Goal: Register for event/course: Register for event/course

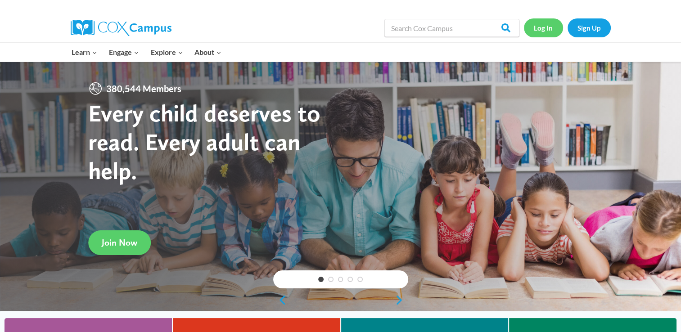
click at [540, 32] on link "Log In" at bounding box center [543, 27] width 39 height 18
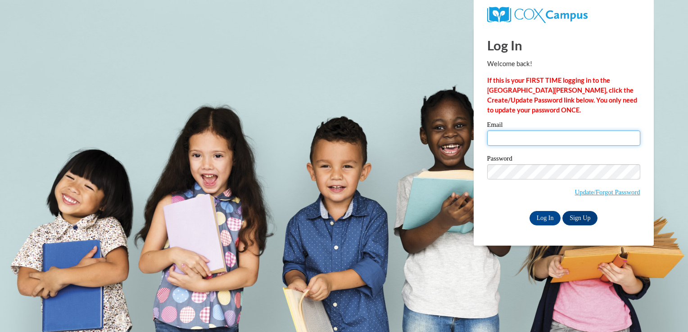
click at [556, 135] on input "Email" at bounding box center [563, 138] width 153 height 15
type input "akucinski01@gmail.com"
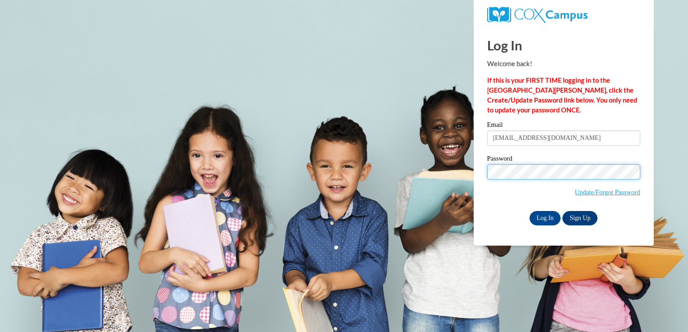
click at [529, 211] on input "Log In" at bounding box center [545, 218] width 32 height 14
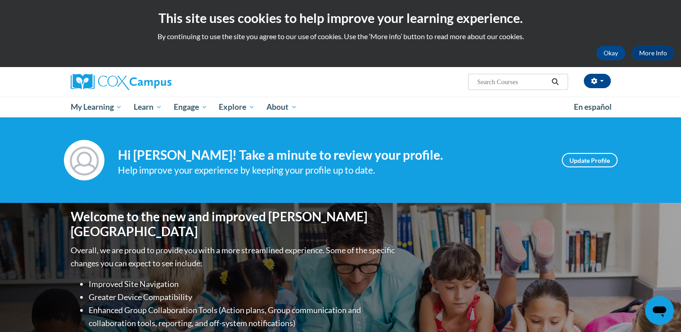
click at [501, 77] on input "Search..." at bounding box center [512, 82] width 72 height 11
type input "an ecosystem approach"
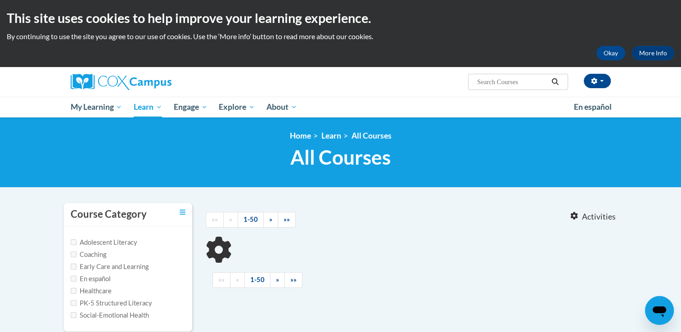
type input "an ecosystem approach"
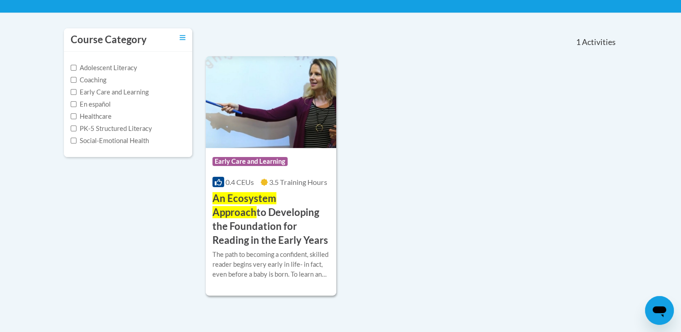
scroll to position [176, 0]
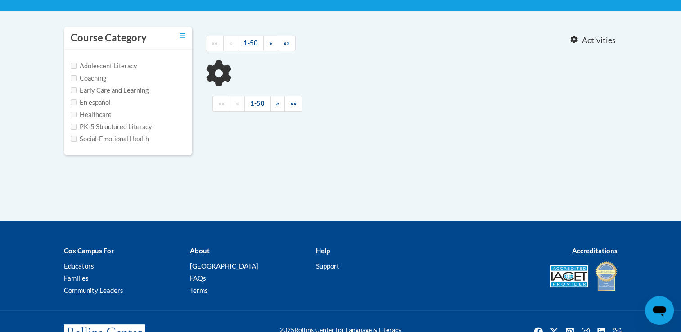
type input "an ecosystem approach"
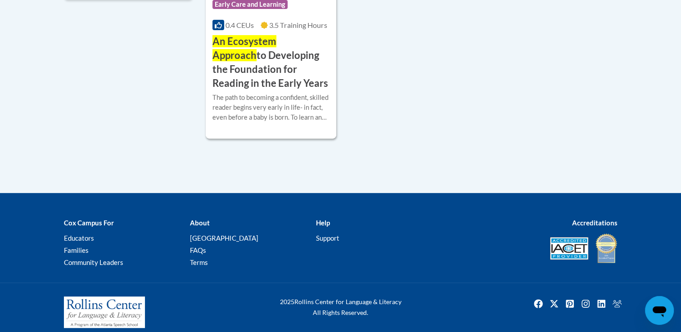
scroll to position [333, 0]
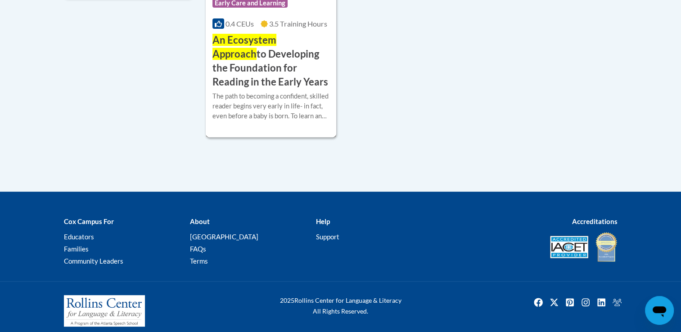
click at [294, 99] on div "The path to becoming a confident, skilled reader begins very early in life- in …" at bounding box center [270, 106] width 117 height 30
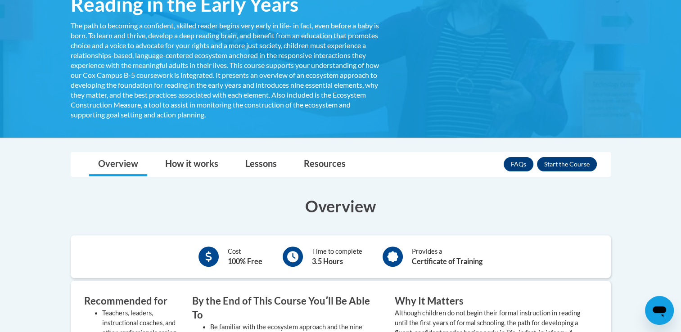
scroll to position [216, 0]
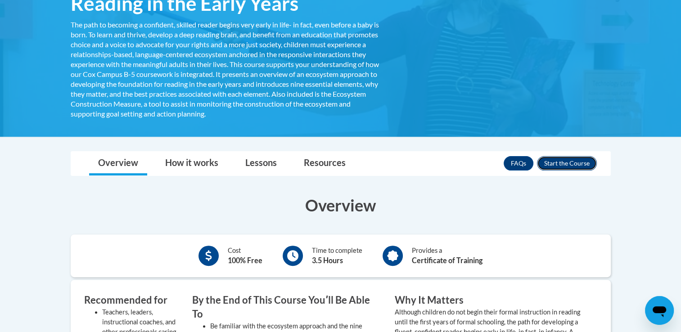
click at [577, 169] on button "Enroll" at bounding box center [567, 163] width 60 height 14
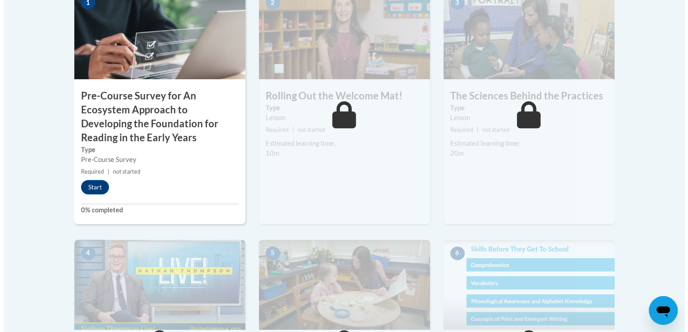
scroll to position [336, 0]
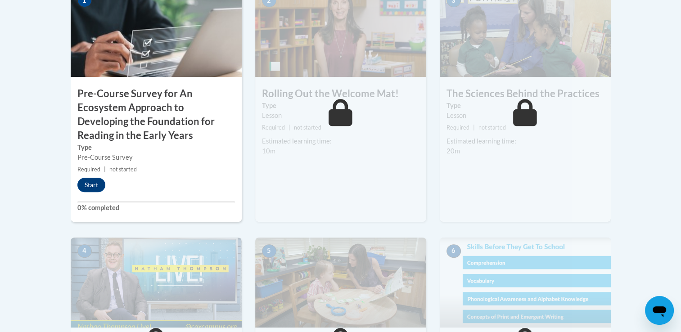
click at [605, 255] on img at bounding box center [525, 283] width 171 height 90
click at [92, 189] on button "Start" at bounding box center [91, 185] width 28 height 14
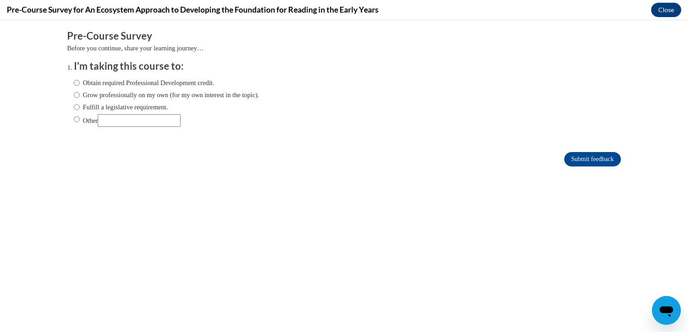
scroll to position [0, 0]
click at [194, 79] on label "Obtain required Professional Development credit." at bounding box center [144, 83] width 140 height 10
click at [80, 79] on input "Obtain required Professional Development credit." at bounding box center [77, 83] width 6 height 10
radio input "true"
click at [595, 157] on input "Submit feedback" at bounding box center [592, 159] width 57 height 14
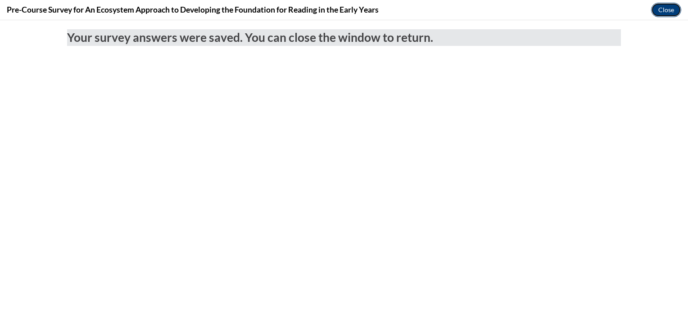
click at [670, 12] on button "Close" at bounding box center [666, 10] width 30 height 14
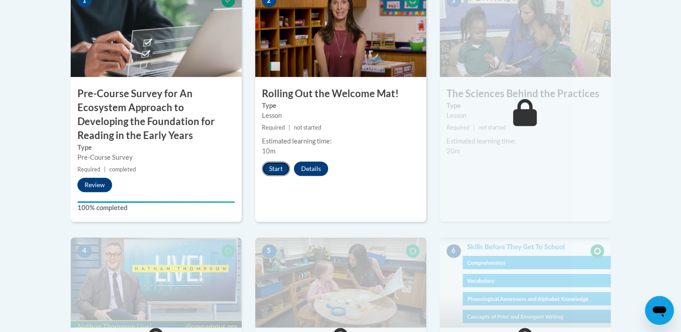
click at [272, 175] on button "Start" at bounding box center [276, 169] width 28 height 14
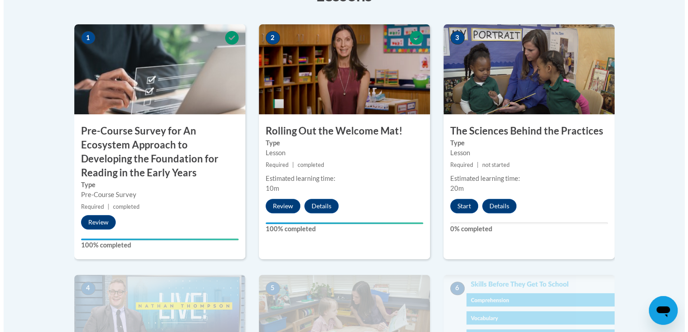
scroll to position [300, 0]
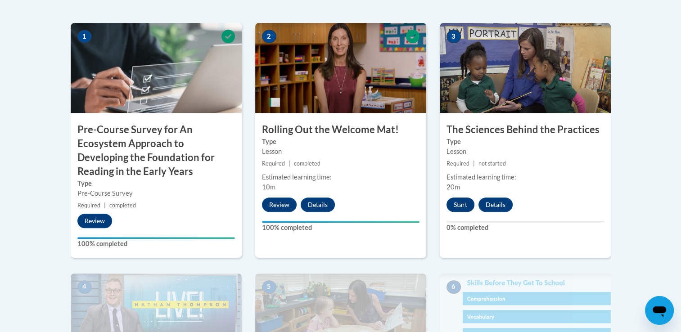
click at [460, 207] on button "Start" at bounding box center [461, 205] width 28 height 14
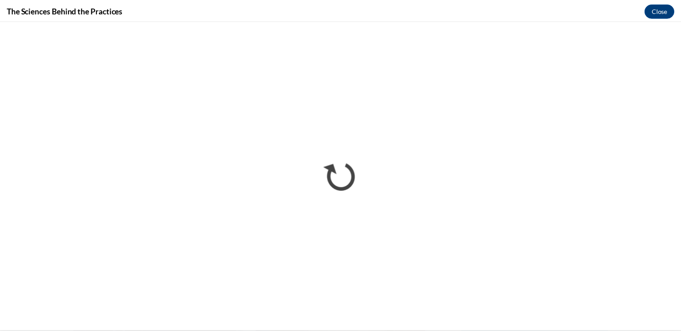
scroll to position [0, 0]
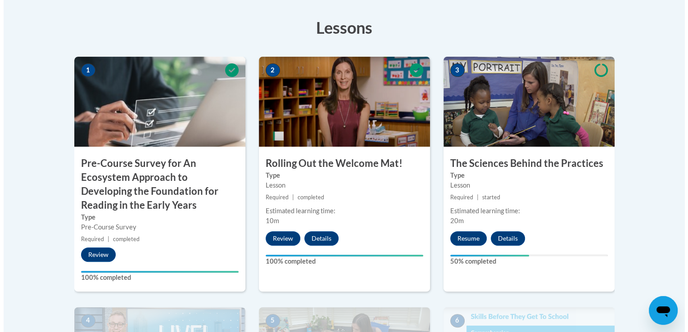
scroll to position [268, 0]
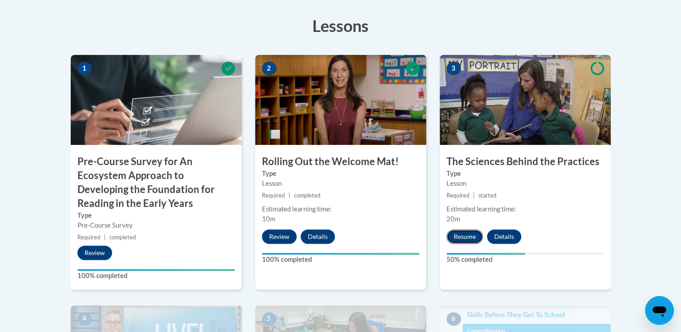
click at [461, 237] on button "Resume" at bounding box center [465, 237] width 36 height 14
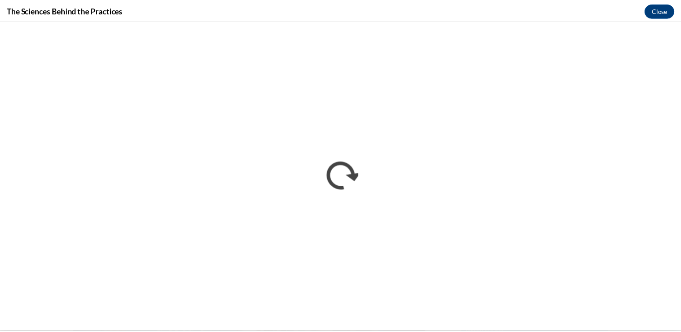
scroll to position [0, 0]
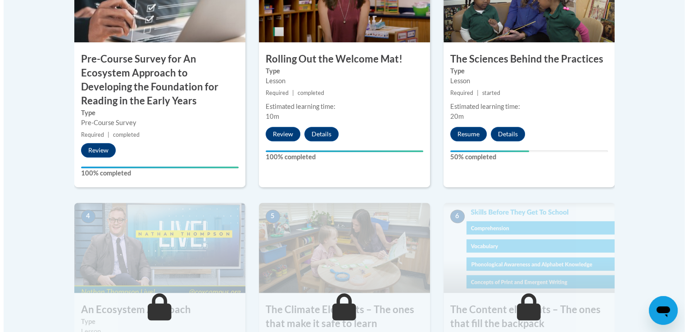
scroll to position [375, 0]
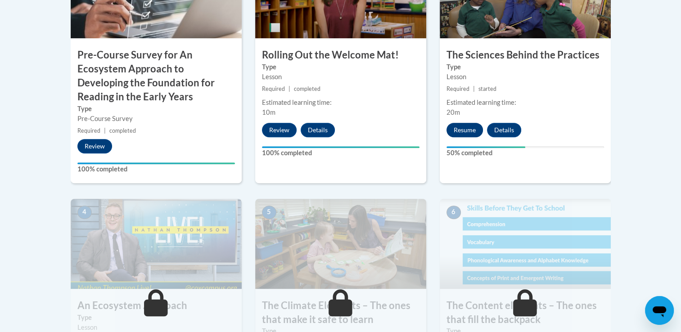
click at [461, 135] on button "Resume" at bounding box center [465, 130] width 36 height 14
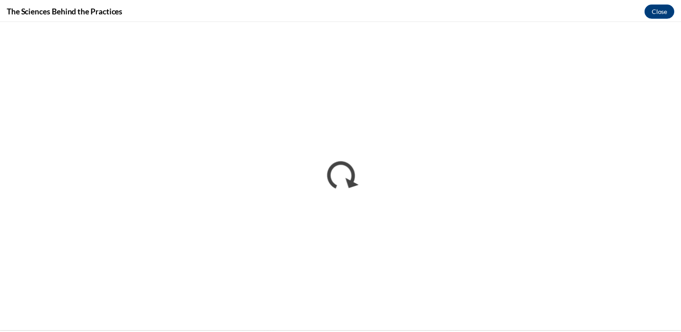
scroll to position [0, 0]
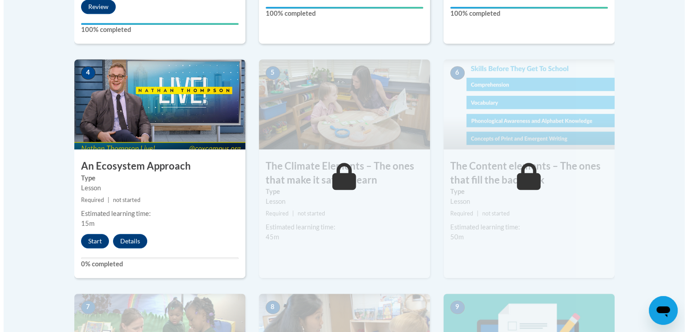
scroll to position [524, 0]
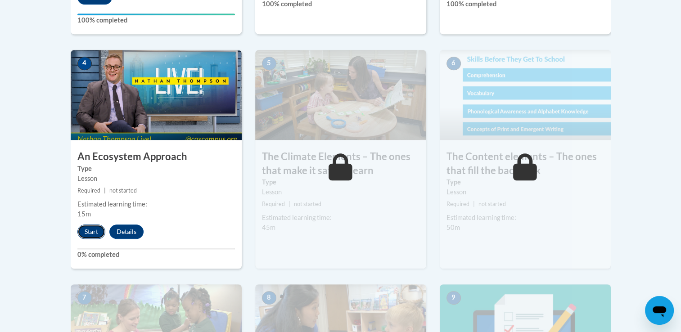
click at [94, 236] on button "Start" at bounding box center [91, 232] width 28 height 14
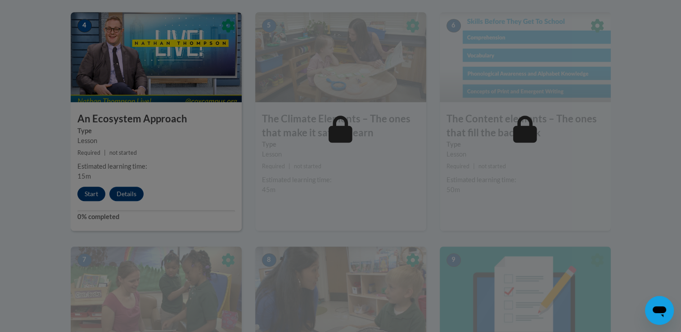
scroll to position [576, 0]
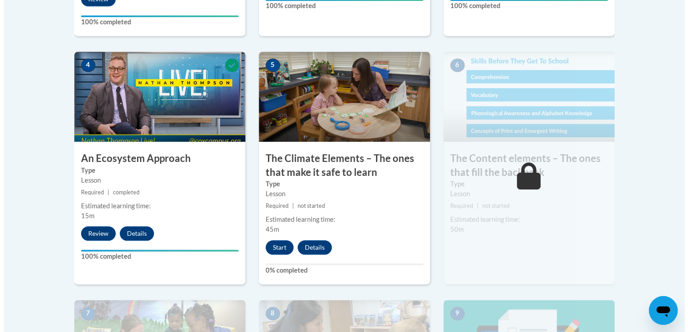
scroll to position [523, 0]
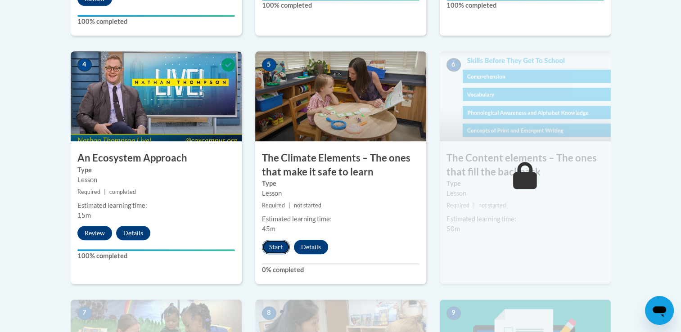
click at [279, 240] on button "Start" at bounding box center [276, 247] width 28 height 14
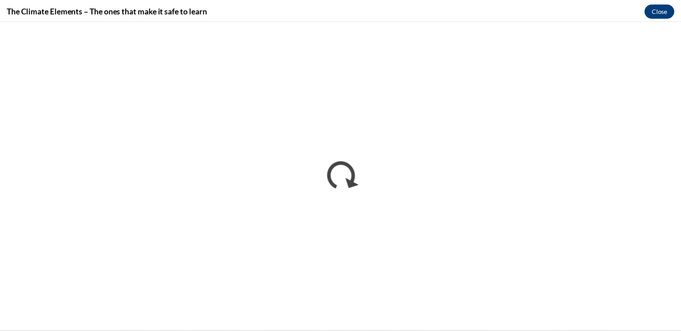
scroll to position [0, 0]
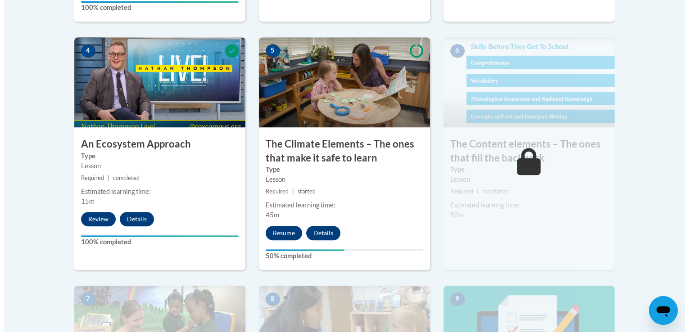
scroll to position [537, 0]
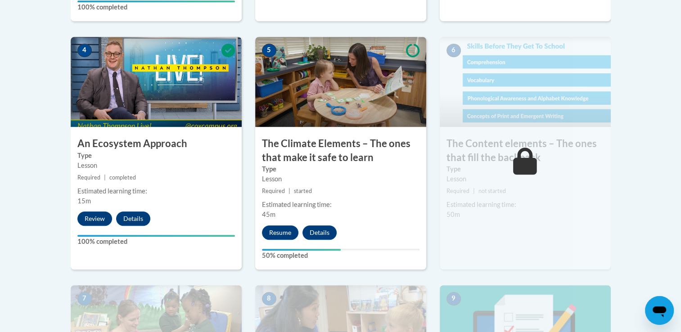
click at [277, 244] on div "5 The Climate Elements – The ones that make it safe to learn Type Lesson Requir…" at bounding box center [340, 153] width 171 height 233
click at [280, 238] on button "Resume" at bounding box center [280, 233] width 36 height 14
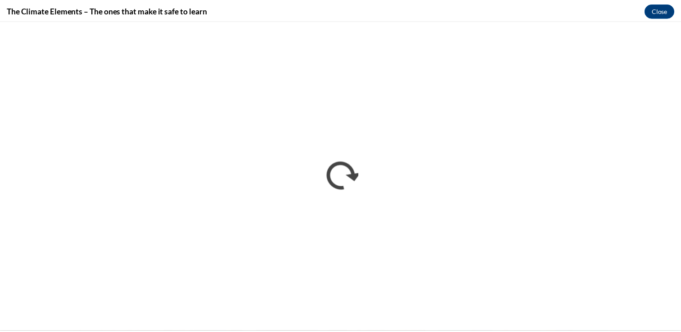
scroll to position [0, 0]
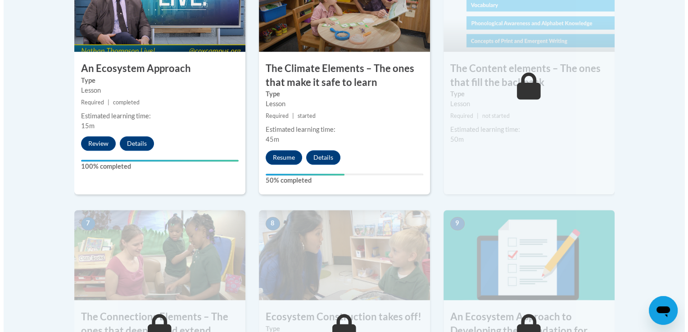
scroll to position [612, 0]
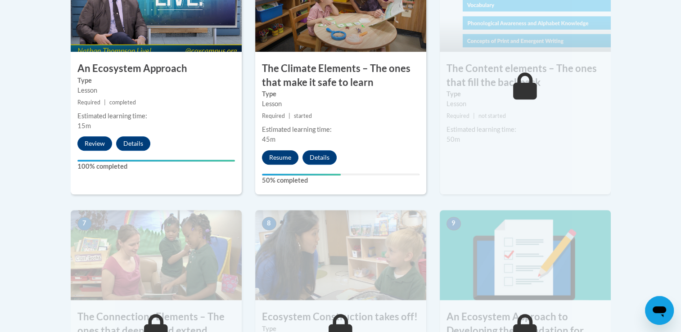
click at [274, 160] on button "Resume" at bounding box center [280, 157] width 36 height 14
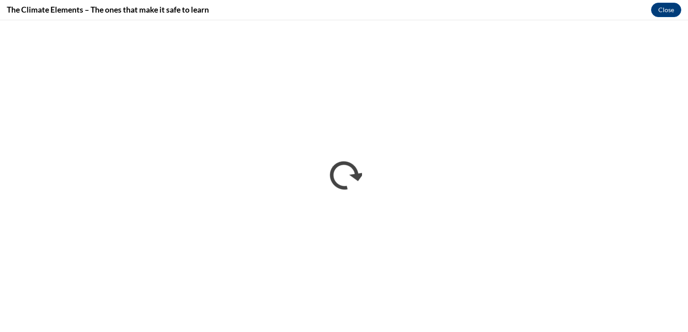
scroll to position [0, 0]
click at [661, 7] on button "Close" at bounding box center [666, 10] width 30 height 14
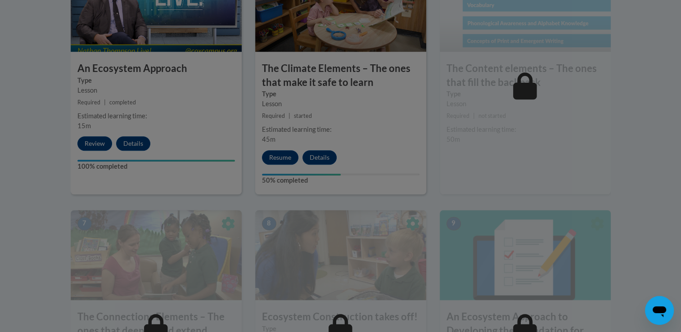
click at [393, 158] on div at bounding box center [340, 166] width 681 height 332
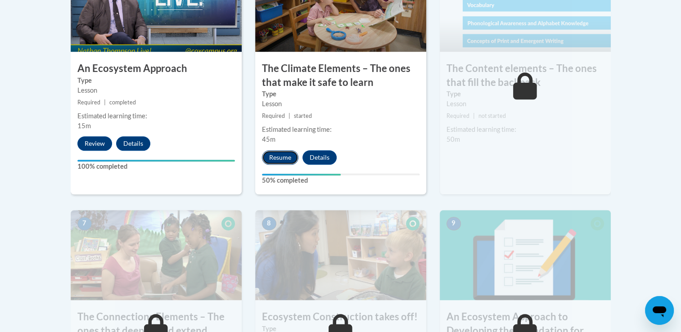
click at [283, 158] on button "Resume" at bounding box center [280, 157] width 36 height 14
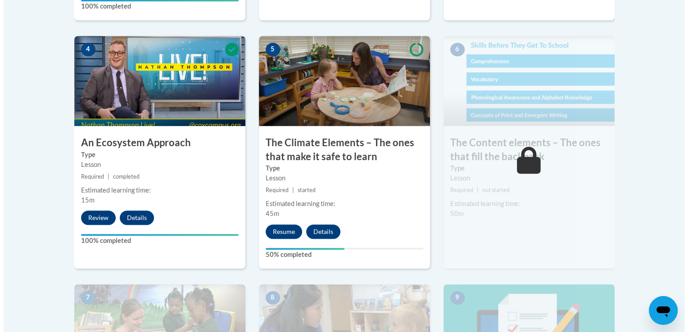
scroll to position [542, 0]
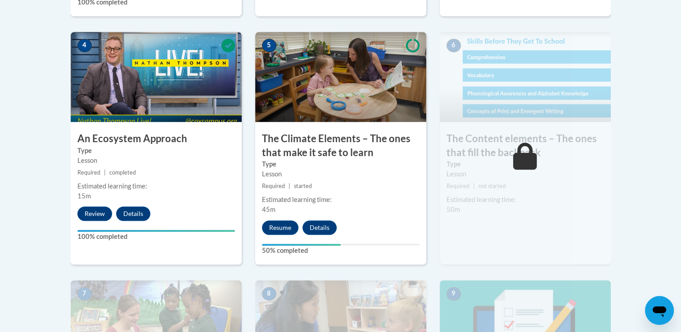
click at [275, 243] on div "5 The Climate Elements – The ones that make it safe to learn Type Lesson Requir…" at bounding box center [340, 148] width 171 height 233
click at [280, 227] on button "Resume" at bounding box center [280, 228] width 36 height 14
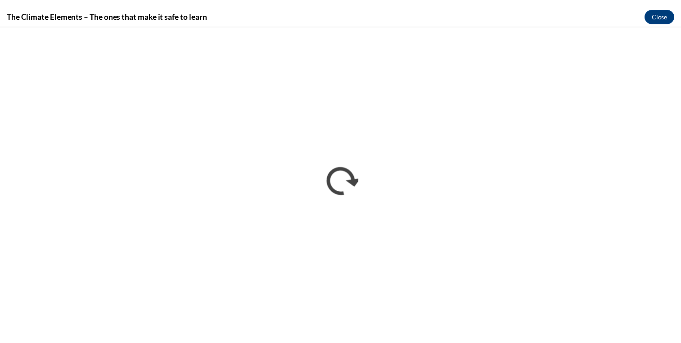
scroll to position [0, 0]
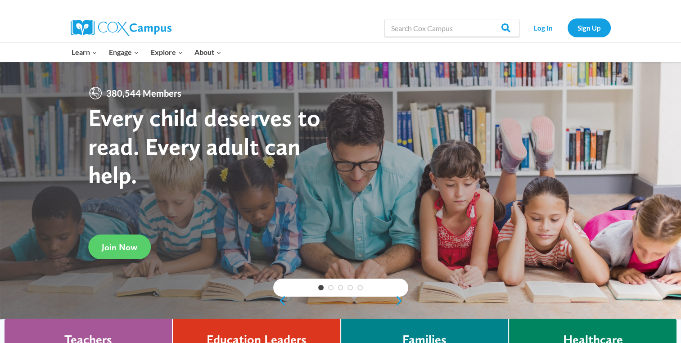
click at [537, 27] on link "Log In" at bounding box center [543, 27] width 39 height 18
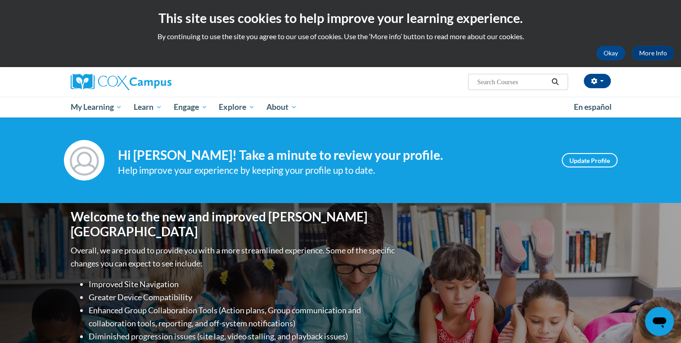
click at [511, 60] on div "Okay More Info" at bounding box center [341, 53] width 668 height 14
click at [499, 81] on input "Search..." at bounding box center [512, 82] width 72 height 11
type input "transforming story time"
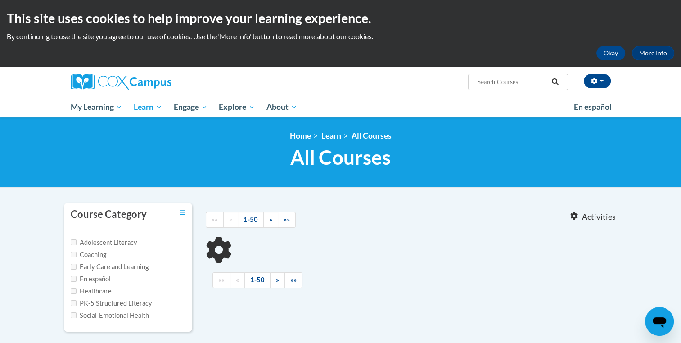
type input "transforming story time"
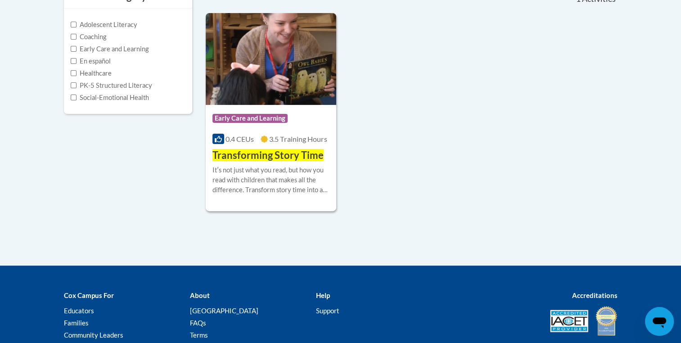
scroll to position [219, 0]
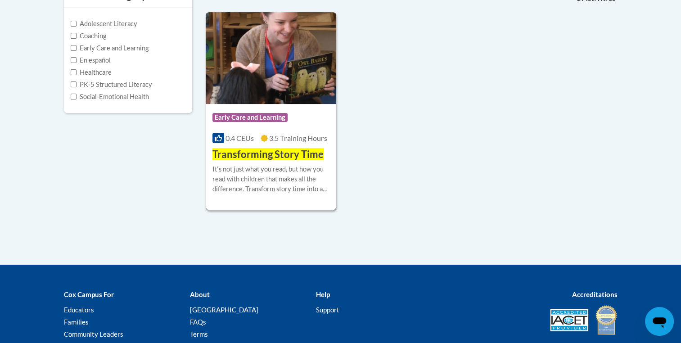
click at [294, 191] on div "Itʹs not just what you read, but how you read with children that makes all the …" at bounding box center [270, 179] width 117 height 30
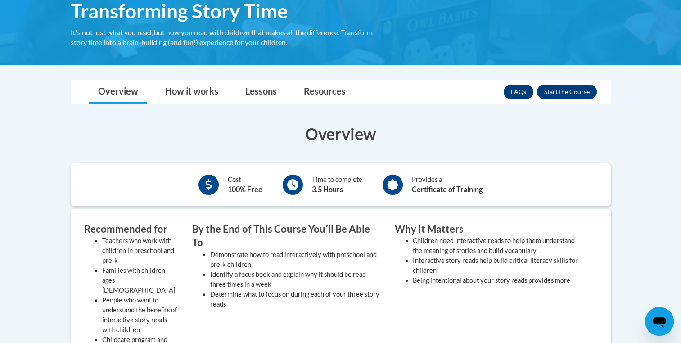
scroll to position [164, 0]
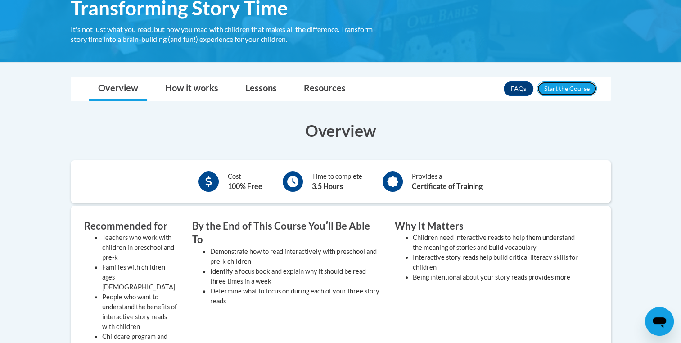
click at [576, 90] on button "Enroll" at bounding box center [567, 88] width 60 height 14
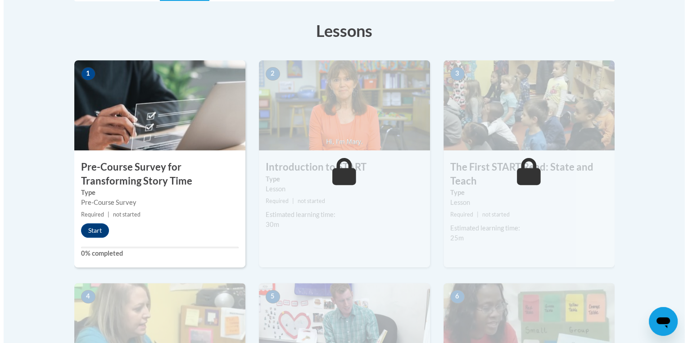
scroll to position [244, 0]
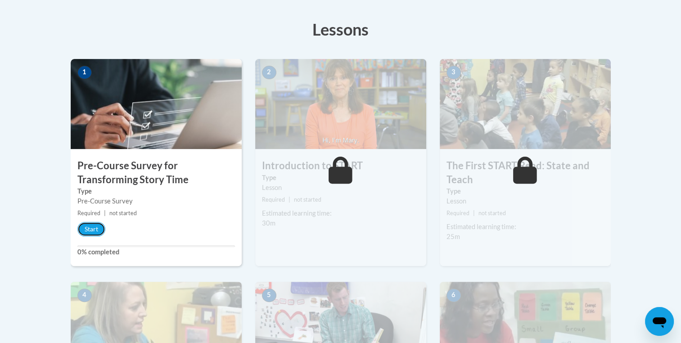
click at [99, 227] on button "Start" at bounding box center [91, 229] width 28 height 14
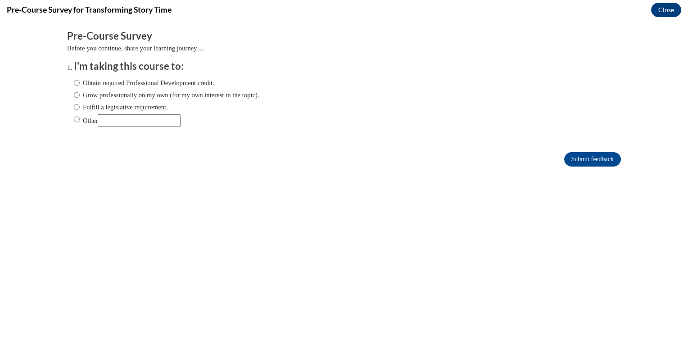
scroll to position [0, 0]
click at [74, 94] on input "Grow professionally on my own (for my own interest in the topic)." at bounding box center [77, 95] width 6 height 10
radio input "true"
click at [77, 81] on label "Obtain required Professional Development credit." at bounding box center [144, 83] width 140 height 10
click at [77, 81] on input "Obtain required Professional Development credit." at bounding box center [77, 83] width 6 height 10
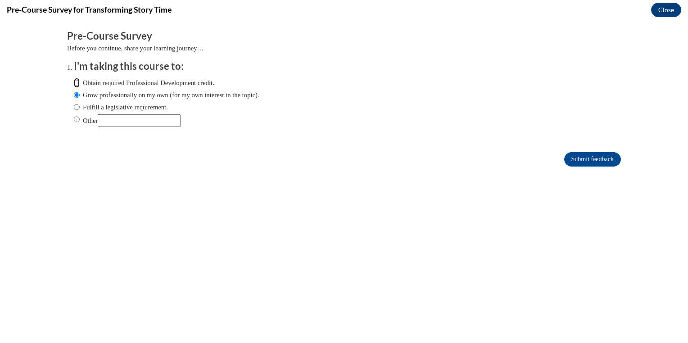
radio input "true"
click at [599, 157] on input "Submit feedback" at bounding box center [592, 159] width 57 height 14
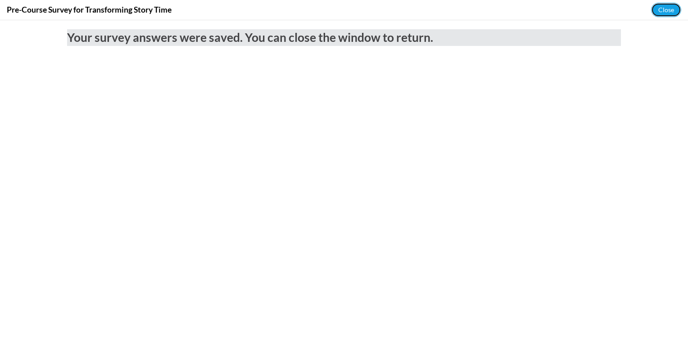
click at [659, 5] on button "Close" at bounding box center [666, 10] width 30 height 14
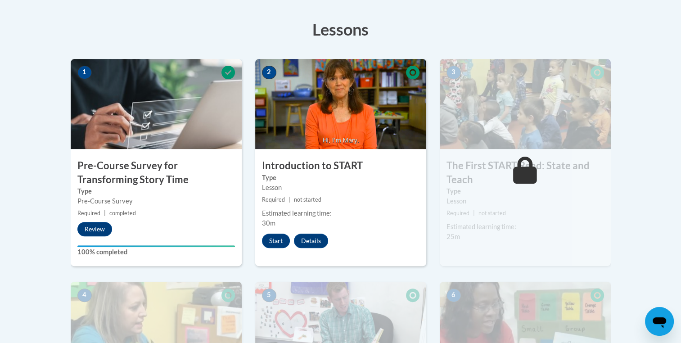
click at [285, 238] on button "Start" at bounding box center [276, 241] width 28 height 14
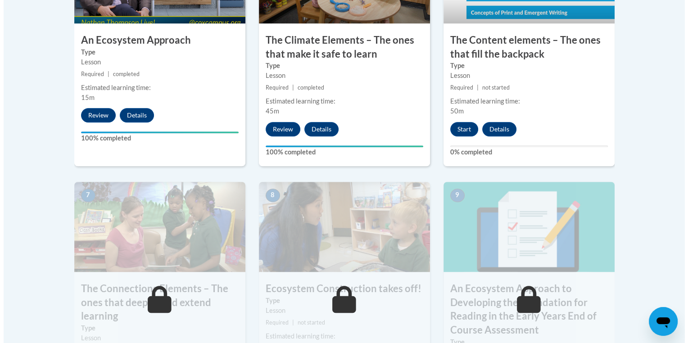
scroll to position [641, 0]
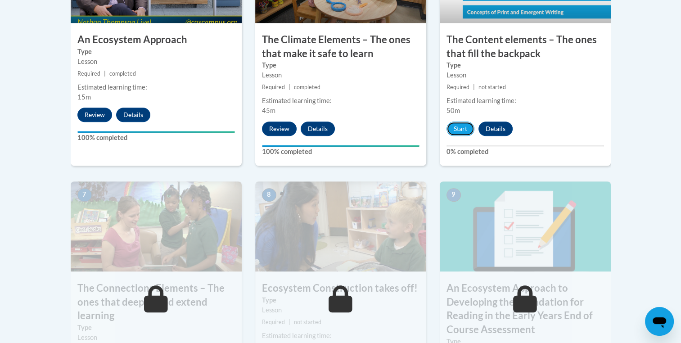
click at [452, 128] on button "Start" at bounding box center [461, 129] width 28 height 14
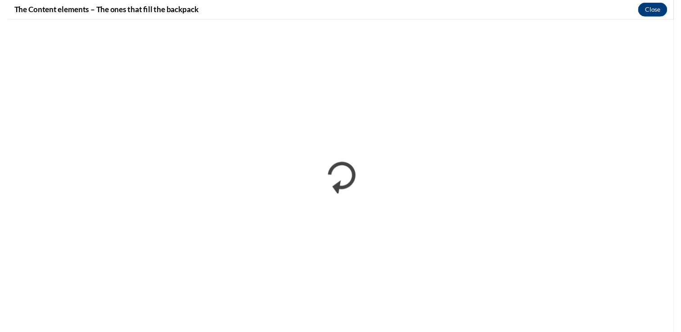
scroll to position [0, 0]
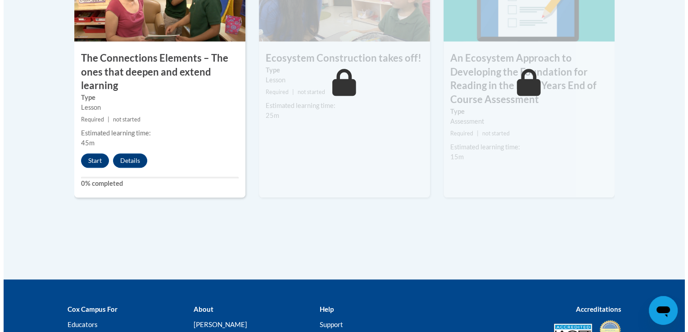
scroll to position [877, 0]
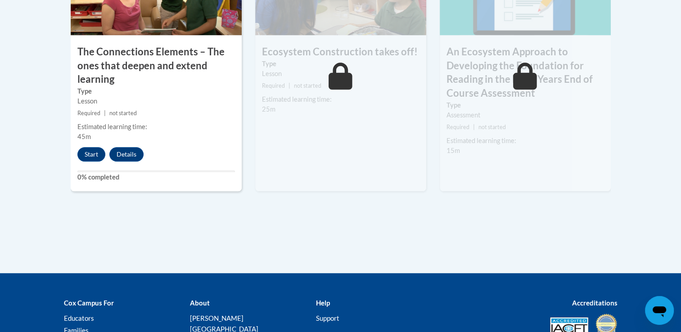
click at [103, 151] on button "Start" at bounding box center [91, 154] width 28 height 14
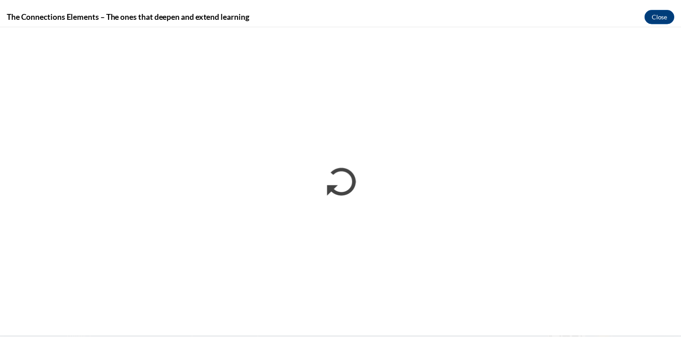
scroll to position [0, 0]
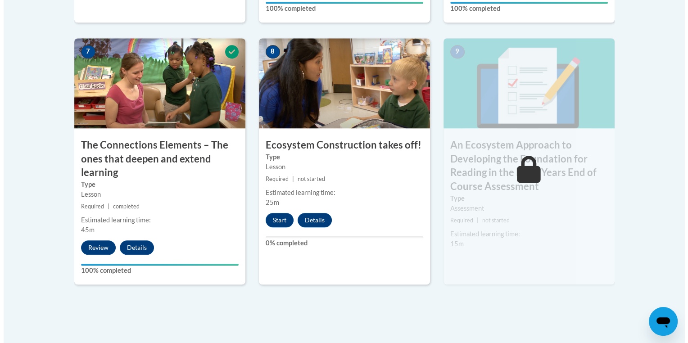
scroll to position [785, 0]
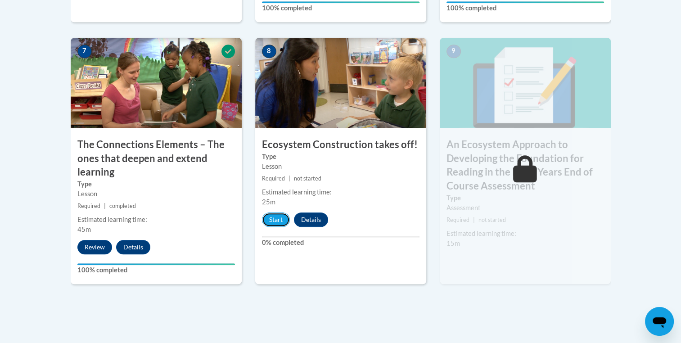
click at [275, 219] on button "Start" at bounding box center [276, 219] width 28 height 14
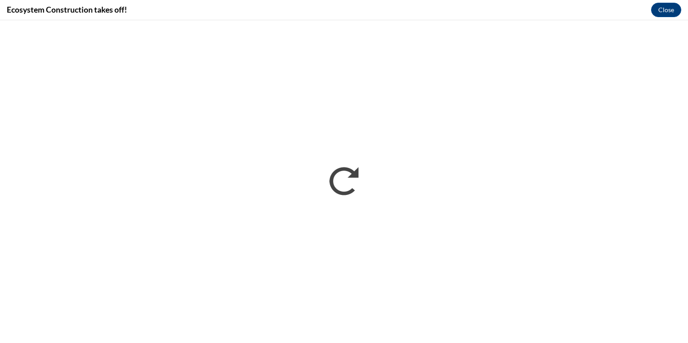
scroll to position [0, 0]
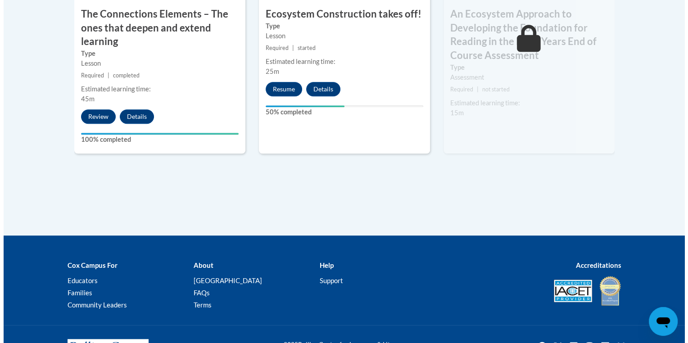
scroll to position [785, 0]
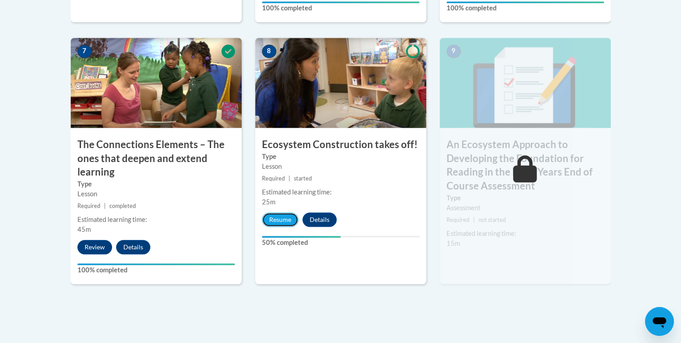
click at [290, 216] on button "Resume" at bounding box center [280, 219] width 36 height 14
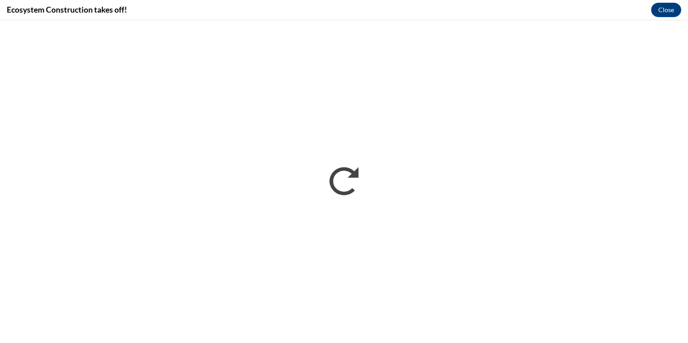
scroll to position [0, 0]
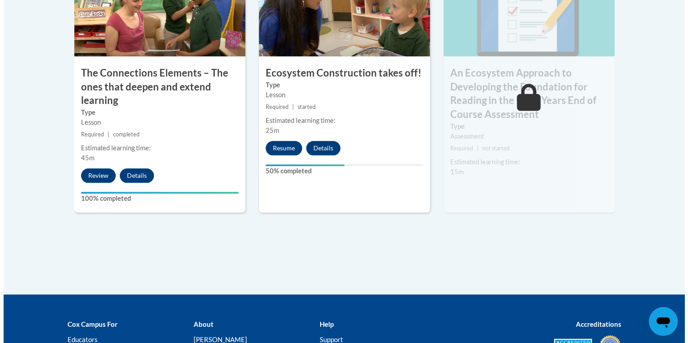
scroll to position [785, 0]
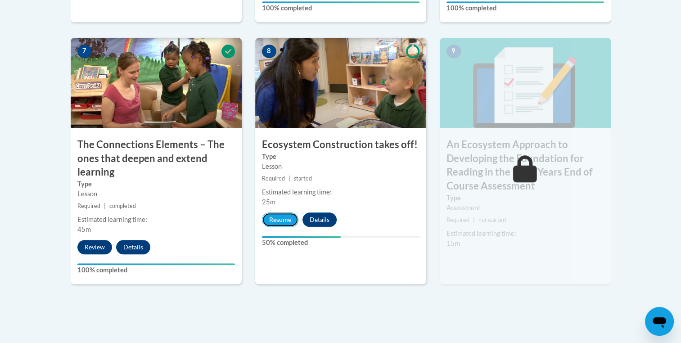
click at [275, 217] on button "Resume" at bounding box center [280, 219] width 36 height 14
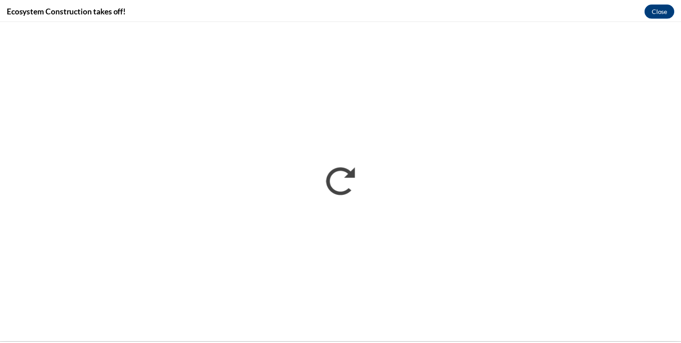
scroll to position [0, 0]
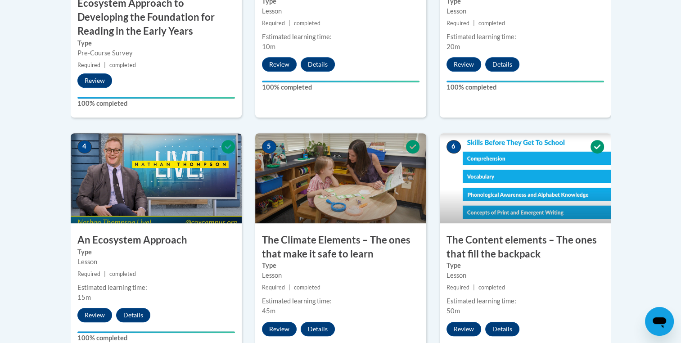
click at [622, 250] on div "Toggle navigation Overview Lessons Resources Feedback Transcript Overview Recom…" at bounding box center [340, 261] width 567 height 925
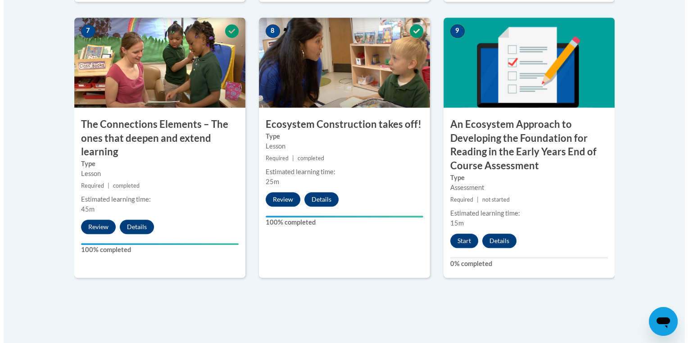
scroll to position [806, 0]
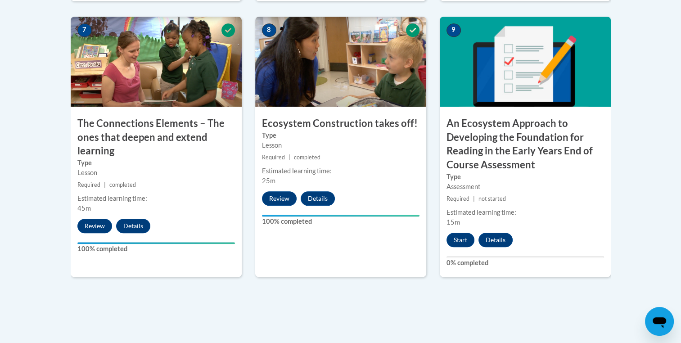
click at [468, 236] on button "Start" at bounding box center [461, 240] width 28 height 14
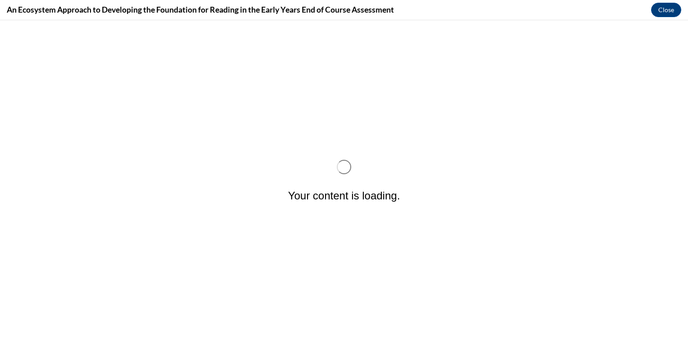
scroll to position [0, 0]
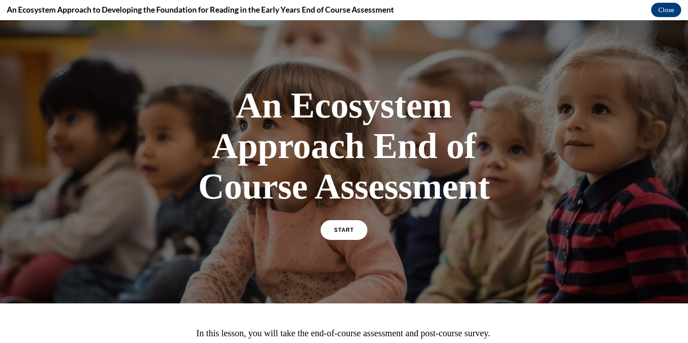
click at [353, 239] on link "START" at bounding box center [344, 230] width 47 height 20
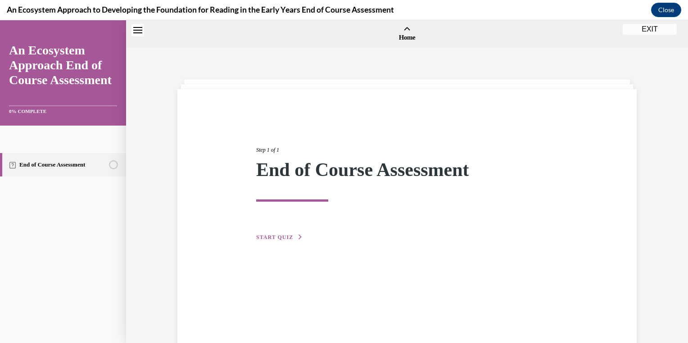
scroll to position [28, 0]
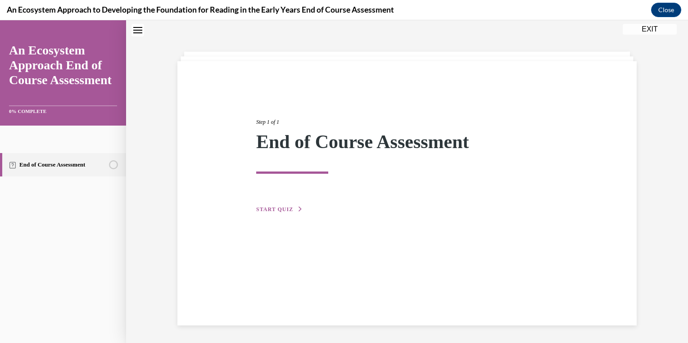
click at [290, 220] on div "Step 1 of 1 End of Course Assessment START QUIZ" at bounding box center [406, 193] width 459 height 264
click at [288, 207] on span "START QUIZ" at bounding box center [274, 209] width 37 height 6
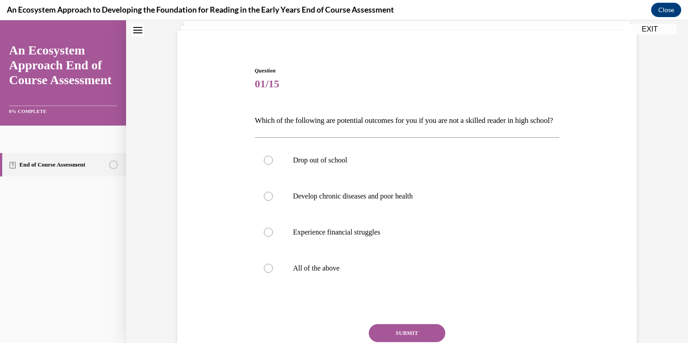
scroll to position [59, 0]
click at [544, 306] on div "Question 01/15 Which of the following are potential outcomes for you if you are…" at bounding box center [407, 231] width 305 height 331
click at [325, 272] on p "All of the above" at bounding box center [415, 267] width 244 height 9
click at [273, 272] on input "All of the above" at bounding box center [268, 267] width 9 height 9
radio input "true"
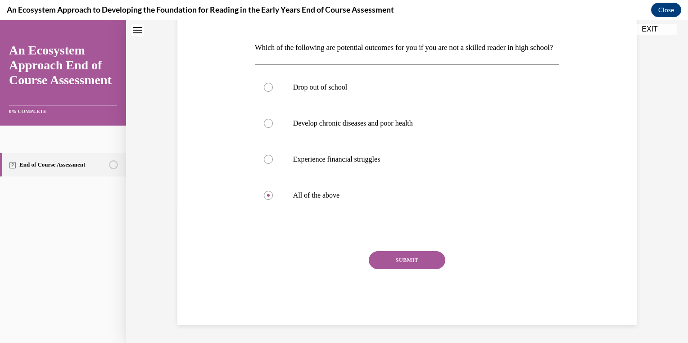
click at [409, 269] on button "SUBMIT" at bounding box center [407, 260] width 77 height 18
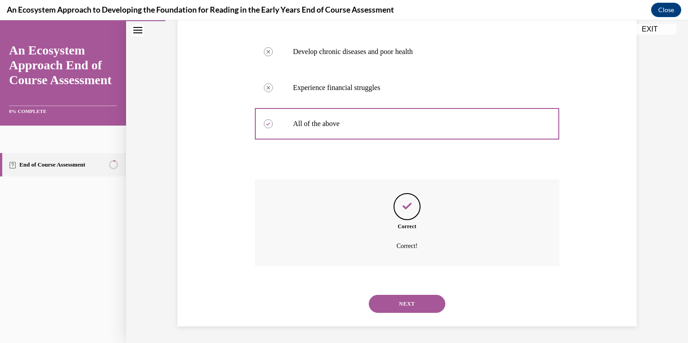
scroll to position [219, 0]
click at [421, 294] on button "NEXT" at bounding box center [407, 303] width 77 height 18
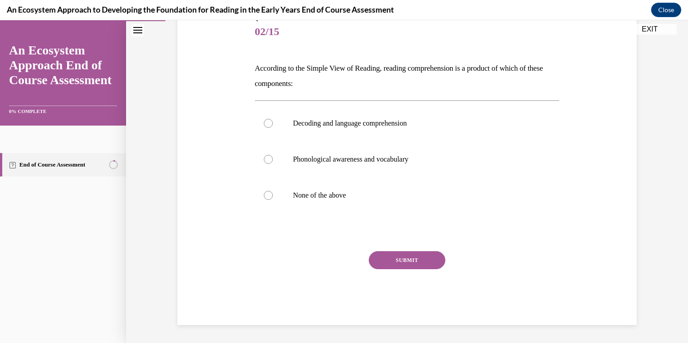
scroll to position [100, 0]
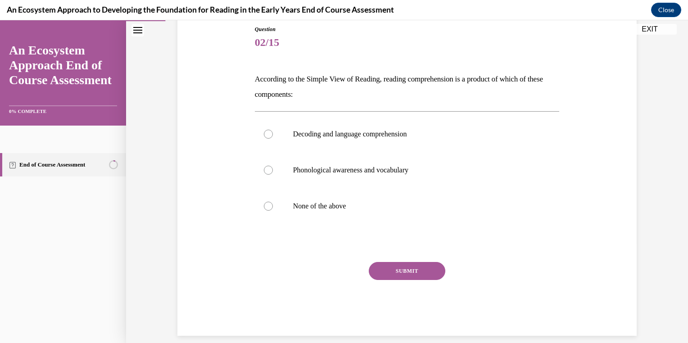
click at [389, 142] on label "Decoding and language comprehension" at bounding box center [407, 134] width 305 height 36
click at [273, 139] on input "Decoding and language comprehension" at bounding box center [268, 134] width 9 height 9
radio input "true"
click at [392, 289] on div "SUBMIT" at bounding box center [407, 284] width 305 height 45
click at [411, 272] on button "SUBMIT" at bounding box center [407, 271] width 77 height 18
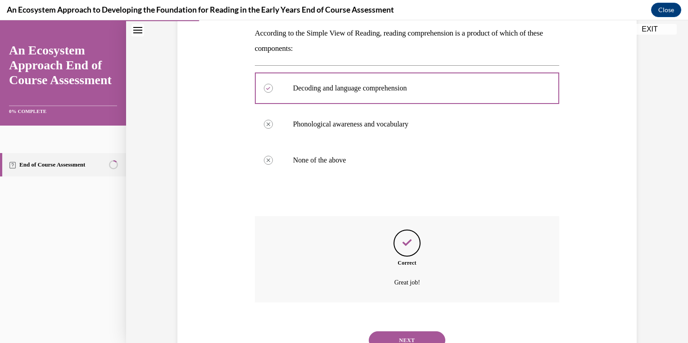
scroll to position [183, 0]
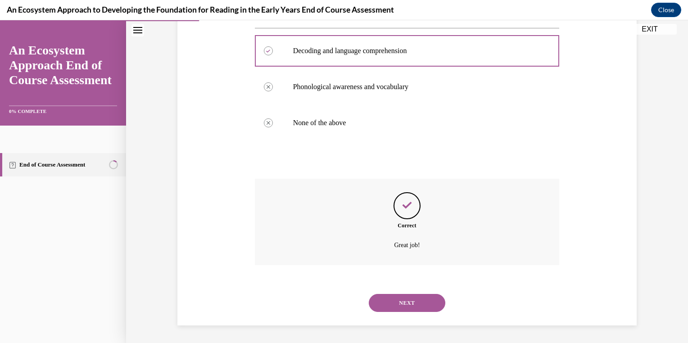
click at [415, 305] on button "NEXT" at bounding box center [407, 303] width 77 height 18
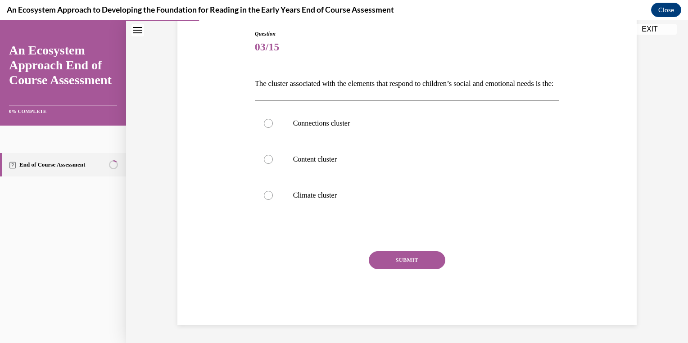
scroll to position [100, 0]
click at [588, 122] on div "Question 03/15 The cluster associated with the elements that respond to childre…" at bounding box center [407, 164] width 464 height 322
click at [378, 128] on p "Connections cluster" at bounding box center [415, 123] width 244 height 9
click at [273, 128] on input "Connections cluster" at bounding box center [268, 123] width 9 height 9
radio input "true"
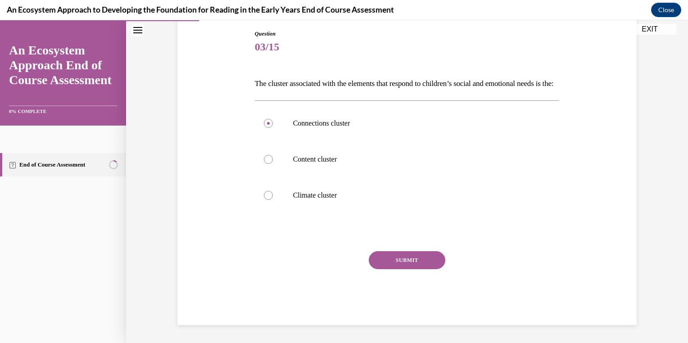
click at [403, 290] on div "SUBMIT" at bounding box center [407, 273] width 305 height 45
click at [416, 269] on button "SUBMIT" at bounding box center [407, 260] width 77 height 18
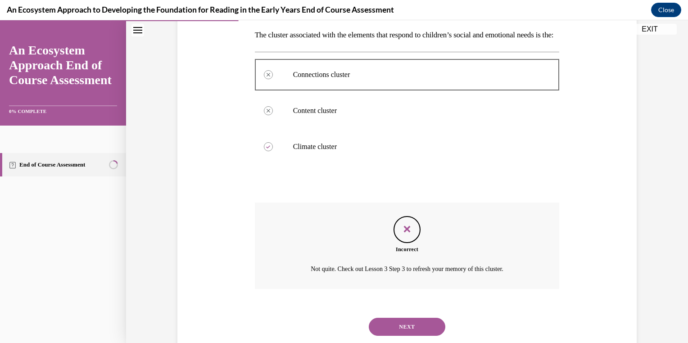
scroll to position [183, 0]
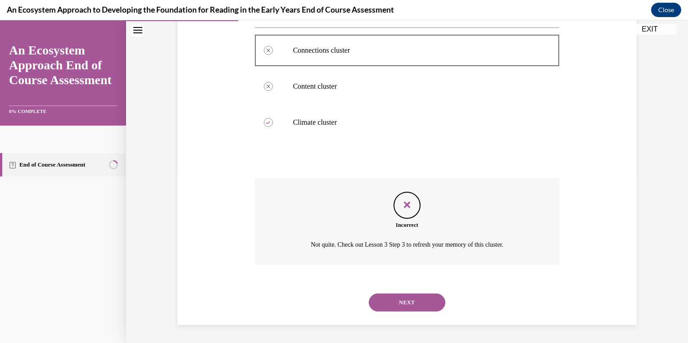
click at [414, 305] on button "NEXT" at bounding box center [407, 303] width 77 height 18
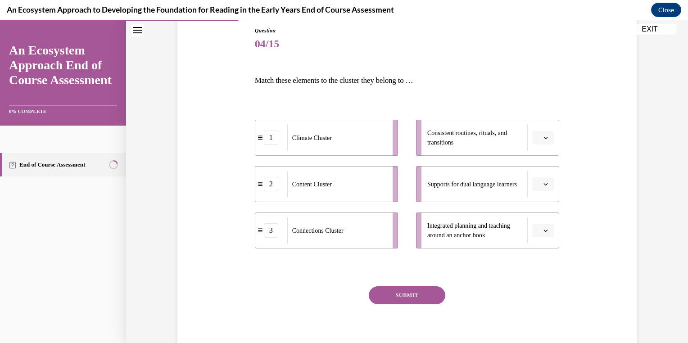
scroll to position [99, 0]
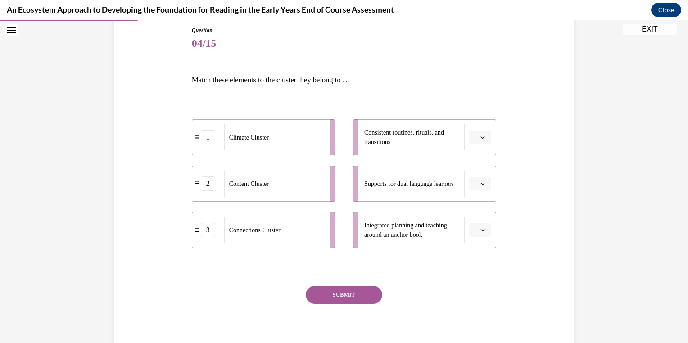
click at [307, 247] on li "3 Connections Cluster" at bounding box center [263, 230] width 143 height 36
click at [425, 181] on span "Supports for dual language learners" at bounding box center [409, 184] width 90 height 7
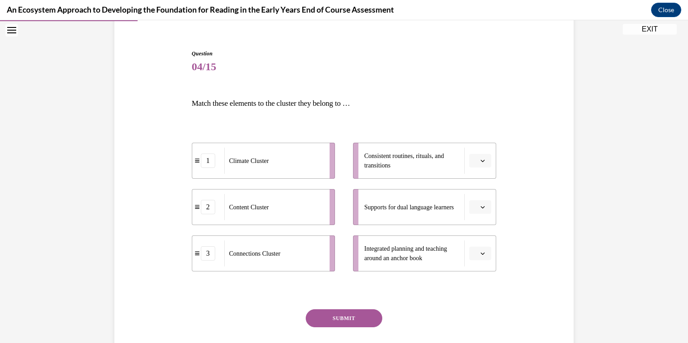
scroll to position [120, 0]
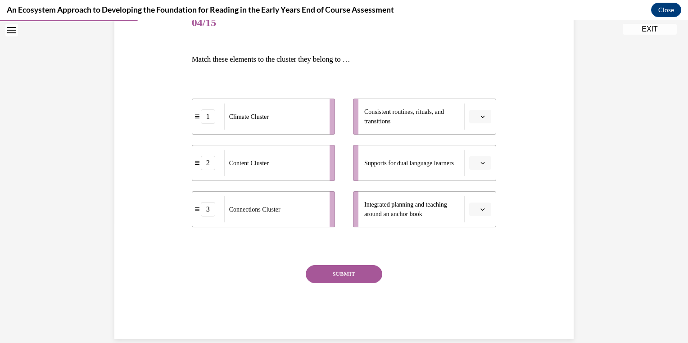
click at [483, 167] on button "button" at bounding box center [480, 163] width 22 height 14
click at [475, 245] on div "3" at bounding box center [476, 237] width 23 height 18
click at [317, 115] on div "Climate Cluster" at bounding box center [273, 117] width 99 height 26
click at [480, 115] on icon "button" at bounding box center [482, 116] width 5 height 5
click at [477, 161] on div "1" at bounding box center [476, 154] width 23 height 18
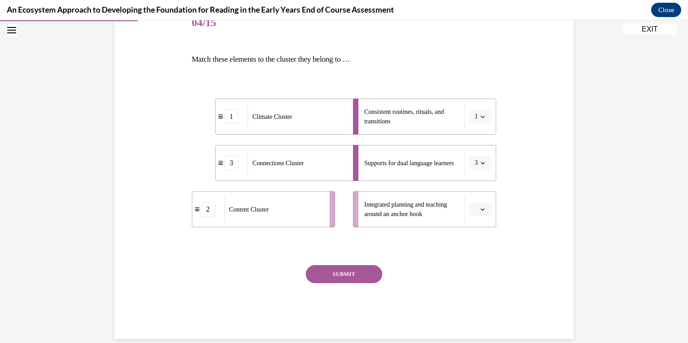
click at [486, 212] on button "button" at bounding box center [480, 210] width 22 height 14
click at [477, 262] on div "2" at bounding box center [476, 265] width 23 height 18
click at [355, 278] on button "SUBMIT" at bounding box center [344, 274] width 77 height 18
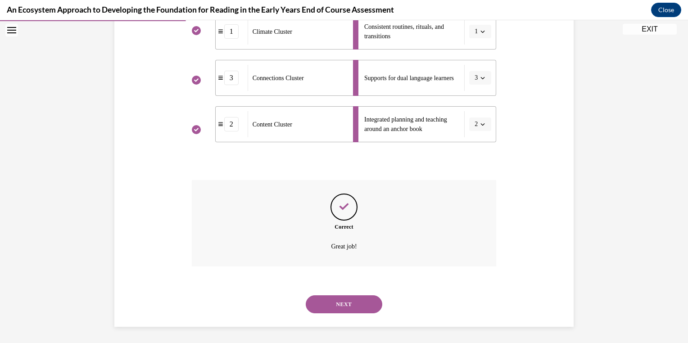
scroll to position [206, 0]
click at [361, 297] on button "NEXT" at bounding box center [344, 303] width 77 height 18
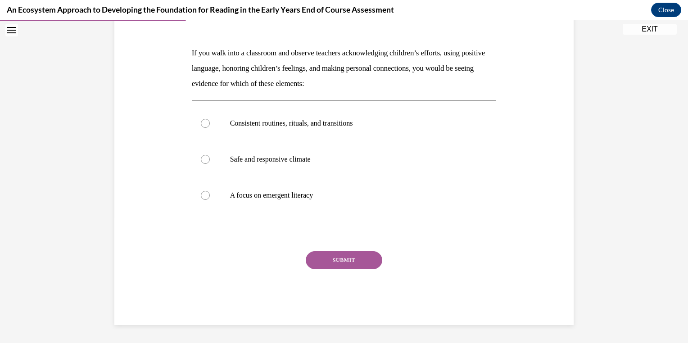
scroll to position [100, 0]
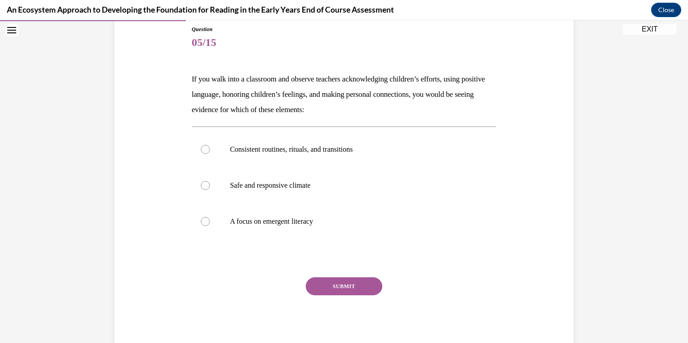
click at [351, 140] on label "Consistent routines, rituals, and transitions" at bounding box center [344, 149] width 305 height 36
click at [210, 145] on input "Consistent routines, rituals, and transitions" at bounding box center [205, 149] width 9 height 9
radio input "true"
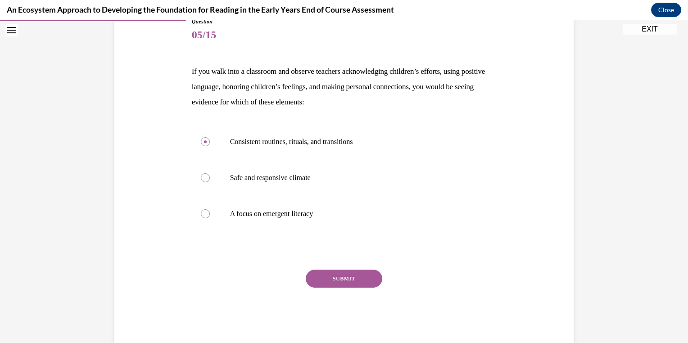
click at [357, 285] on button "SUBMIT" at bounding box center [344, 279] width 77 height 18
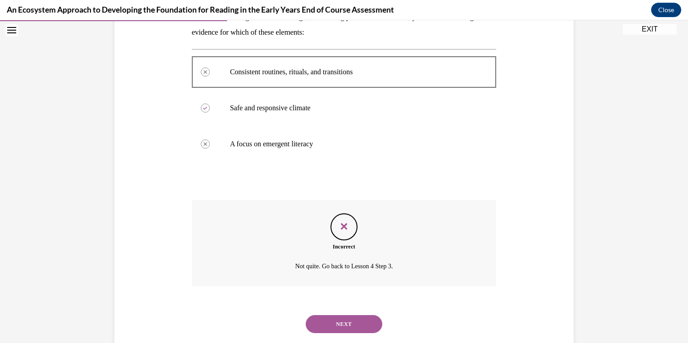
scroll to position [198, 0]
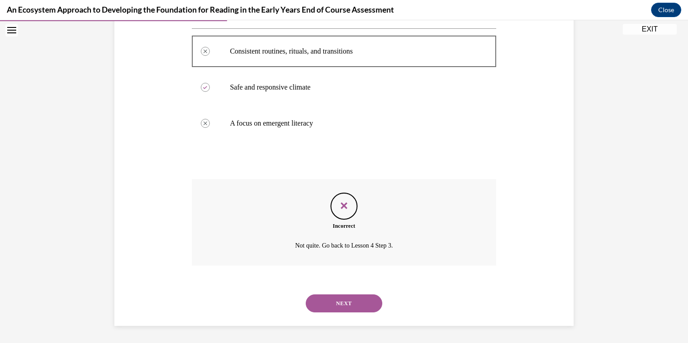
click at [334, 306] on button "NEXT" at bounding box center [344, 303] width 77 height 18
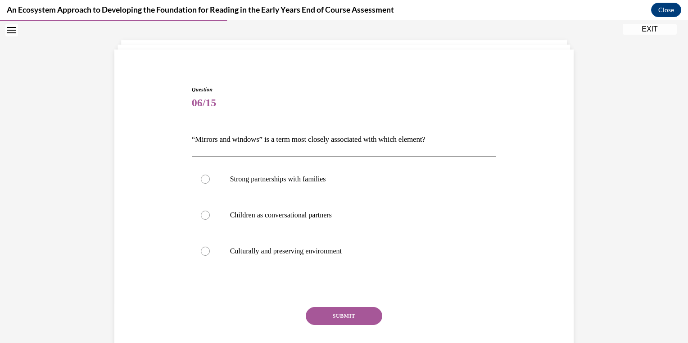
scroll to position [40, 0]
click at [323, 266] on label "Culturally and preserving environment" at bounding box center [344, 251] width 305 height 36
click at [210, 256] on input "Culturally and preserving environment" at bounding box center [205, 251] width 9 height 9
radio input "true"
click at [350, 311] on button "SUBMIT" at bounding box center [344, 316] width 77 height 18
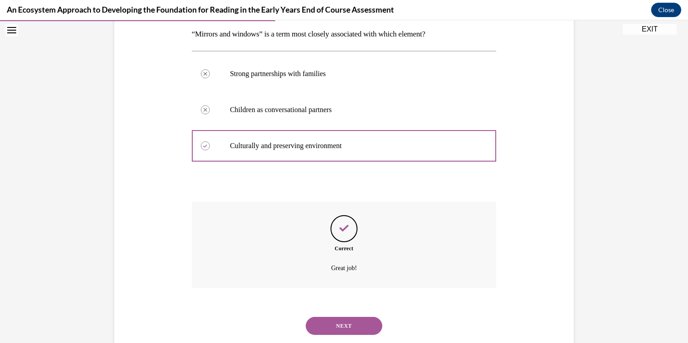
scroll to position [167, 0]
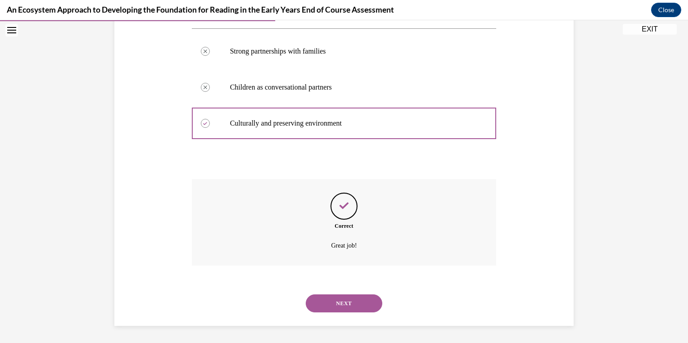
click at [365, 303] on button "NEXT" at bounding box center [344, 303] width 77 height 18
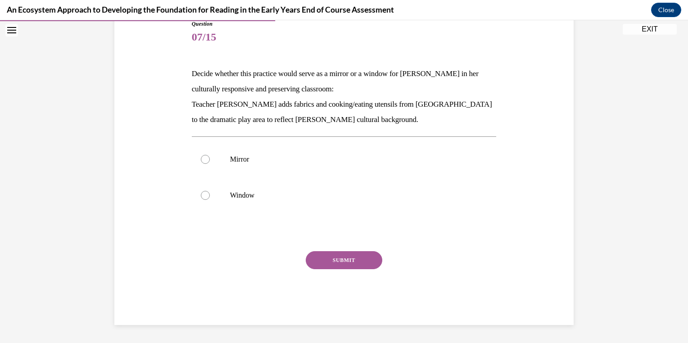
scroll to position [100, 0]
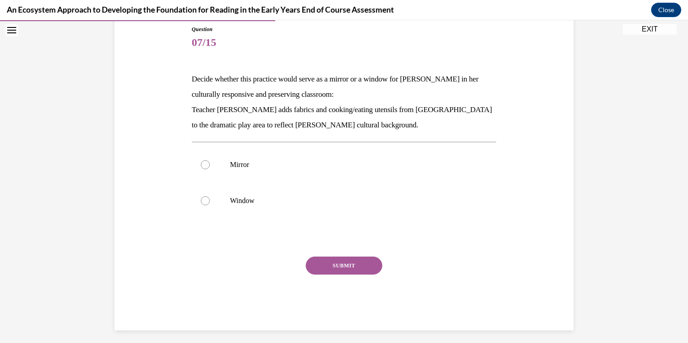
click at [260, 167] on p "Mirror" at bounding box center [352, 164] width 244 height 9
click at [210, 167] on input "Mirror" at bounding box center [205, 164] width 9 height 9
radio input "true"
click at [325, 281] on div "SUBMIT" at bounding box center [344, 279] width 305 height 45
click at [347, 273] on button "SUBMIT" at bounding box center [344, 266] width 77 height 18
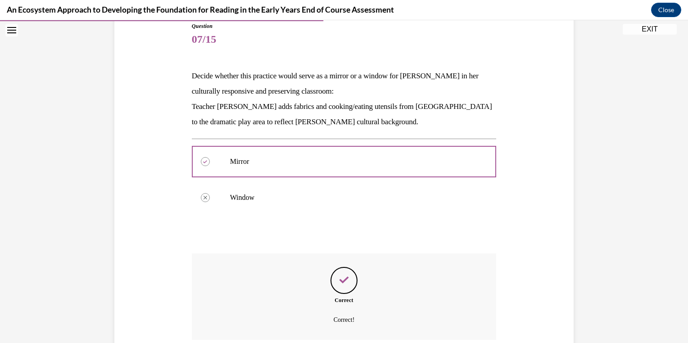
scroll to position [178, 0]
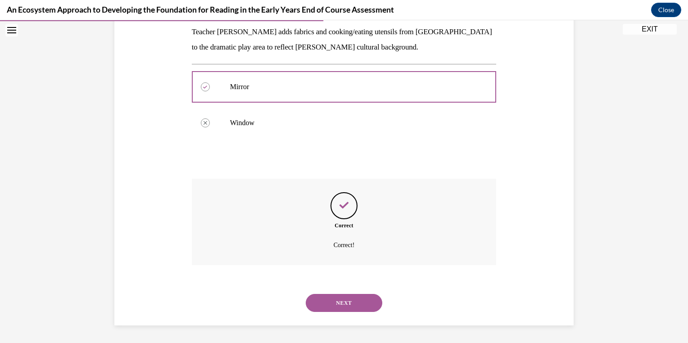
click at [355, 302] on button "NEXT" at bounding box center [344, 303] width 77 height 18
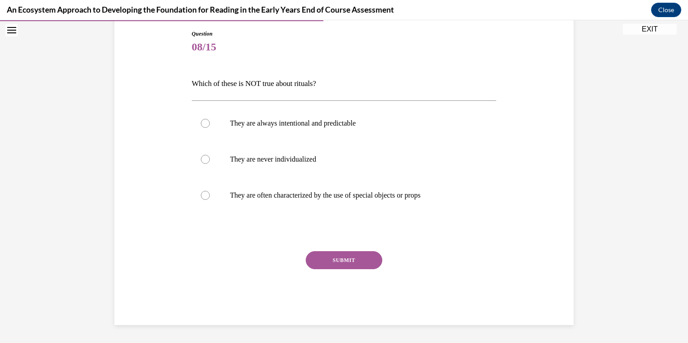
scroll to position [95, 0]
click at [301, 143] on label "They are never individualized" at bounding box center [344, 160] width 305 height 36
click at [210, 155] on input "They are never individualized" at bounding box center [205, 159] width 9 height 9
radio input "true"
click at [336, 268] on button "SUBMIT" at bounding box center [344, 261] width 77 height 18
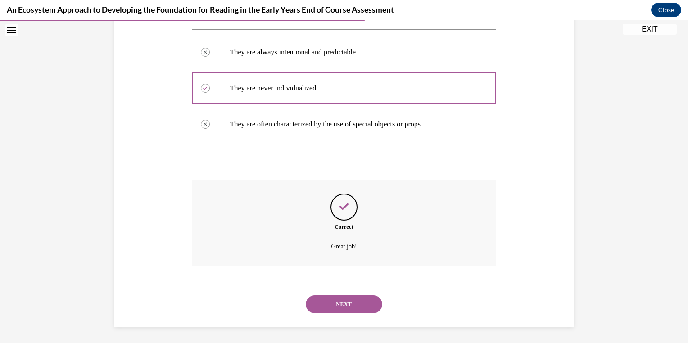
scroll to position [167, 0]
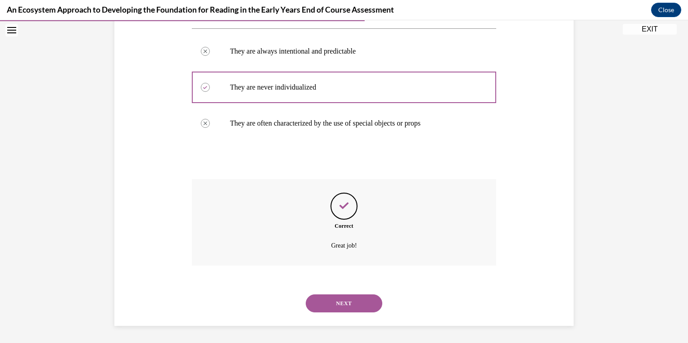
click at [331, 299] on button "NEXT" at bounding box center [344, 303] width 77 height 18
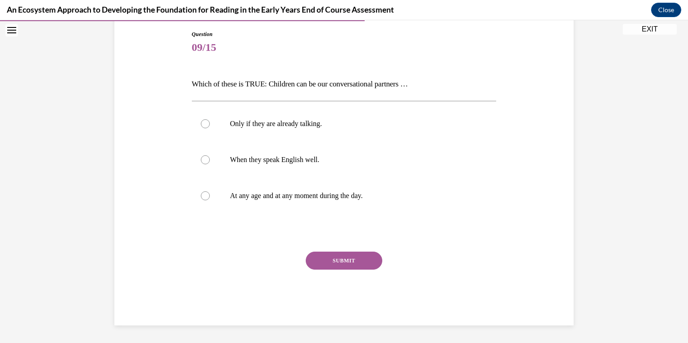
click at [342, 196] on p "At any age and at any moment during the day." at bounding box center [352, 195] width 244 height 9
click at [210, 196] on input "At any age and at any moment during the day." at bounding box center [205, 195] width 9 height 9
radio input "true"
click at [335, 267] on button "SUBMIT" at bounding box center [344, 261] width 77 height 18
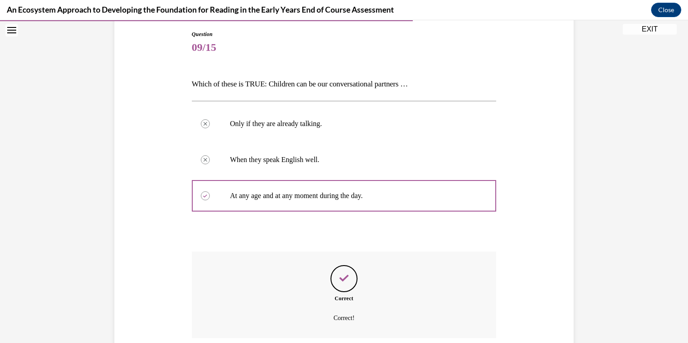
scroll to position [167, 0]
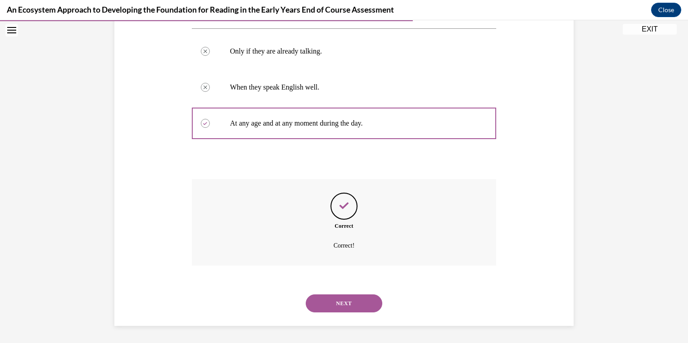
click at [333, 319] on div "NEXT" at bounding box center [344, 303] width 305 height 36
click at [330, 305] on button "NEXT" at bounding box center [344, 303] width 77 height 18
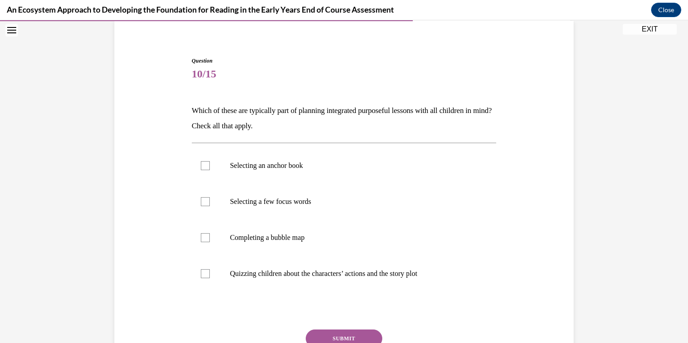
scroll to position [69, 0]
click at [308, 167] on p "Selecting an anchor book" at bounding box center [352, 165] width 244 height 9
click at [210, 167] on input "Selecting an anchor book" at bounding box center [205, 165] width 9 height 9
checkbox input "true"
click at [295, 208] on label "Selecting a few focus words" at bounding box center [344, 201] width 305 height 36
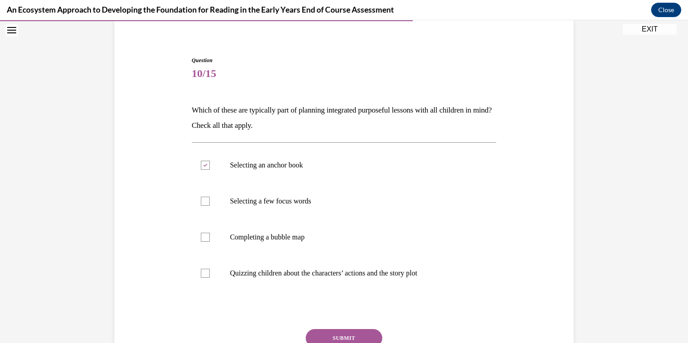
click at [210, 206] on input "Selecting a few focus words" at bounding box center [205, 201] width 9 height 9
checkbox input "true"
click at [286, 250] on label "Completing a bubble map" at bounding box center [344, 237] width 305 height 36
click at [210, 242] on input "Completing a bubble map" at bounding box center [205, 237] width 9 height 9
checkbox input "true"
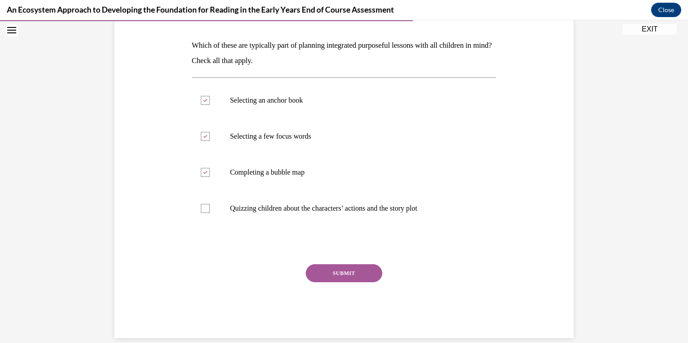
scroll to position [135, 0]
click at [353, 280] on button "SUBMIT" at bounding box center [344, 272] width 77 height 18
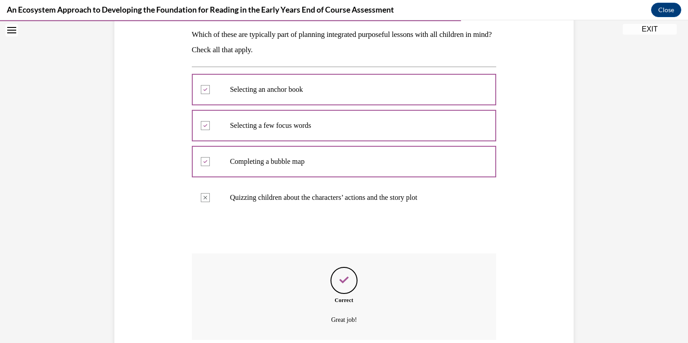
scroll to position [219, 0]
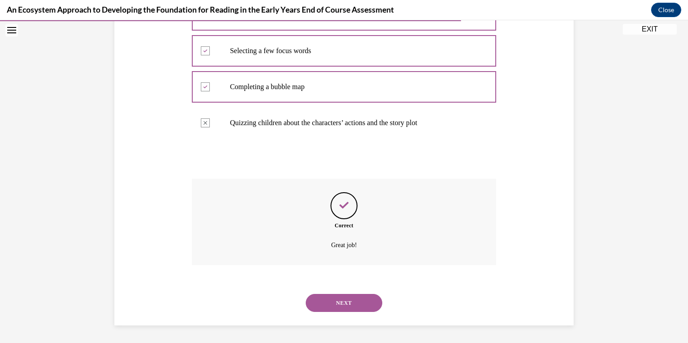
click at [344, 306] on button "NEXT" at bounding box center [344, 303] width 77 height 18
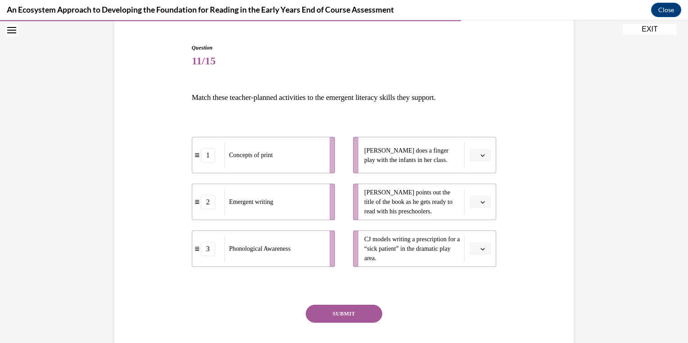
scroll to position [82, 0]
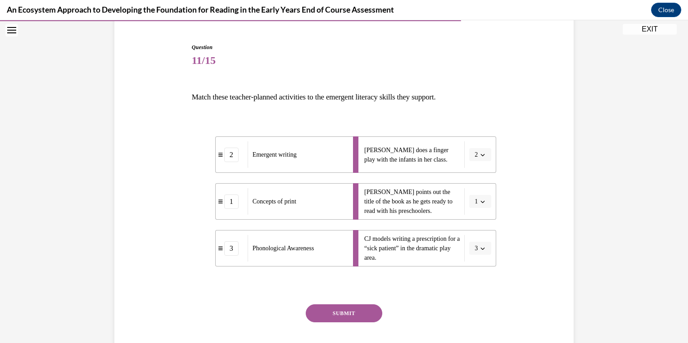
click at [343, 316] on button "SUBMIT" at bounding box center [344, 313] width 77 height 18
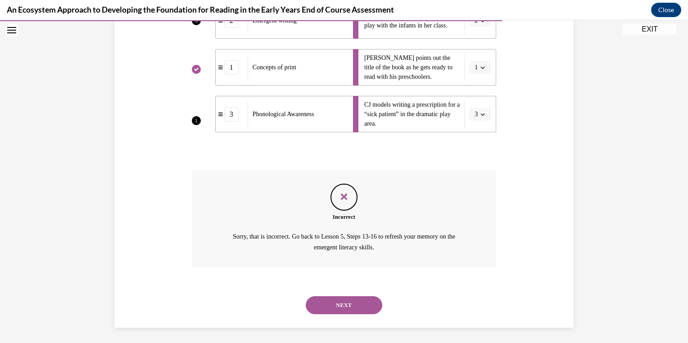
scroll to position [218, 0]
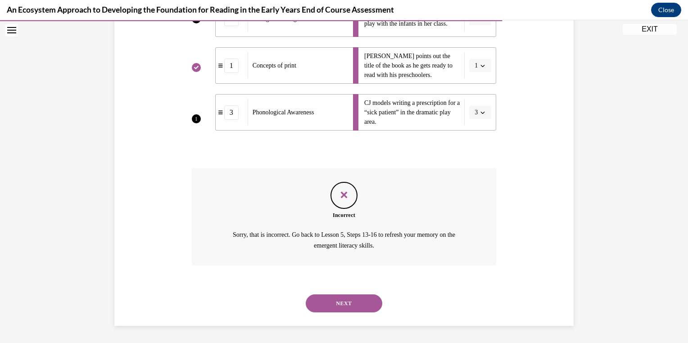
click at [351, 306] on button "NEXT" at bounding box center [344, 303] width 77 height 18
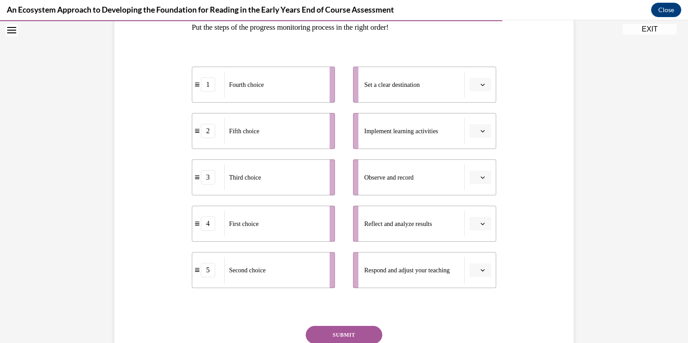
scroll to position [151, 0]
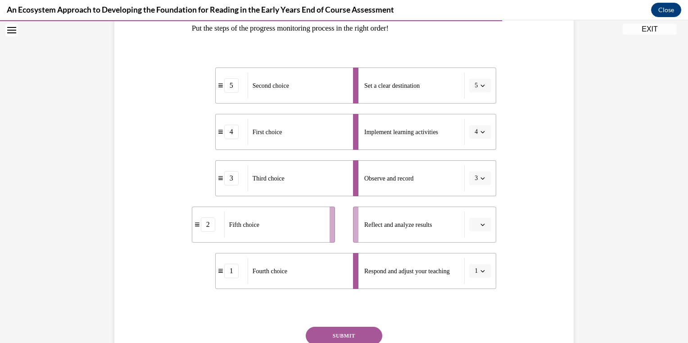
click at [232, 285] on li "1 Fourth choice" at bounding box center [286, 271] width 143 height 36
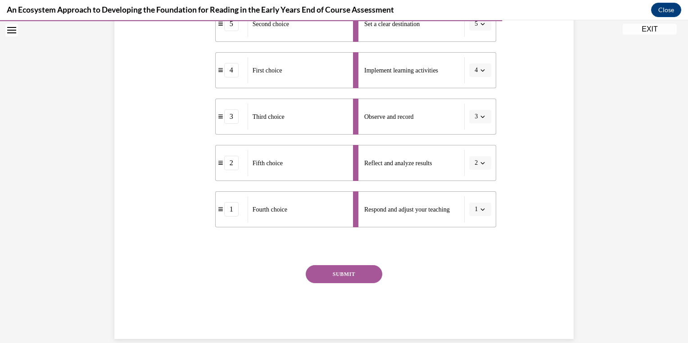
click at [351, 281] on button "SUBMIT" at bounding box center [344, 274] width 77 height 18
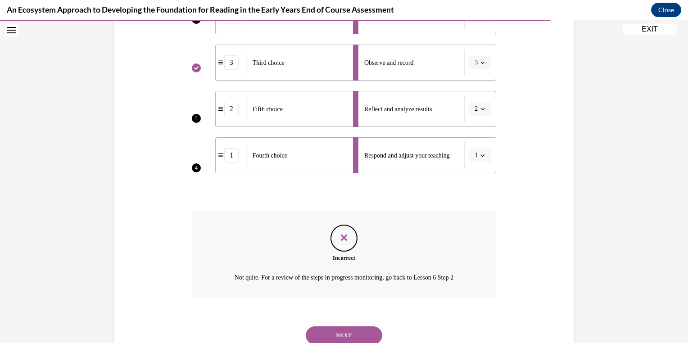
scroll to position [299, 0]
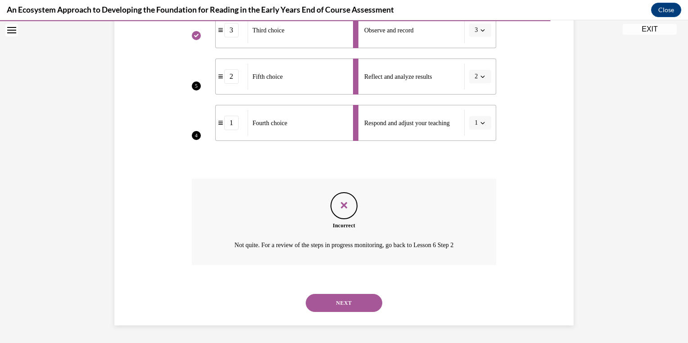
click at [331, 318] on div "NEXT" at bounding box center [344, 303] width 305 height 36
click at [339, 308] on button "NEXT" at bounding box center [344, 303] width 77 height 18
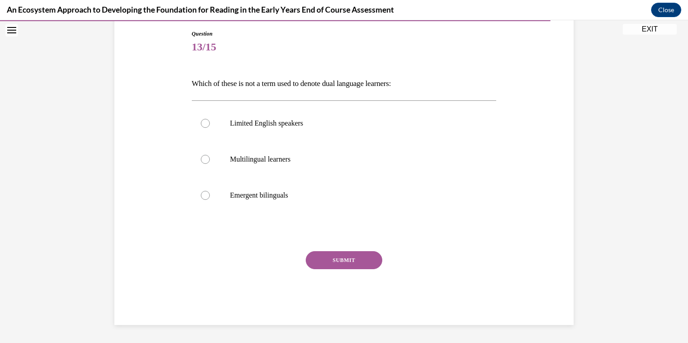
scroll to position [95, 0]
click at [312, 201] on label "Emergent bilinguals" at bounding box center [344, 196] width 305 height 36
click at [210, 200] on input "Emergent bilinguals" at bounding box center [205, 195] width 9 height 9
radio input "true"
click at [334, 260] on button "SUBMIT" at bounding box center [344, 261] width 77 height 18
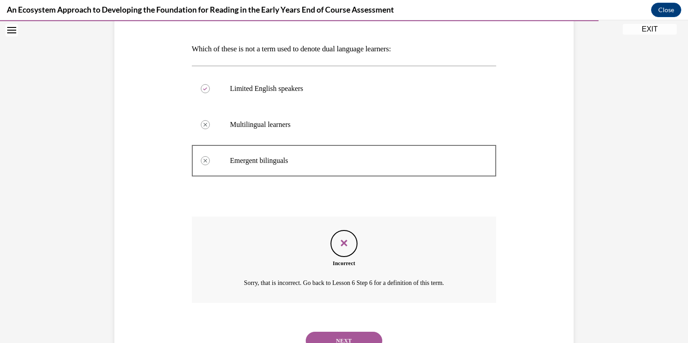
scroll to position [167, 0]
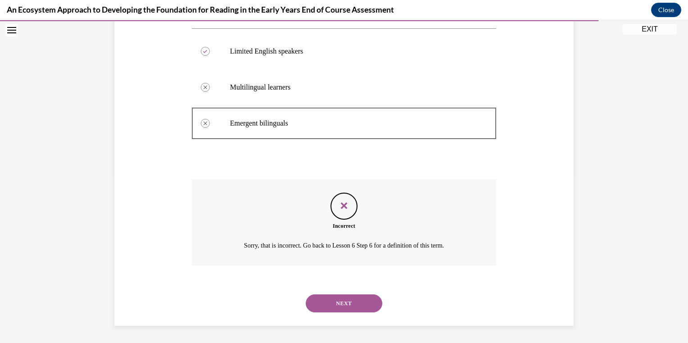
click at [318, 300] on button "NEXT" at bounding box center [344, 303] width 77 height 18
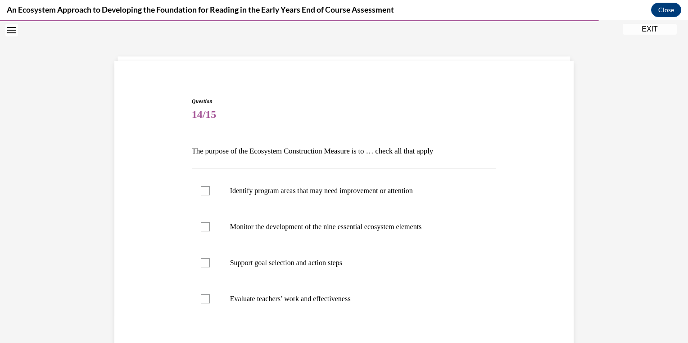
scroll to position [28, 0]
click at [438, 205] on label "Identify program areas that may need improvement or attention" at bounding box center [344, 190] width 305 height 36
click at [210, 195] on input "Identify program areas that may need improvement or attention" at bounding box center [205, 190] width 9 height 9
checkbox input "true"
click at [442, 226] on p "Monitor the development of the nine essential ecosystem elements" at bounding box center [352, 226] width 244 height 9
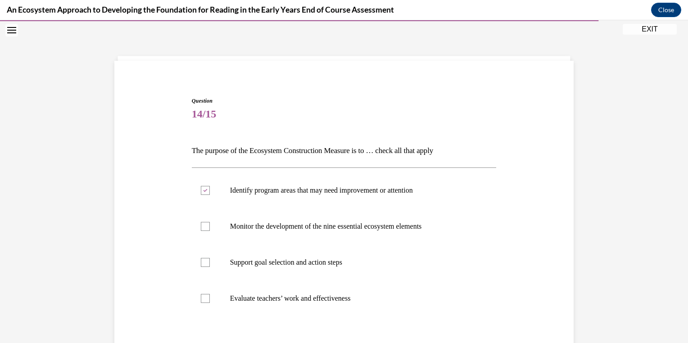
click at [210, 226] on input "Monitor the development of the nine essential ecosystem elements" at bounding box center [205, 226] width 9 height 9
checkbox input "true"
click at [443, 260] on p "Support goal selection and action steps" at bounding box center [352, 262] width 244 height 9
click at [210, 260] on input "Support goal selection and action steps" at bounding box center [205, 262] width 9 height 9
checkbox input "true"
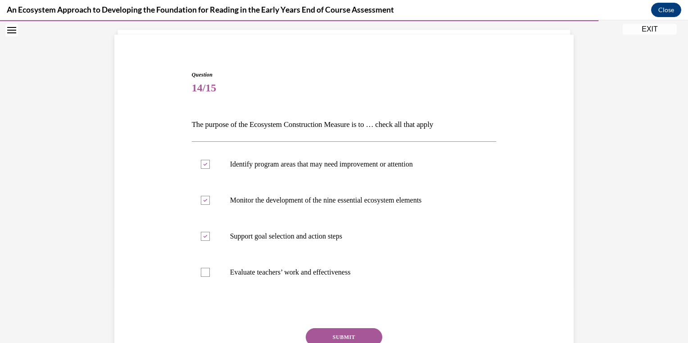
scroll to position [131, 0]
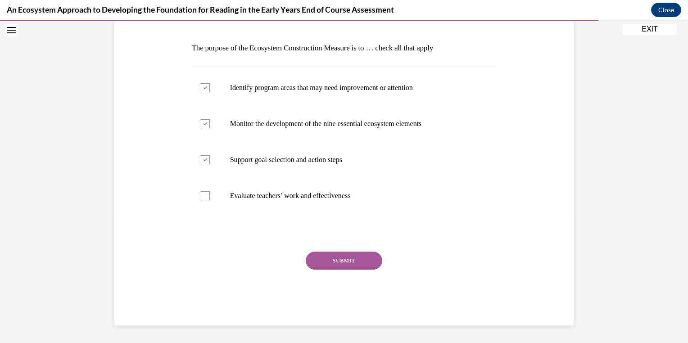
click at [326, 276] on div "SUBMIT" at bounding box center [344, 274] width 305 height 45
click at [314, 266] on button "SUBMIT" at bounding box center [344, 261] width 77 height 18
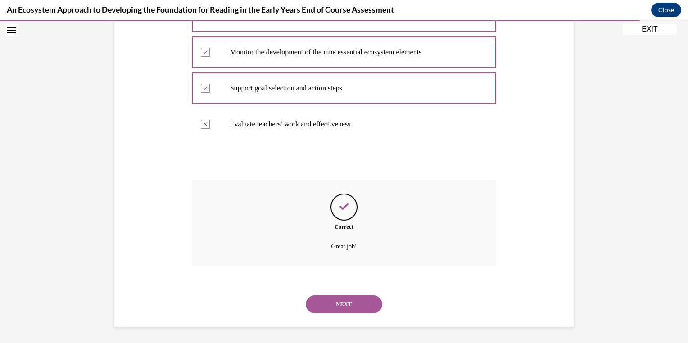
scroll to position [203, 0]
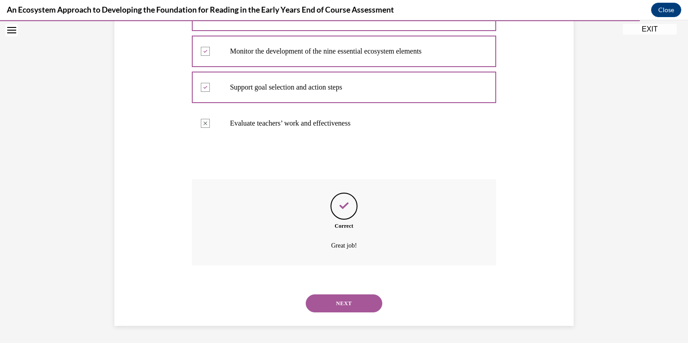
click at [341, 308] on button "NEXT" at bounding box center [344, 303] width 77 height 18
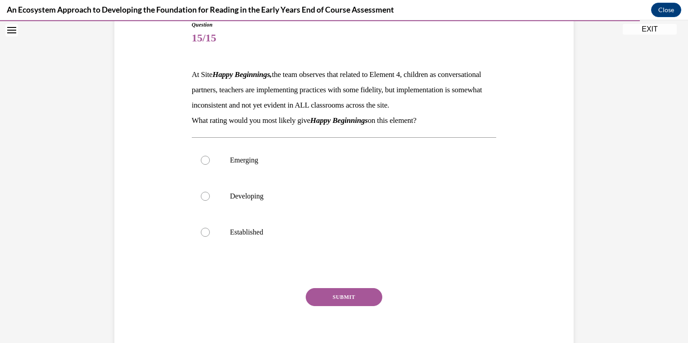
scroll to position [104, 0]
click at [309, 214] on label "Developing" at bounding box center [344, 196] width 305 height 36
click at [210, 201] on input "Developing" at bounding box center [205, 196] width 9 height 9
radio input "true"
click at [358, 306] on button "SUBMIT" at bounding box center [344, 297] width 77 height 18
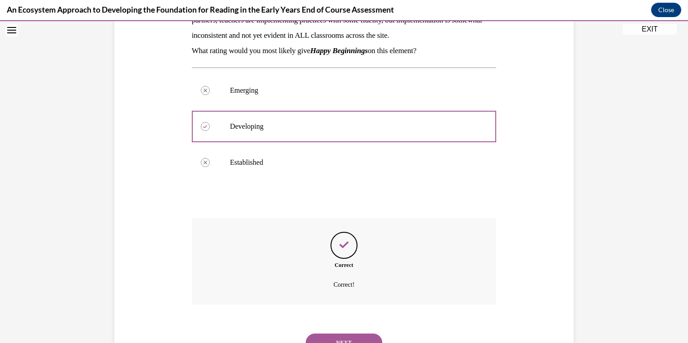
scroll to position [229, 0]
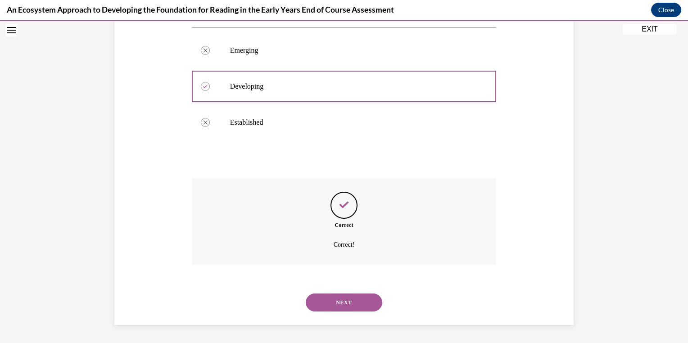
click at [356, 308] on button "NEXT" at bounding box center [344, 303] width 77 height 18
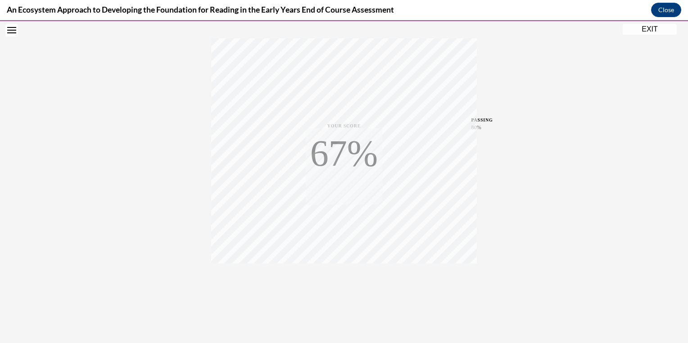
scroll to position [138, 0]
click at [359, 293] on button "TAKE AGAIN" at bounding box center [344, 282] width 54 height 41
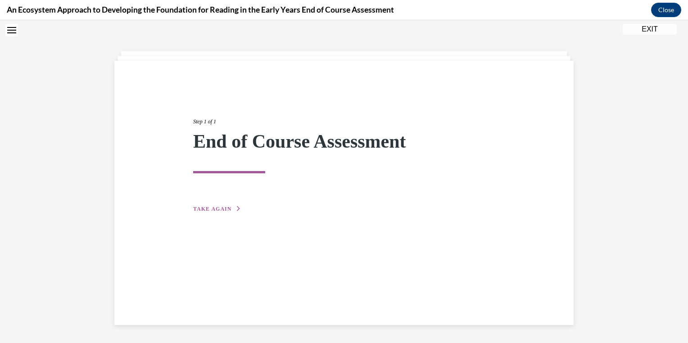
scroll to position [28, 0]
click at [207, 212] on button "TAKE AGAIN" at bounding box center [217, 209] width 48 height 8
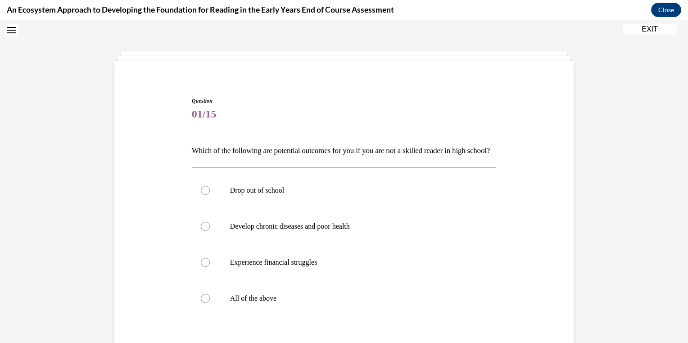
click at [438, 208] on label "Drop out of school" at bounding box center [344, 190] width 305 height 36
click at [210, 195] on input "Drop out of school" at bounding box center [205, 190] width 9 height 9
radio input "true"
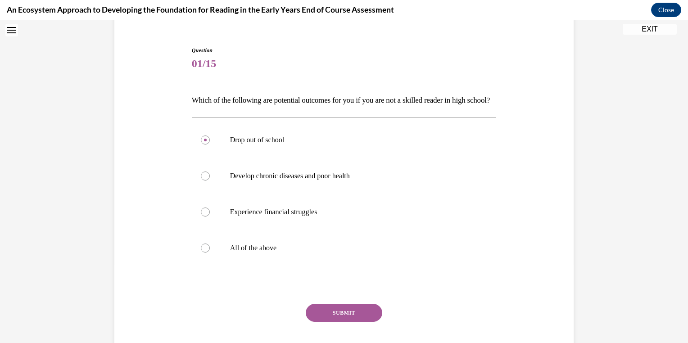
scroll to position [79, 0]
click at [282, 252] on p "All of the above" at bounding box center [352, 247] width 244 height 9
click at [210, 252] on input "All of the above" at bounding box center [205, 247] width 9 height 9
radio input "true"
click at [354, 321] on button "SUBMIT" at bounding box center [344, 312] width 77 height 18
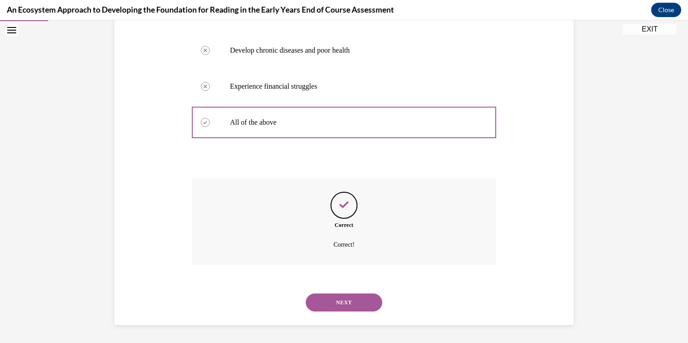
scroll to position [219, 0]
click at [348, 311] on button "NEXT" at bounding box center [344, 303] width 77 height 18
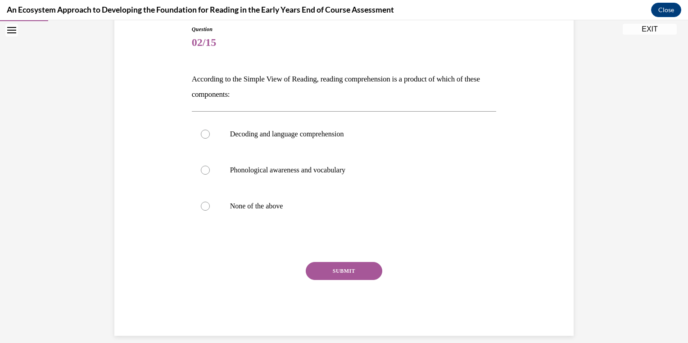
click at [533, 243] on div "Question 02/15 According to the Simple View of Reading, reading comprehension i…" at bounding box center [344, 167] width 464 height 338
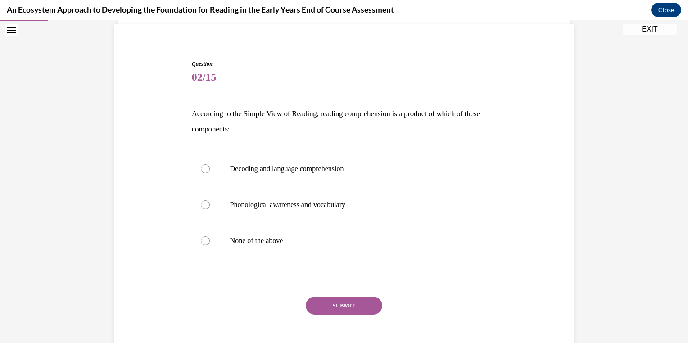
scroll to position [65, 0]
click at [346, 167] on p "Decoding and language comprehension" at bounding box center [352, 169] width 244 height 9
click at [210, 167] on input "Decoding and language comprehension" at bounding box center [205, 169] width 9 height 9
radio input "true"
click at [360, 314] on button "SUBMIT" at bounding box center [344, 306] width 77 height 18
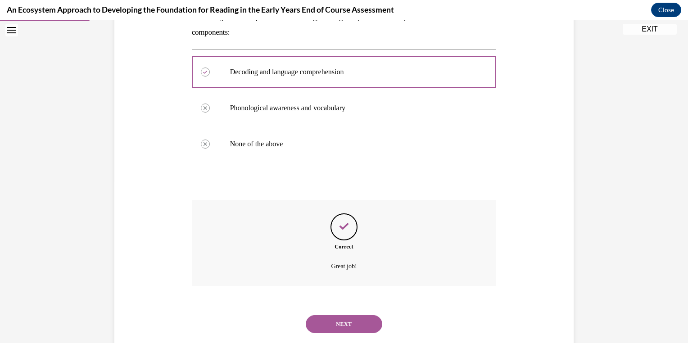
scroll to position [183, 0]
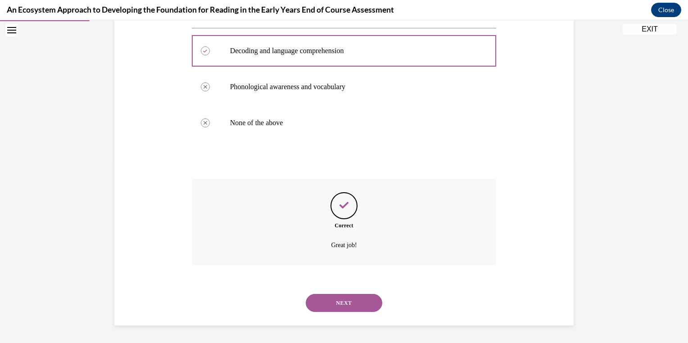
click at [353, 316] on div "NEXT" at bounding box center [344, 303] width 305 height 36
click at [326, 311] on button "NEXT" at bounding box center [344, 303] width 77 height 18
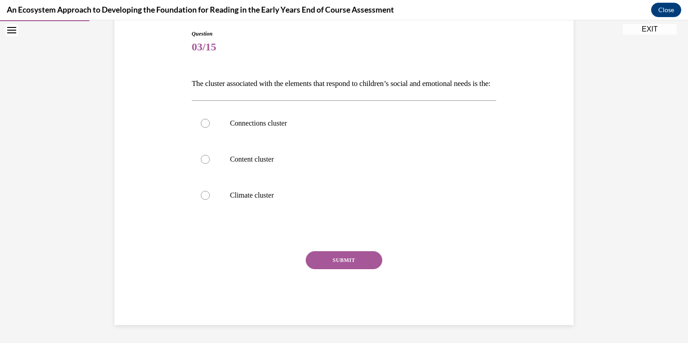
scroll to position [109, 0]
click at [567, 124] on div "Question 03/15 The cluster associated with the elements that respond to childre…" at bounding box center [344, 164] width 464 height 322
click at [284, 176] on label "Content cluster" at bounding box center [344, 159] width 305 height 36
click at [210, 164] on input "Content cluster" at bounding box center [205, 159] width 9 height 9
radio input "true"
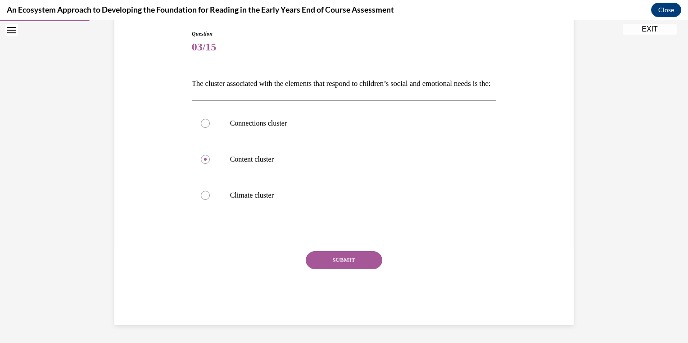
click at [344, 277] on div "SUBMIT" at bounding box center [344, 273] width 305 height 45
click at [363, 268] on button "SUBMIT" at bounding box center [344, 260] width 77 height 18
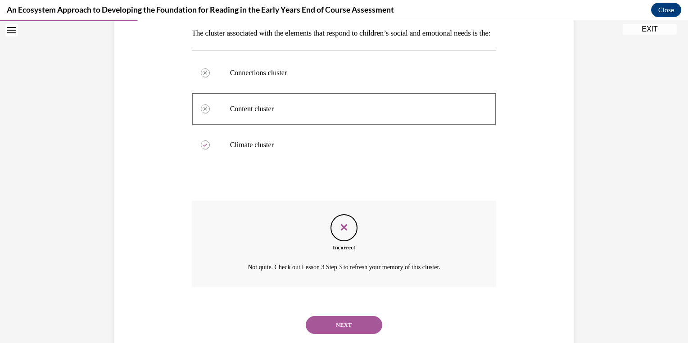
scroll to position [183, 0]
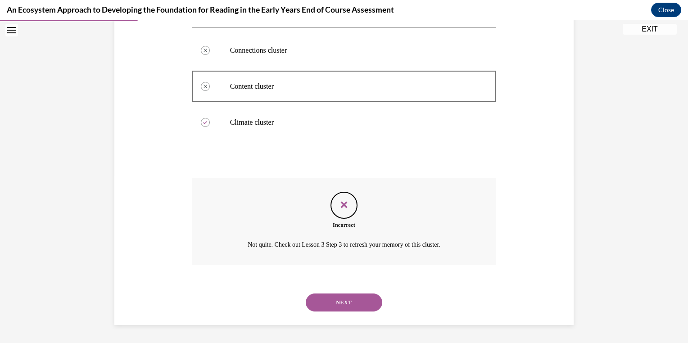
click at [362, 312] on button "NEXT" at bounding box center [344, 303] width 77 height 18
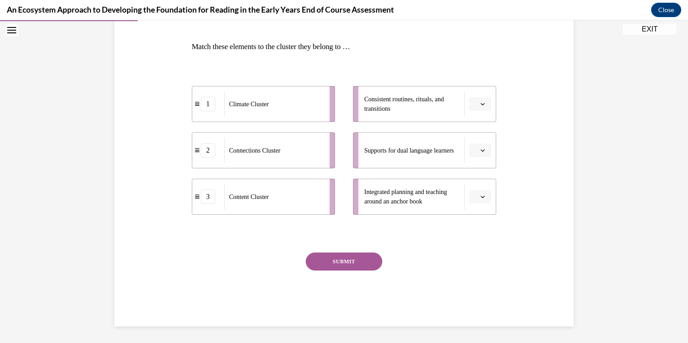
scroll to position [133, 0]
click at [438, 90] on div "Consistent routines, rituals, and transitions" at bounding box center [414, 103] width 100 height 26
click at [306, 146] on div "Connections Cluster" at bounding box center [273, 150] width 99 height 26
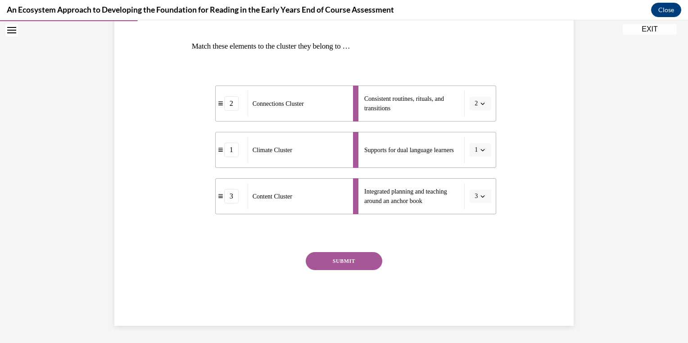
click at [343, 277] on div "SUBMIT" at bounding box center [344, 274] width 305 height 45
click at [357, 267] on button "SUBMIT" at bounding box center [344, 261] width 77 height 18
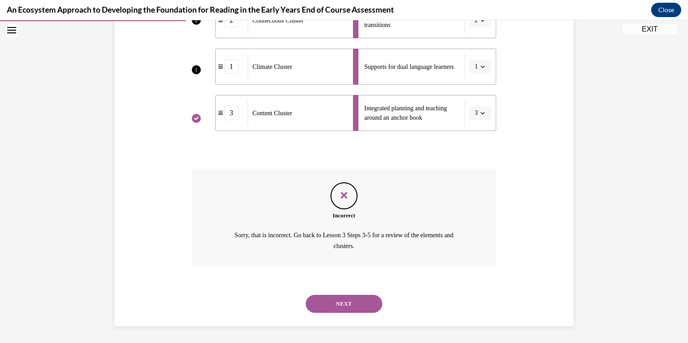
scroll to position [217, 0]
click at [376, 301] on button "NEXT" at bounding box center [344, 303] width 77 height 18
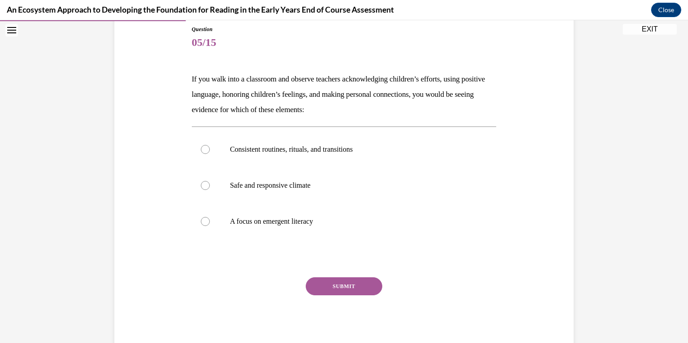
scroll to position [104, 0]
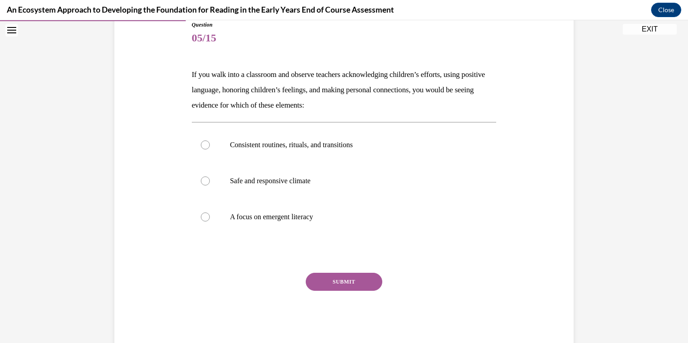
click at [420, 233] on label "A focus on emergent literacy" at bounding box center [344, 217] width 305 height 36
click at [210, 221] on input "A focus on emergent literacy" at bounding box center [205, 216] width 9 height 9
radio input "true"
click at [347, 283] on button "SUBMIT" at bounding box center [344, 282] width 77 height 18
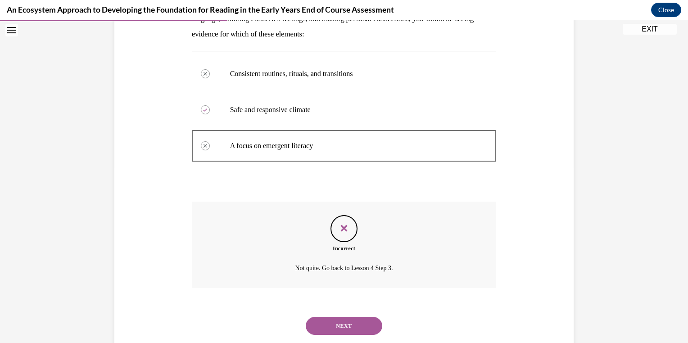
scroll to position [198, 0]
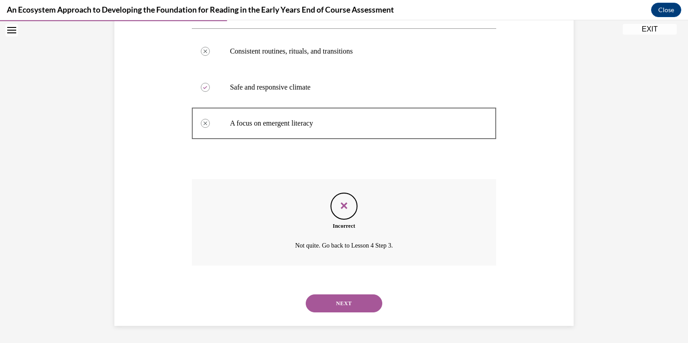
click at [371, 298] on button "NEXT" at bounding box center [344, 303] width 77 height 18
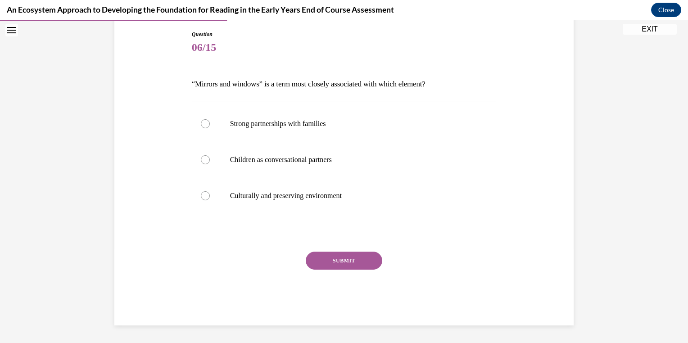
click at [414, 210] on label "Culturally and preserving environment" at bounding box center [344, 196] width 305 height 36
click at [210, 200] on input "Culturally and preserving environment" at bounding box center [205, 195] width 9 height 9
radio input "true"
click at [382, 277] on div "SUBMIT" at bounding box center [344, 274] width 305 height 45
click at [384, 265] on div "SUBMIT" at bounding box center [344, 274] width 305 height 45
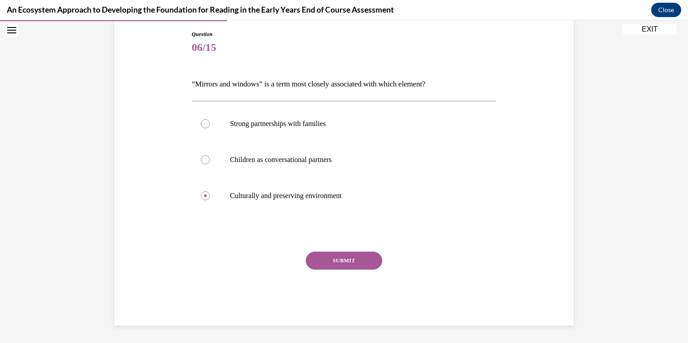
click at [377, 267] on div "SUBMIT" at bounding box center [344, 274] width 305 height 45
click at [358, 274] on div "SUBMIT" at bounding box center [344, 274] width 305 height 45
click at [341, 261] on button "SUBMIT" at bounding box center [344, 261] width 77 height 18
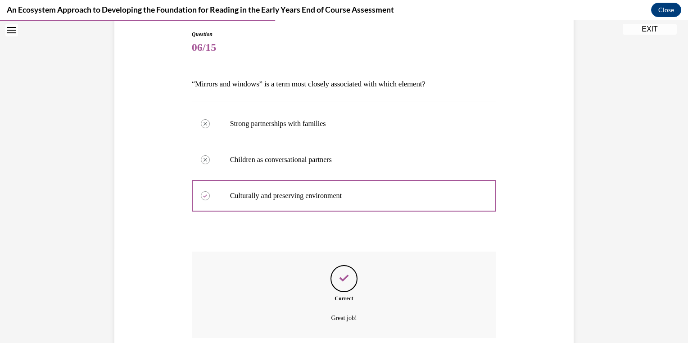
scroll to position [167, 0]
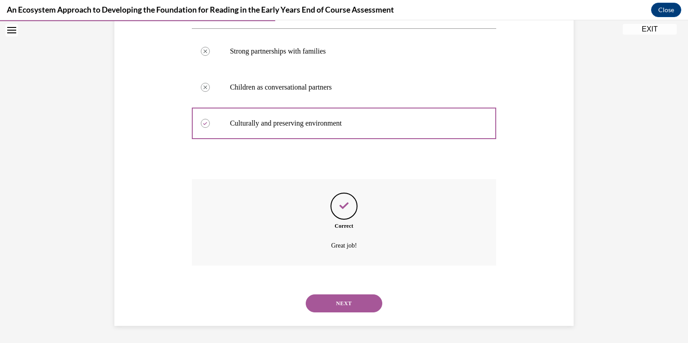
click at [360, 317] on div "NEXT" at bounding box center [344, 303] width 305 height 36
click at [356, 306] on button "NEXT" at bounding box center [344, 303] width 77 height 18
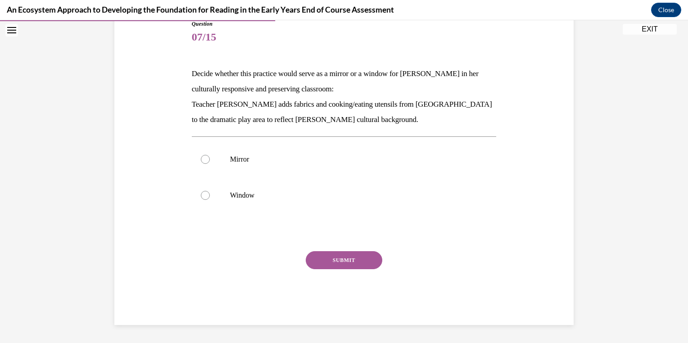
scroll to position [100, 0]
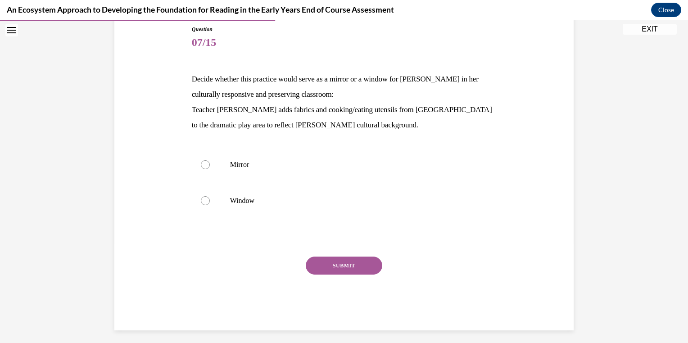
click at [412, 230] on div "Question 07/15 Decide whether this practice would serve as a mirror or a window…" at bounding box center [344, 177] width 305 height 305
click at [413, 218] on label "Window" at bounding box center [344, 201] width 305 height 36
click at [210, 205] on input "Window" at bounding box center [205, 200] width 9 height 9
radio input "true"
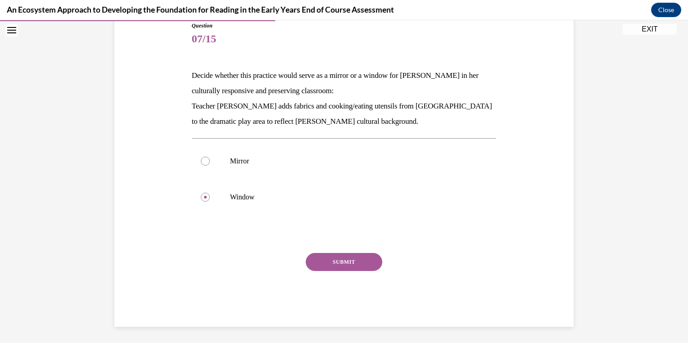
scroll to position [101, 0]
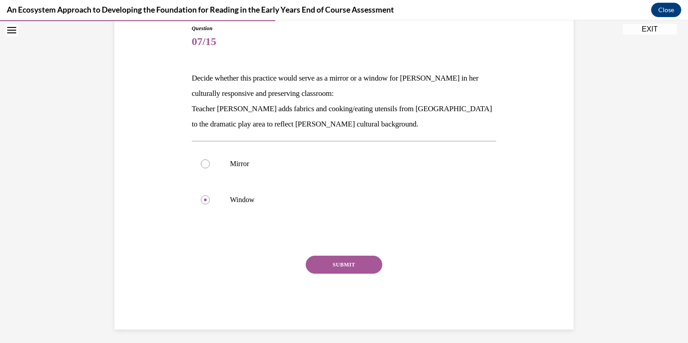
click at [331, 272] on button "SUBMIT" at bounding box center [344, 265] width 77 height 18
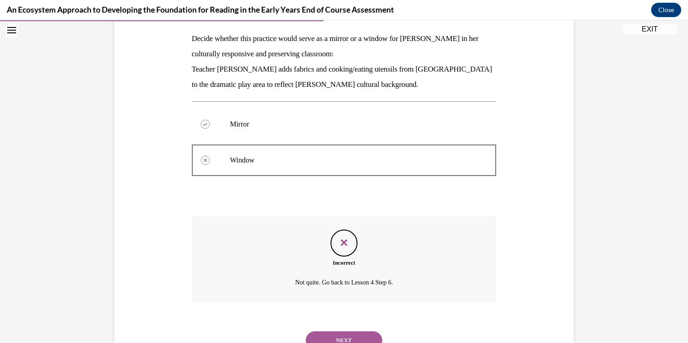
scroll to position [178, 0]
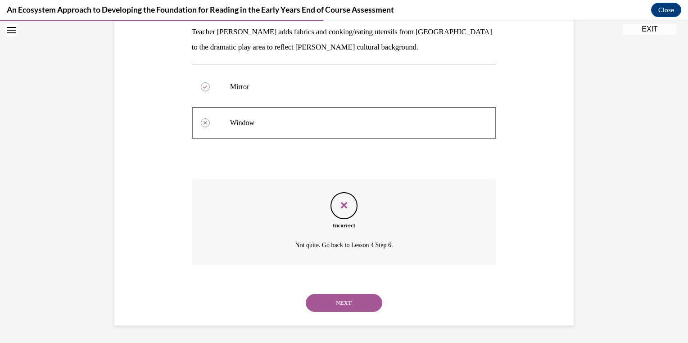
click at [339, 305] on button "NEXT" at bounding box center [344, 303] width 77 height 18
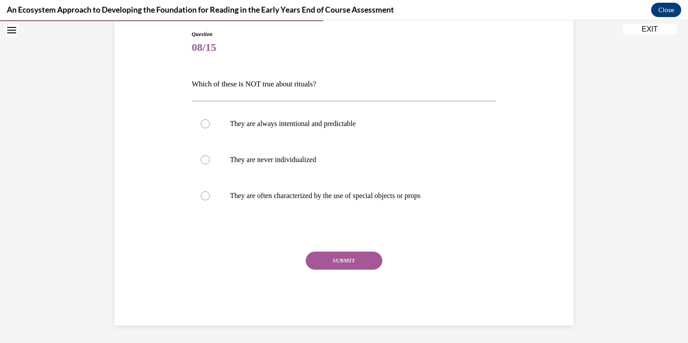
click at [449, 229] on div at bounding box center [344, 232] width 305 height 11
click at [508, 181] on div "Question 08/15 Which of these is NOT true about rituals? They are always intent…" at bounding box center [344, 164] width 464 height 322
click at [339, 172] on label "They are never individualized" at bounding box center [344, 160] width 305 height 36
click at [210, 164] on input "They are never individualized" at bounding box center [205, 159] width 9 height 9
radio input "true"
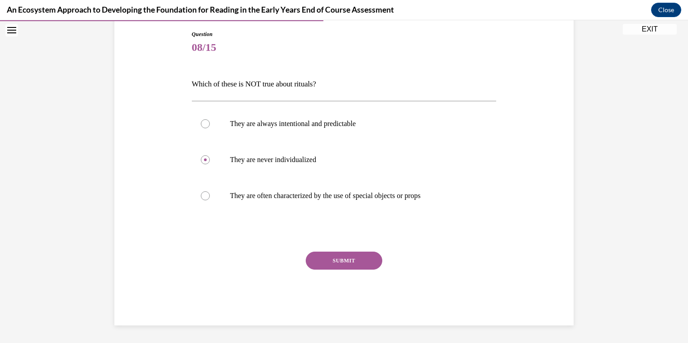
click at [360, 269] on button "SUBMIT" at bounding box center [344, 261] width 77 height 18
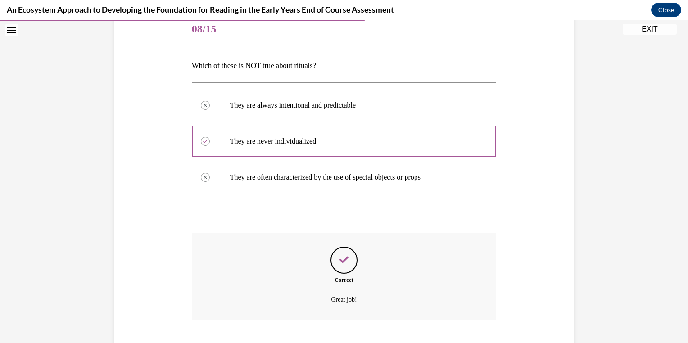
scroll to position [167, 0]
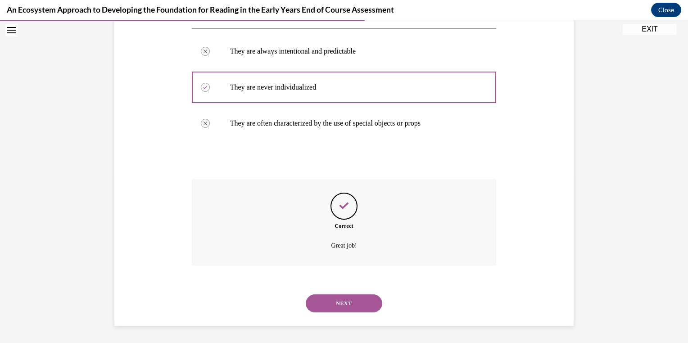
click at [369, 301] on button "NEXT" at bounding box center [344, 303] width 77 height 18
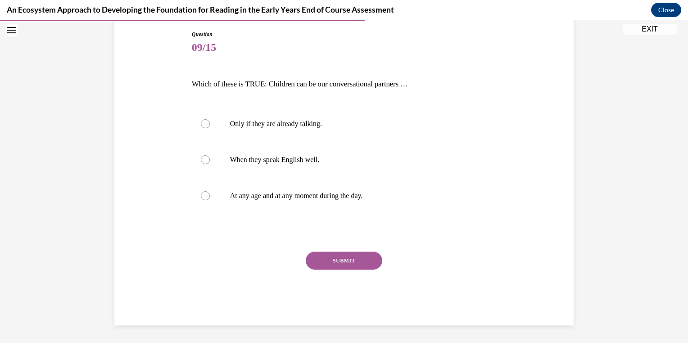
click at [423, 202] on label "At any age and at any moment during the day." at bounding box center [344, 196] width 305 height 36
click at [210, 200] on input "At any age and at any moment during the day." at bounding box center [205, 195] width 9 height 9
radio input "true"
click at [386, 263] on div "SUBMIT" at bounding box center [344, 274] width 305 height 45
click at [384, 274] on div "SUBMIT" at bounding box center [344, 274] width 305 height 45
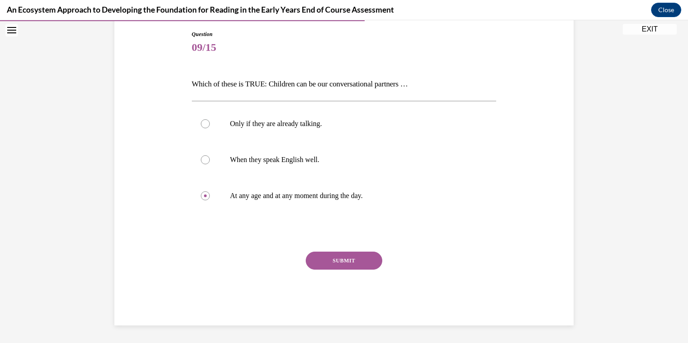
click at [348, 275] on div "SUBMIT" at bounding box center [344, 274] width 305 height 45
click at [339, 266] on button "SUBMIT" at bounding box center [344, 261] width 77 height 18
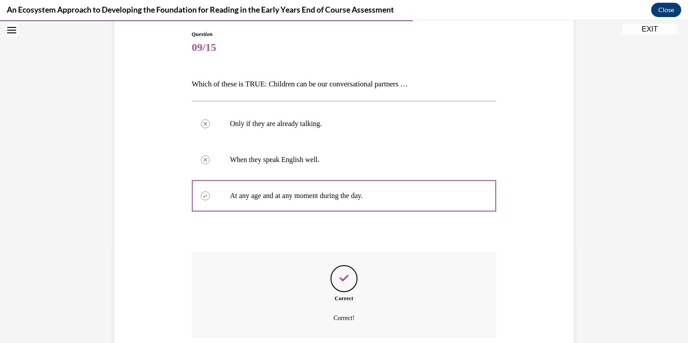
scroll to position [167, 0]
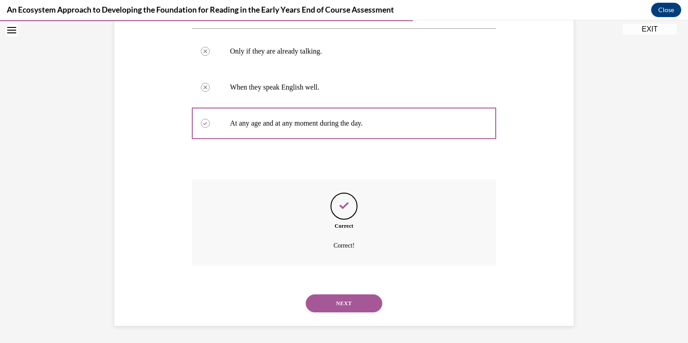
click at [360, 312] on button "NEXT" at bounding box center [344, 303] width 77 height 18
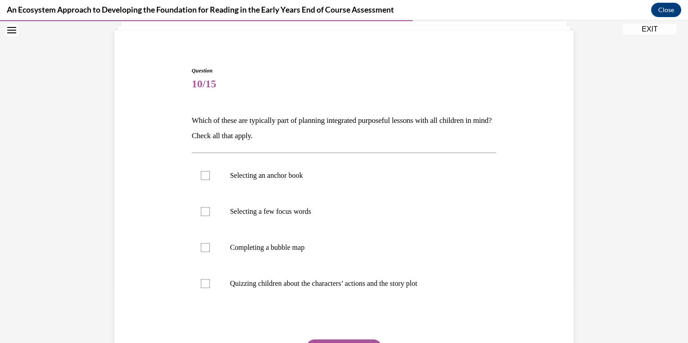
scroll to position [64, 0]
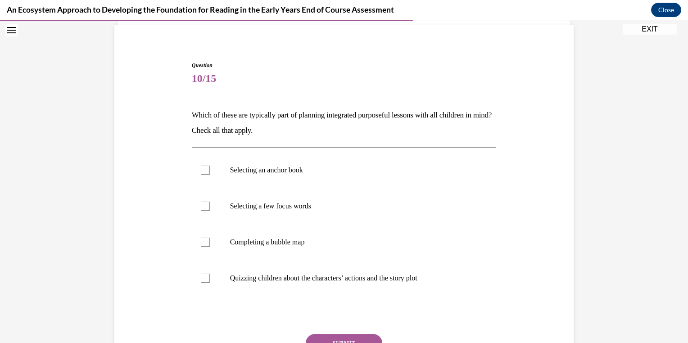
click at [626, 184] on div "Question 10/15 Which of these are typically part of planning integrated purpose…" at bounding box center [344, 205] width 688 height 441
click at [438, 188] on label "Selecting a few focus words" at bounding box center [344, 206] width 305 height 36
click at [210, 202] on input "Selecting a few focus words" at bounding box center [205, 206] width 9 height 9
checkbox input "true"
click at [447, 170] on p "Selecting an anchor book" at bounding box center [352, 170] width 244 height 9
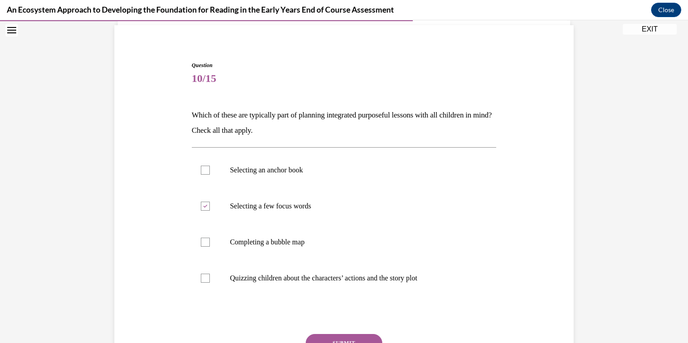
click at [210, 170] on input "Selecting an anchor book" at bounding box center [205, 170] width 9 height 9
checkbox input "true"
click at [409, 271] on label "Quizzing children about the characters’ actions and the story plot" at bounding box center [344, 278] width 305 height 36
click at [210, 274] on input "Quizzing children about the characters’ actions and the story plot" at bounding box center [205, 278] width 9 height 9
checkbox input "true"
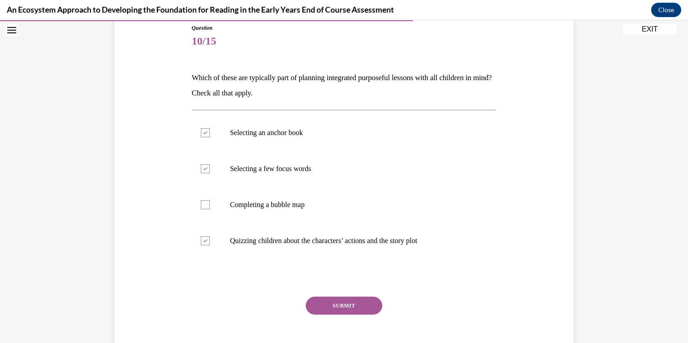
scroll to position [146, 0]
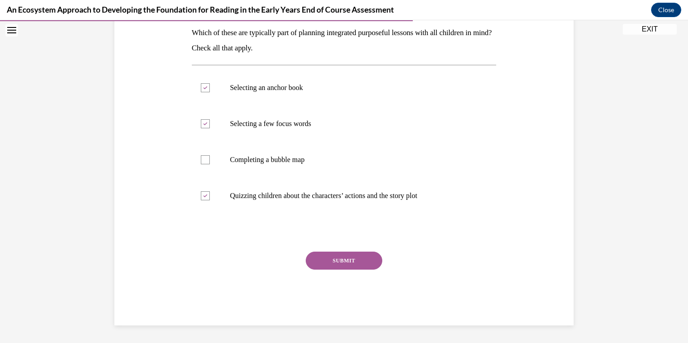
click at [359, 137] on label "Selecting a few focus words" at bounding box center [344, 124] width 305 height 36
click at [210, 128] on input "Selecting a few focus words" at bounding box center [205, 123] width 9 height 9
checkbox input "false"
click at [344, 205] on label "Quizzing children about the characters’ actions and the story plot" at bounding box center [344, 196] width 305 height 36
click at [210, 200] on input "Quizzing children about the characters’ actions and the story plot" at bounding box center [205, 195] width 9 height 9
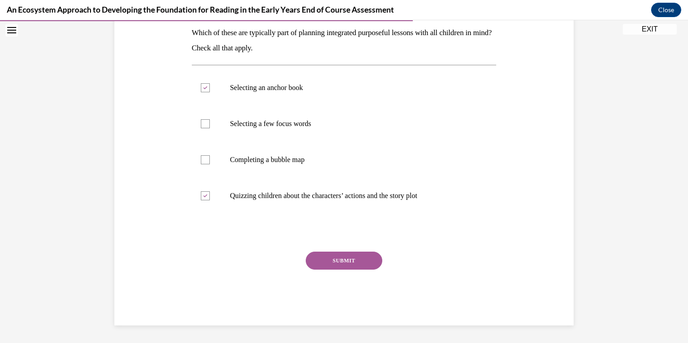
checkbox input "false"
click at [474, 131] on label "Selecting a few focus words" at bounding box center [344, 124] width 305 height 36
click at [210, 128] on input "Selecting a few focus words" at bounding box center [205, 123] width 9 height 9
checkbox input "true"
click at [424, 203] on label "Quizzing children about the characters’ actions and the story plot" at bounding box center [344, 196] width 305 height 36
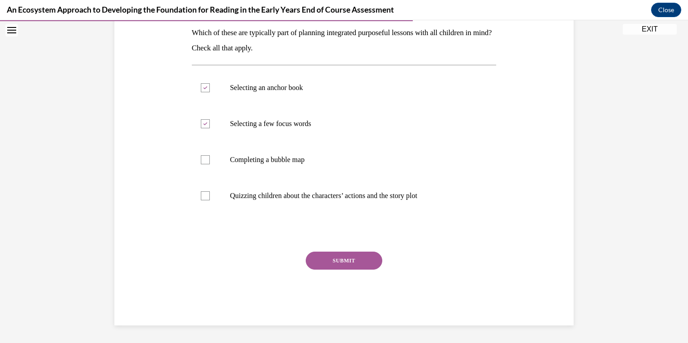
click at [210, 200] on input "Quizzing children about the characters’ actions and the story plot" at bounding box center [205, 195] width 9 height 9
checkbox input "true"
click at [380, 279] on div "SUBMIT" at bounding box center [344, 274] width 305 height 45
click at [347, 268] on button "SUBMIT" at bounding box center [344, 261] width 77 height 18
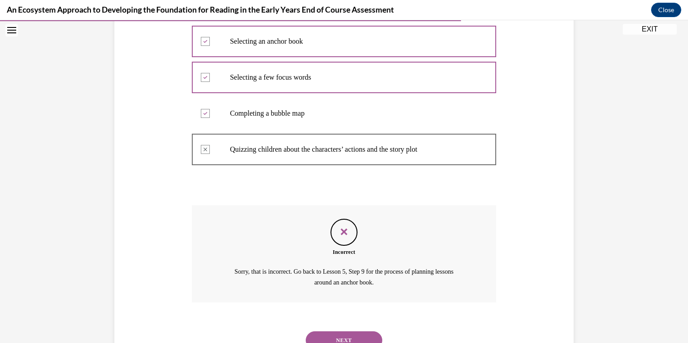
scroll to position [213, 0]
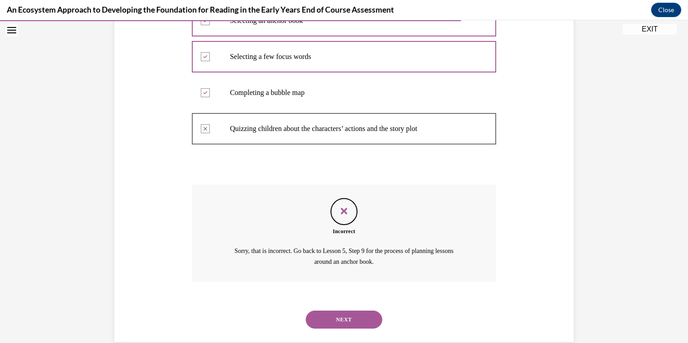
click at [363, 327] on button "NEXT" at bounding box center [344, 320] width 77 height 18
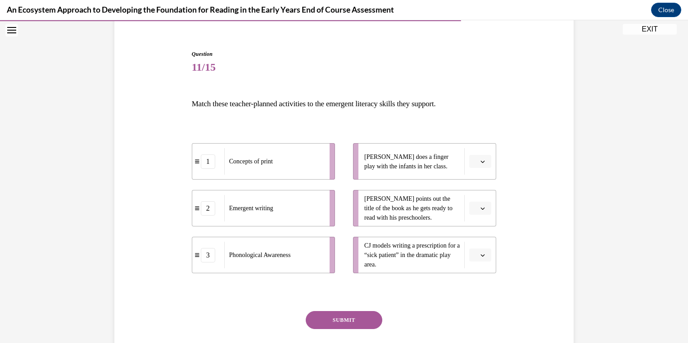
scroll to position [76, 0]
click at [364, 265] on span "CJ models writing a prescription for a “sick patient” in the dramatic play area." at bounding box center [411, 255] width 95 height 26
click at [304, 254] on div "Phonological Awareness" at bounding box center [273, 254] width 99 height 27
click at [285, 273] on div "1 Concepts of print 2 Emergent writing 3 Phonological Awareness Lulu does a fin…" at bounding box center [344, 198] width 305 height 157
click at [484, 259] on button "button" at bounding box center [480, 255] width 22 height 14
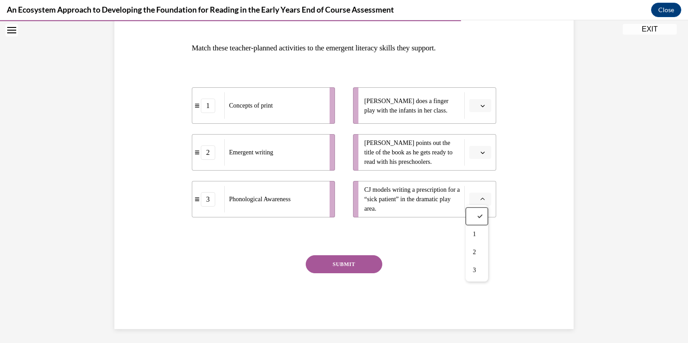
scroll to position [134, 0]
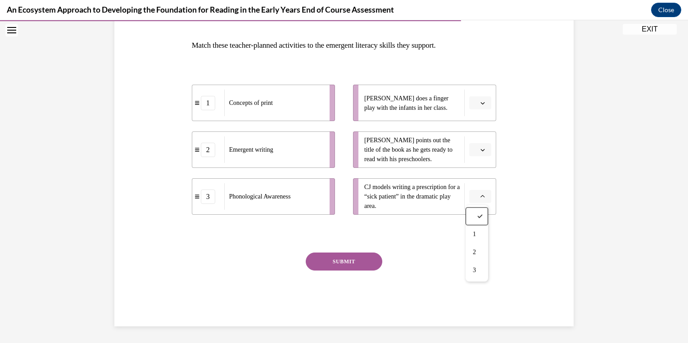
click at [479, 288] on div "SUBMIT" at bounding box center [344, 275] width 305 height 45
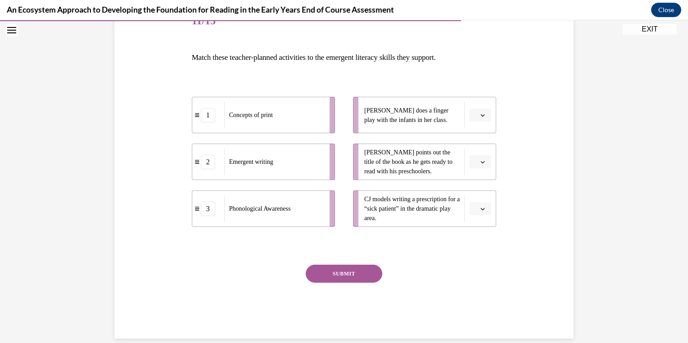
scroll to position [116, 0]
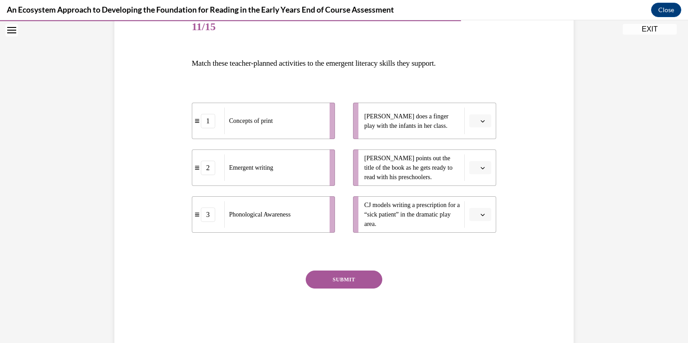
click at [488, 220] on div at bounding box center [480, 215] width 22 height 14
click at [483, 220] on button "button" at bounding box center [480, 215] width 22 height 14
click at [465, 298] on div "1 2 3" at bounding box center [476, 261] width 23 height 77
click at [468, 294] on div "3" at bounding box center [476, 289] width 23 height 18
click at [499, 189] on div "Question 11/15 Match these teacher-planned activities to the emergent literacy …" at bounding box center [344, 163] width 464 height 362
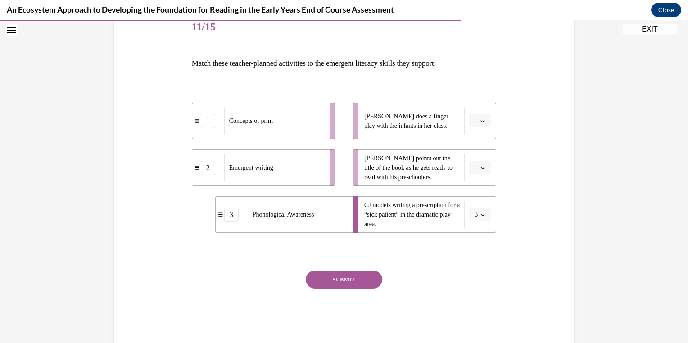
click at [492, 181] on li "Leonardo points out the title of the book as he gets ready to read with his pre…" at bounding box center [424, 167] width 143 height 36
click at [504, 163] on div "Question 11/15 Match these teacher-planned activities to the emergent literacy …" at bounding box center [344, 163] width 464 height 362
click at [493, 171] on div "Question 11/15 Match these teacher-planned activities to the emergent literacy …" at bounding box center [344, 170] width 309 height 348
click at [481, 182] on li "Leonardo points out the title of the book as he gets ready to read with his pre…" at bounding box center [424, 167] width 143 height 36
click at [484, 170] on button "button" at bounding box center [480, 168] width 22 height 14
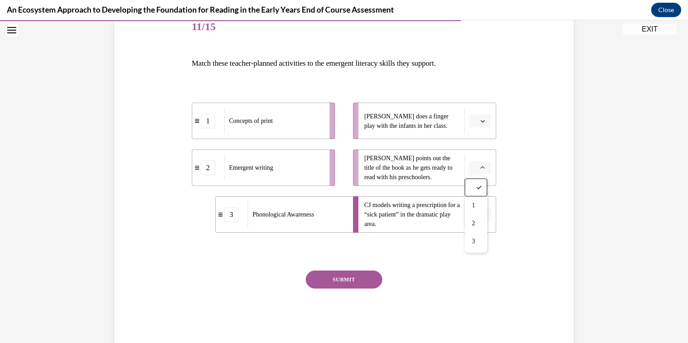
click at [470, 223] on div "2" at bounding box center [476, 224] width 23 height 18
click at [493, 117] on div "Question 11/15 Match these teacher-planned activities to the emergent literacy …" at bounding box center [344, 170] width 309 height 348
click at [483, 123] on button "button" at bounding box center [480, 121] width 22 height 14
click at [474, 165] on div "1" at bounding box center [476, 159] width 23 height 18
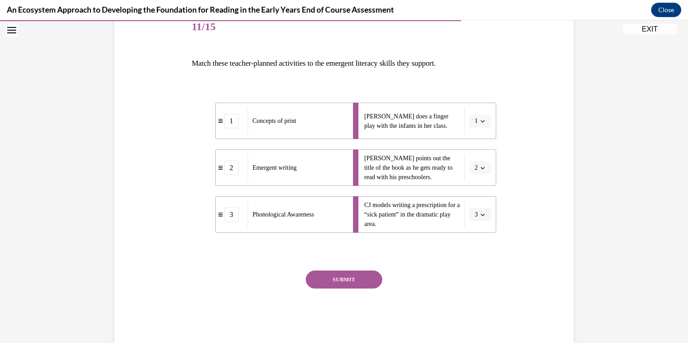
click at [397, 281] on div "SUBMIT" at bounding box center [344, 293] width 305 height 45
click at [372, 286] on button "SUBMIT" at bounding box center [344, 280] width 77 height 18
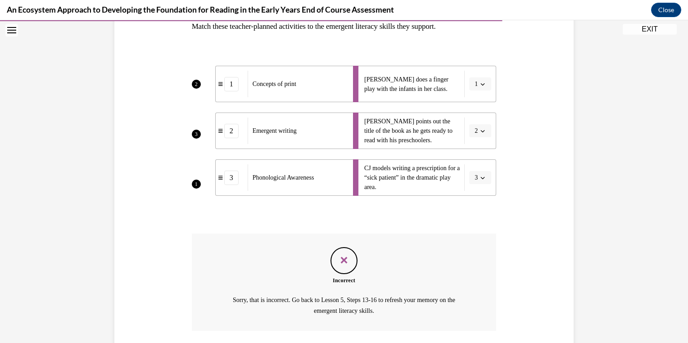
scroll to position [218, 0]
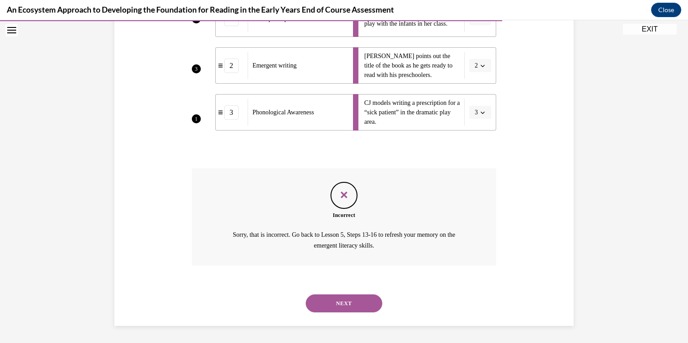
click at [371, 305] on button "NEXT" at bounding box center [344, 303] width 77 height 18
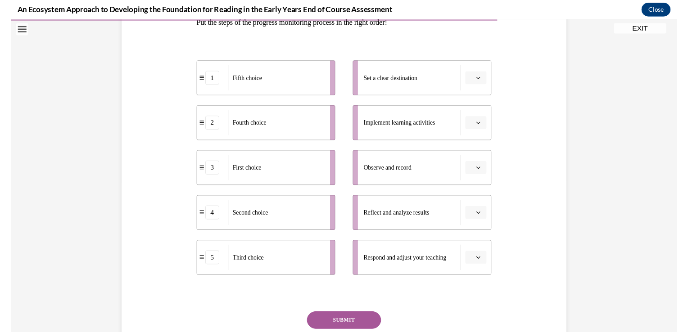
scroll to position [158, 0]
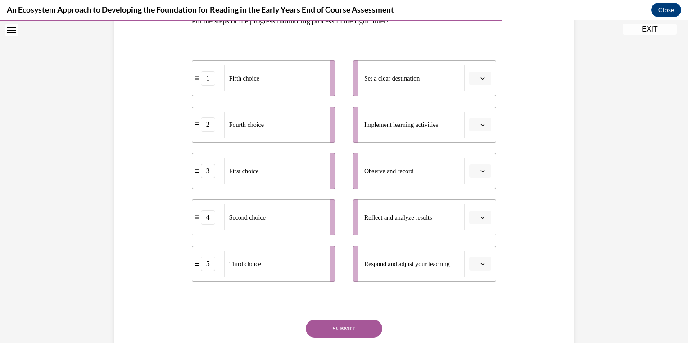
click at [297, 167] on div "First choice" at bounding box center [273, 171] width 99 height 26
click at [481, 125] on icon "button" at bounding box center [483, 125] width 4 height 2
click at [472, 171] on div "1" at bounding box center [476, 163] width 23 height 18
click at [480, 72] on button "button" at bounding box center [480, 79] width 22 height 14
click at [480, 117] on div "1" at bounding box center [476, 116] width 23 height 18
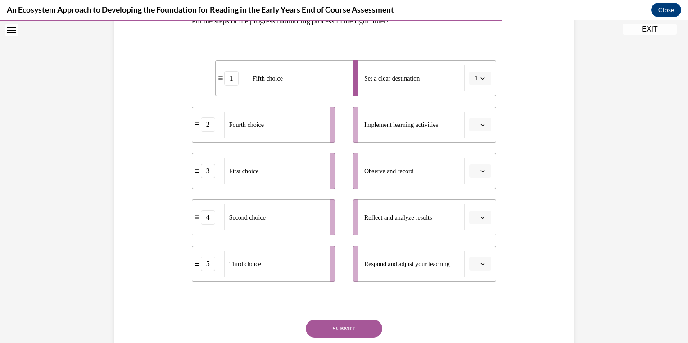
click at [486, 76] on button "1" at bounding box center [480, 79] width 22 height 14
click at [483, 133] on div "2" at bounding box center [474, 134] width 23 height 18
click at [486, 125] on button "button" at bounding box center [480, 125] width 22 height 14
click at [480, 167] on div "1" at bounding box center [476, 163] width 23 height 18
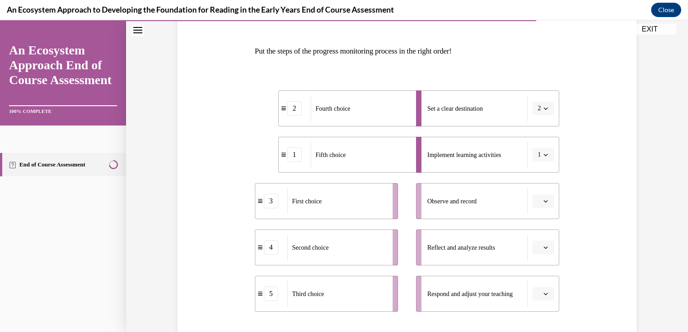
scroll to position [131, 0]
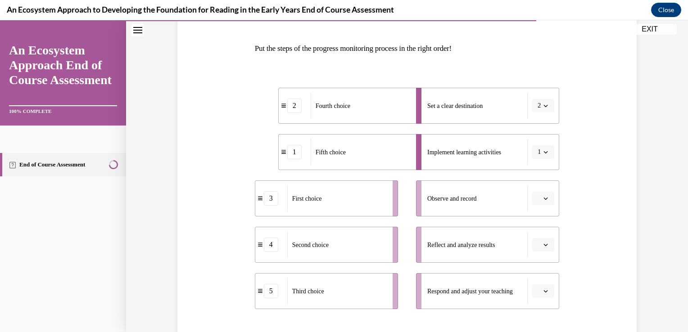
click at [540, 193] on button "button" at bounding box center [543, 199] width 22 height 14
click at [549, 101] on button "2" at bounding box center [543, 106] width 22 height 14
click at [591, 162] on div "Question 12/15 Put the steps of the progress monitoring process in the right or…" at bounding box center [407, 194] width 464 height 453
click at [547, 105] on button "2" at bounding box center [543, 106] width 22 height 14
click at [542, 121] on div at bounding box center [537, 126] width 23 height 18
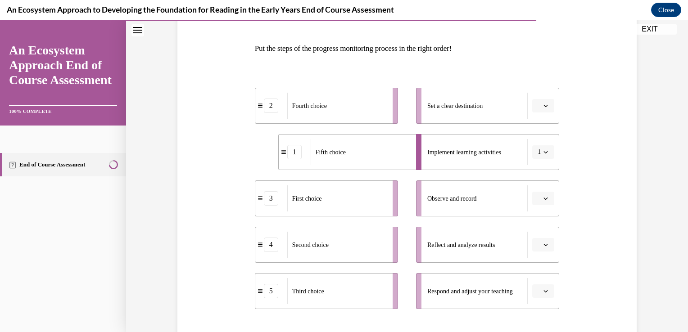
click at [542, 157] on button "1" at bounding box center [543, 152] width 22 height 14
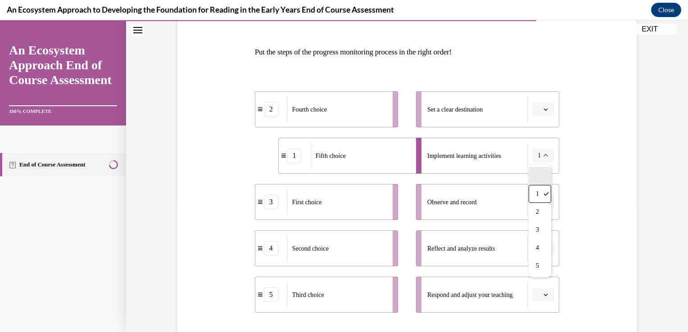
click at [533, 171] on div at bounding box center [539, 176] width 23 height 18
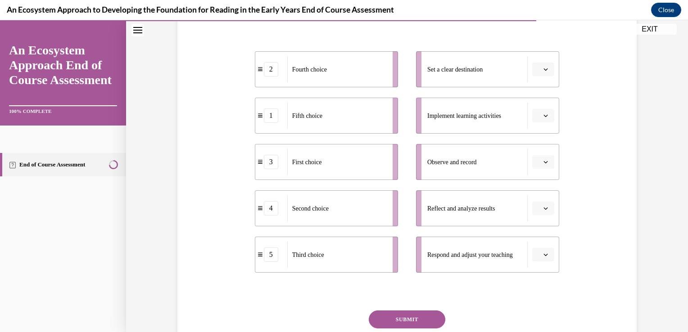
scroll to position [168, 0]
click at [539, 164] on button "button" at bounding box center [543, 161] width 22 height 14
click at [550, 177] on li "Observe and record" at bounding box center [487, 161] width 143 height 36
click at [578, 165] on div "Question 12/15 Put the steps of the progress monitoring process in the right or…" at bounding box center [407, 156] width 464 height 453
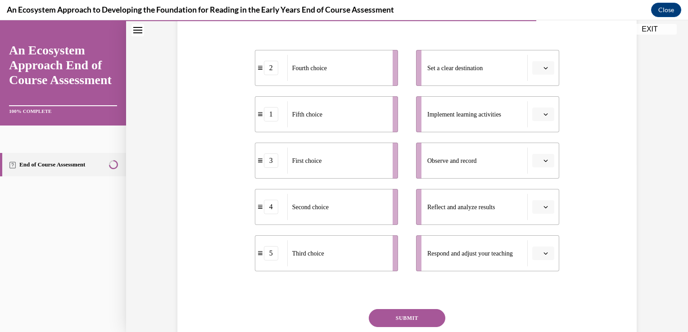
click at [543, 160] on icon "button" at bounding box center [545, 160] width 5 height 5
click at [537, 216] on span "2" at bounding box center [536, 216] width 3 height 7
click at [568, 135] on div "Question 12/15 Put the steps of the progress monitoring process in the right or…" at bounding box center [407, 156] width 464 height 453
click at [579, 151] on div "Question 12/15 Put the steps of the progress monitoring process in the right or…" at bounding box center [407, 156] width 464 height 453
click at [543, 159] on icon "button" at bounding box center [545, 160] width 5 height 5
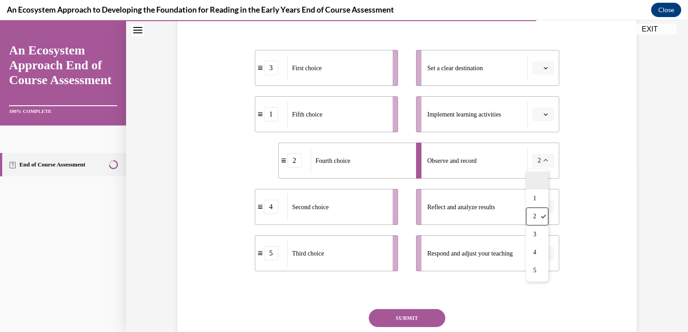
click at [538, 180] on div at bounding box center [537, 181] width 23 height 18
click at [544, 254] on icon "button" at bounding box center [546, 254] width 4 height 2
click at [540, 242] on div "1 2 3 4 5" at bounding box center [539, 188] width 23 height 113
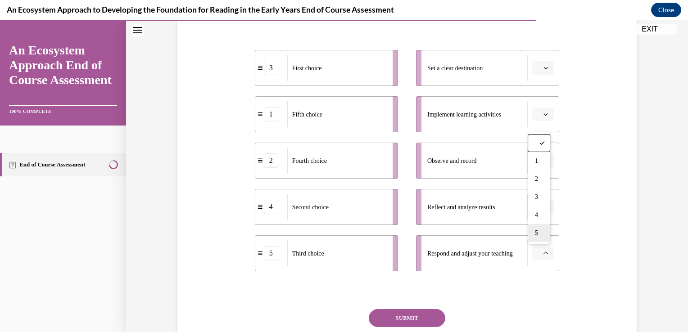
click at [537, 235] on span "5" at bounding box center [536, 233] width 3 height 7
click at [542, 207] on span "button" at bounding box center [545, 207] width 6 height 6
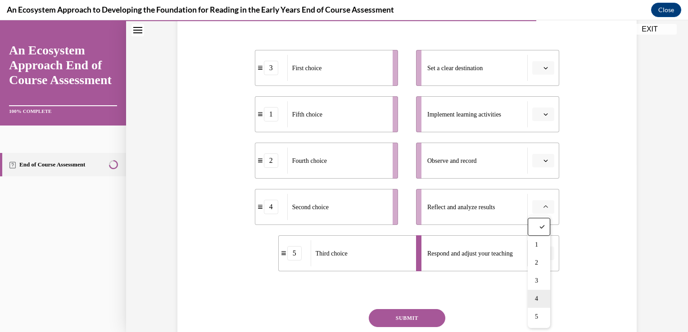
click at [531, 291] on div "4" at bounding box center [539, 299] width 23 height 18
click at [540, 165] on button "button" at bounding box center [543, 161] width 22 height 14
click at [537, 235] on span "3" at bounding box center [536, 234] width 3 height 7
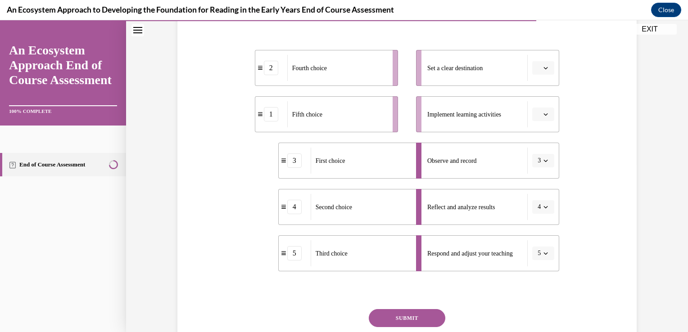
click at [549, 113] on button "button" at bounding box center [543, 115] width 22 height 14
click at [537, 153] on span "1" at bounding box center [536, 152] width 3 height 7
click at [548, 63] on button "button" at bounding box center [543, 68] width 22 height 14
click at [540, 126] on div "2" at bounding box center [539, 124] width 23 height 18
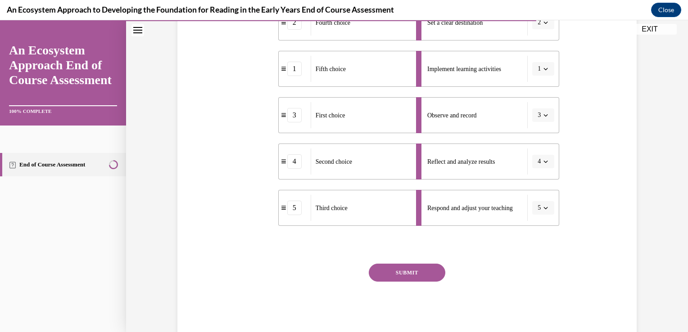
scroll to position [217, 0]
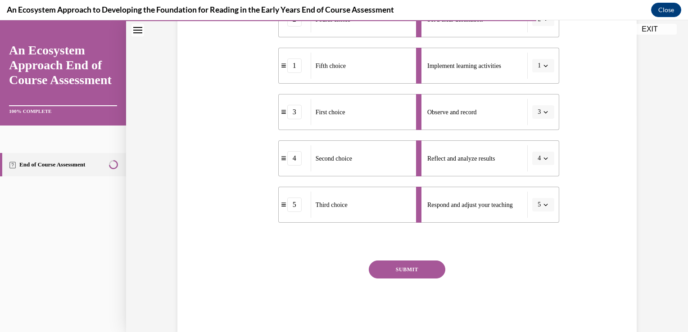
click at [408, 275] on button "SUBMIT" at bounding box center [407, 270] width 77 height 18
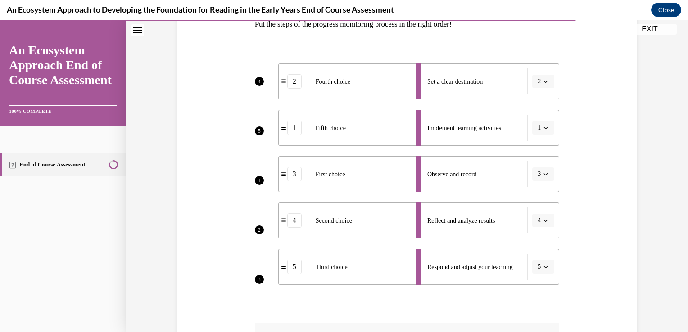
scroll to position [157, 0]
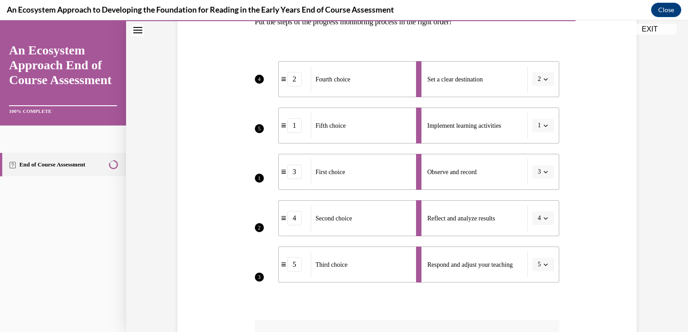
click at [542, 77] on li "Set a clear destination 2" at bounding box center [487, 79] width 143 height 36
click at [539, 76] on li "Set a clear destination 2" at bounding box center [487, 79] width 143 height 36
click at [544, 84] on li "Set a clear destination 2" at bounding box center [487, 79] width 143 height 36
click at [546, 83] on li "Set a clear destination 2" at bounding box center [487, 79] width 143 height 36
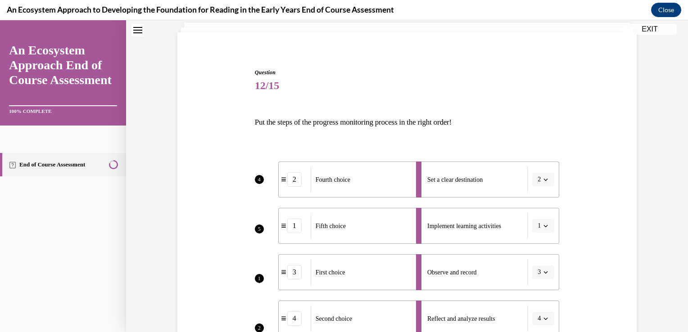
scroll to position [0, 0]
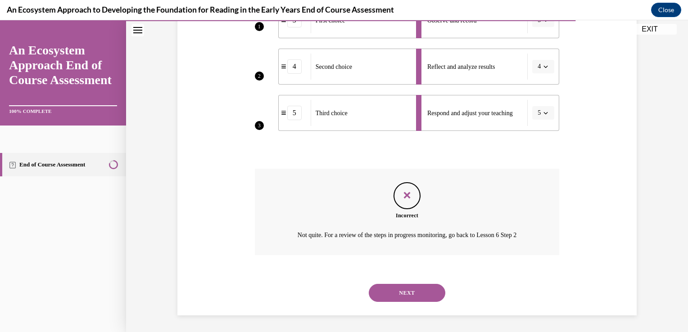
click at [404, 298] on button "NEXT" at bounding box center [407, 293] width 77 height 18
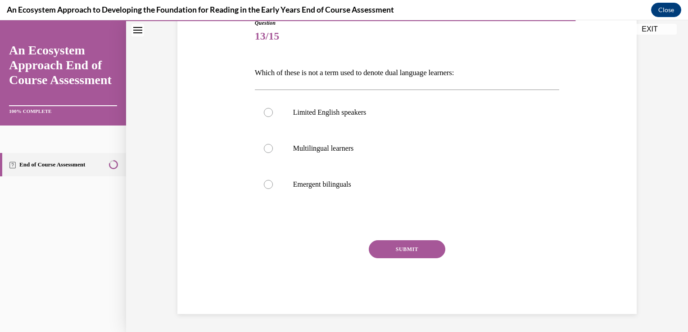
scroll to position [100, 0]
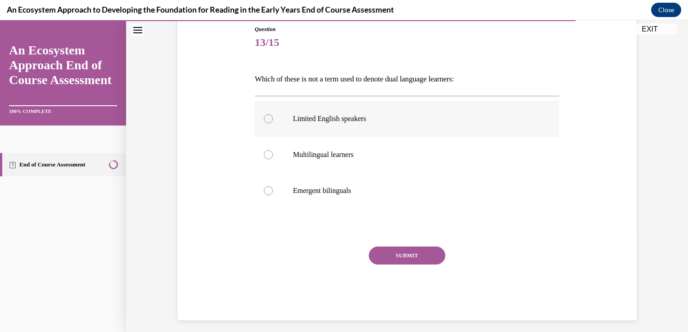
click at [475, 120] on p "Limited English speakers" at bounding box center [415, 118] width 244 height 9
click at [273, 120] on input "Limited English speakers" at bounding box center [268, 118] width 9 height 9
radio input "true"
click at [422, 263] on button "SUBMIT" at bounding box center [407, 256] width 77 height 18
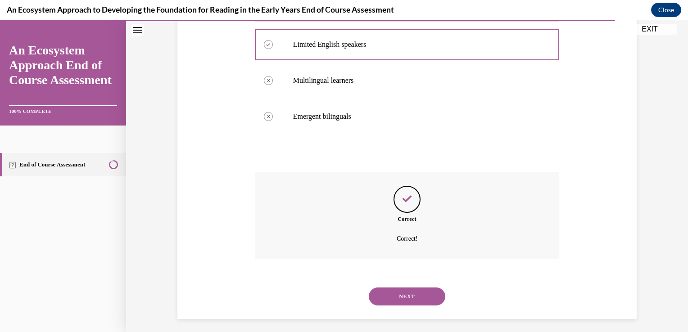
scroll to position [178, 0]
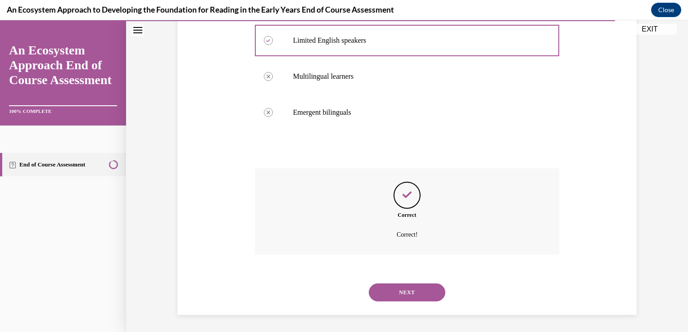
click at [475, 260] on div "Correct Correct!" at bounding box center [407, 218] width 305 height 100
click at [421, 291] on button "NEXT" at bounding box center [407, 293] width 77 height 18
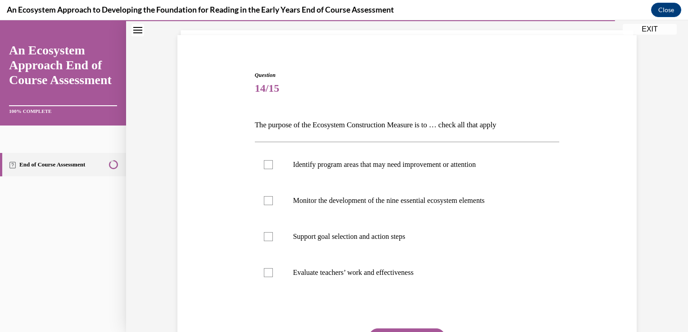
scroll to position [59, 0]
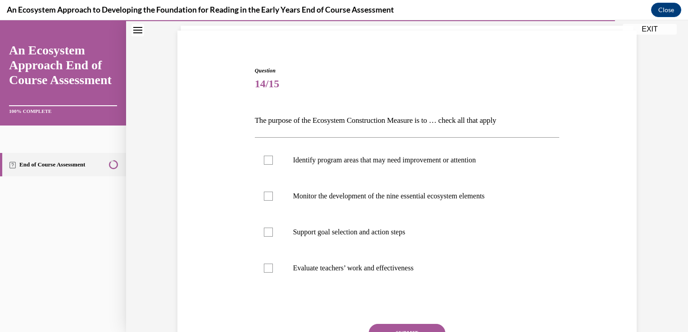
click at [616, 195] on div "Question 14/15 The purpose of the Ecosystem Construction Measure is to … check …" at bounding box center [407, 219] width 464 height 358
click at [542, 225] on label "Support goal selection and action steps" at bounding box center [407, 232] width 305 height 36
click at [273, 228] on input "Support goal selection and action steps" at bounding box center [268, 232] width 9 height 9
click at [532, 238] on label "Support goal selection and action steps" at bounding box center [407, 232] width 305 height 36
click at [273, 237] on input "Support goal selection and action steps" at bounding box center [268, 232] width 9 height 9
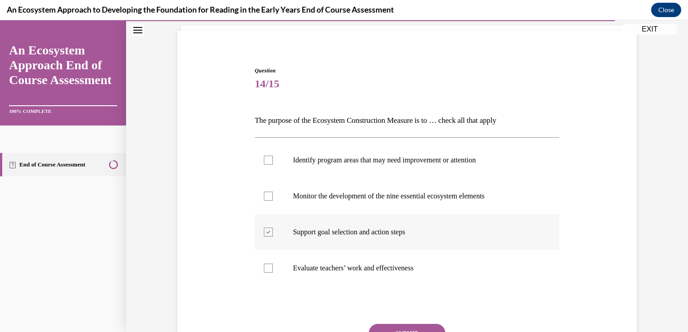
checkbox input "false"
click at [493, 167] on label "Identify program areas that may need improvement or attention" at bounding box center [407, 160] width 305 height 36
click at [273, 165] on input "Identify program areas that may need improvement or attention" at bounding box center [268, 160] width 9 height 9
checkbox input "true"
click at [481, 194] on p "Monitor the development of the nine essential ecosystem elements" at bounding box center [415, 196] width 244 height 9
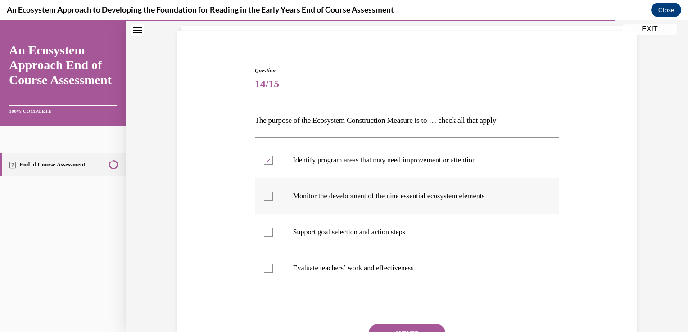
click at [273, 194] on input "Monitor the development of the nine essential ecosystem elements" at bounding box center [268, 196] width 9 height 9
checkbox input "true"
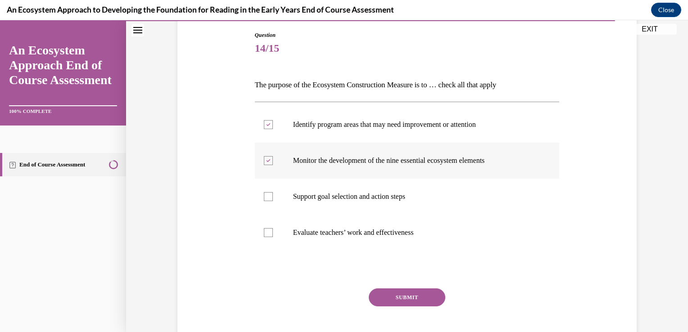
scroll to position [142, 0]
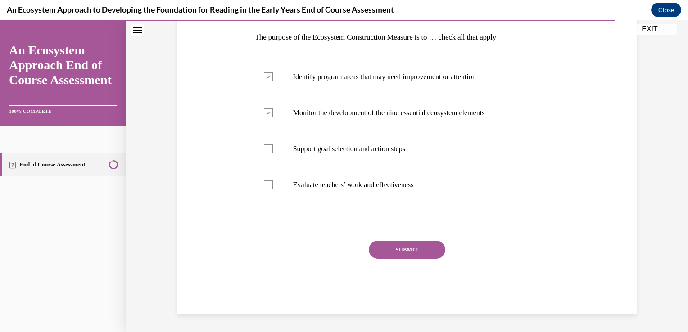
click at [427, 250] on button "SUBMIT" at bounding box center [407, 250] width 77 height 18
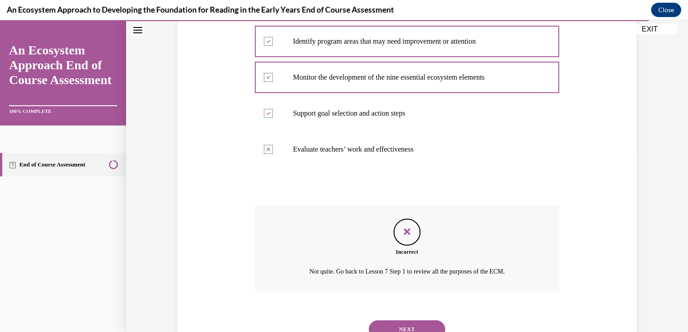
scroll to position [214, 0]
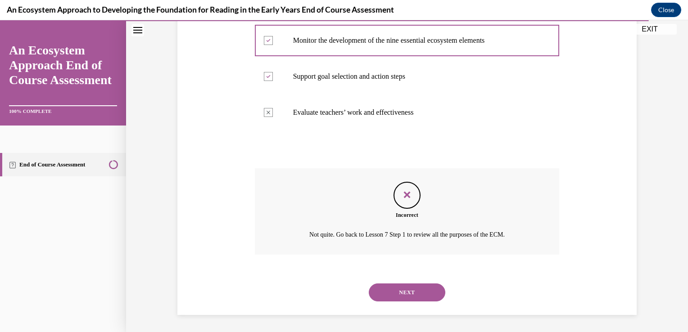
click at [422, 292] on button "NEXT" at bounding box center [407, 293] width 77 height 18
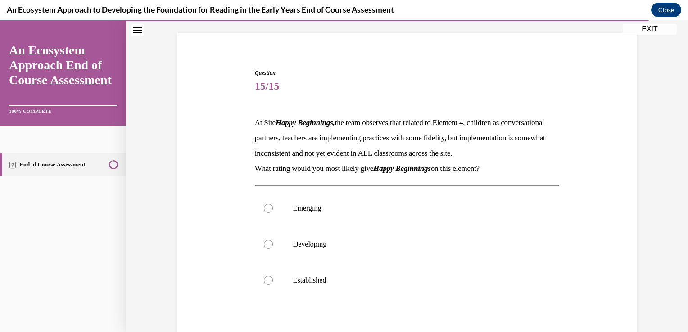
scroll to position [56, 0]
click at [525, 263] on label "Developing" at bounding box center [407, 245] width 305 height 36
click at [273, 249] on input "Developing" at bounding box center [268, 244] width 9 height 9
radio input "true"
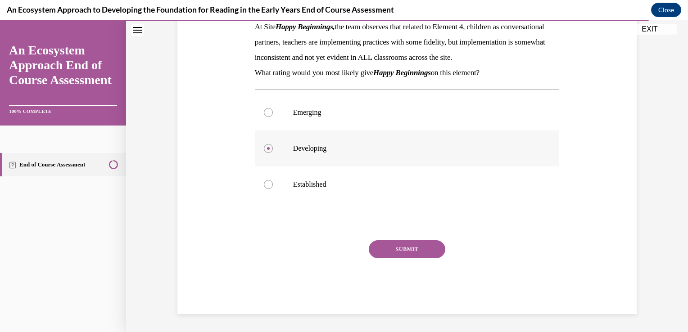
scroll to position [167, 0]
click at [417, 257] on button "SUBMIT" at bounding box center [407, 249] width 77 height 18
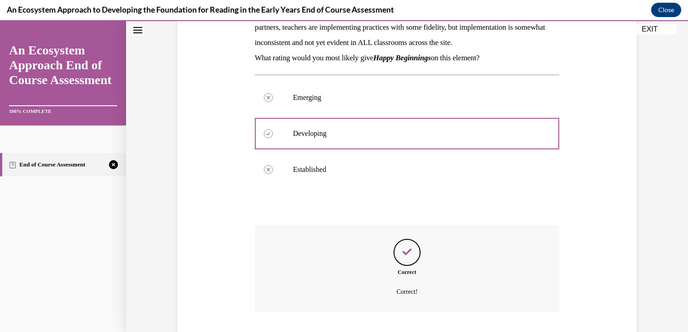
scroll to position [239, 0]
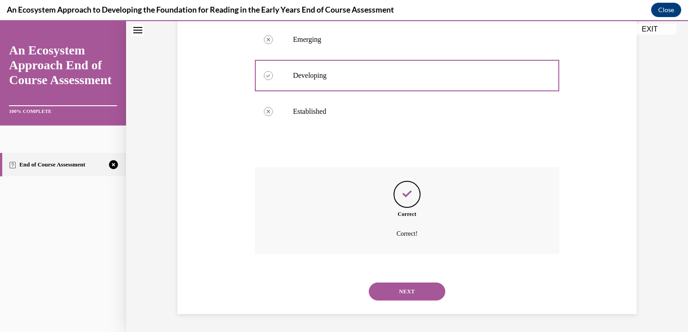
click at [680, 138] on div "Question 15/15 At Site Happy Beginnings, the team observes that related to Elem…" at bounding box center [407, 78] width 562 height 509
click at [421, 299] on button "NEXT" at bounding box center [407, 292] width 77 height 18
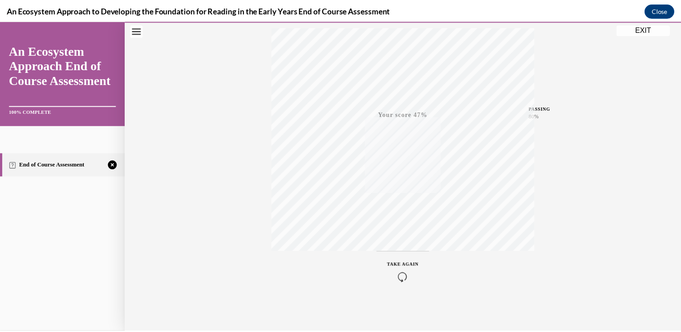
scroll to position [149, 0]
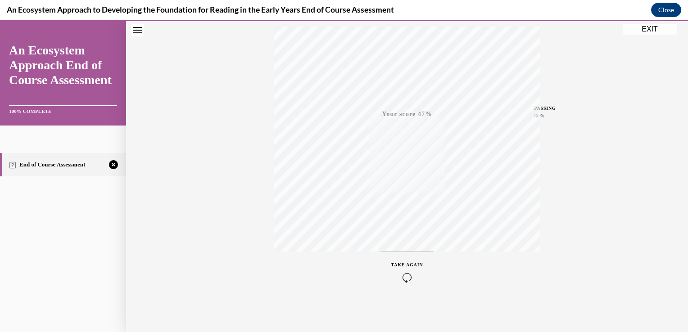
click at [628, 31] on button "EXIT" at bounding box center [650, 29] width 54 height 11
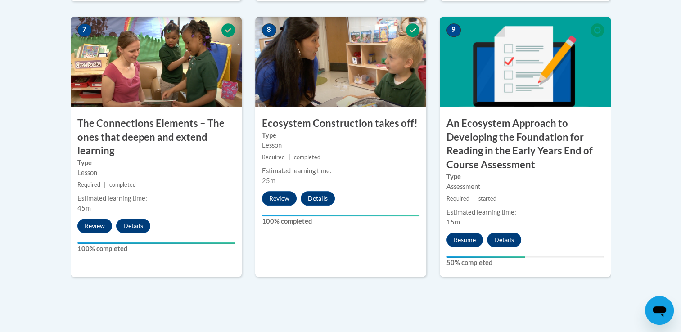
click at [564, 234] on div "9 An Ecosystem Approach to Developing the Foundation for Reading in the Early Y…" at bounding box center [525, 147] width 171 height 261
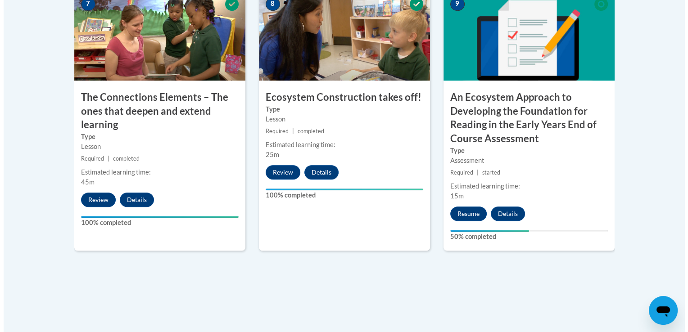
scroll to position [832, 0]
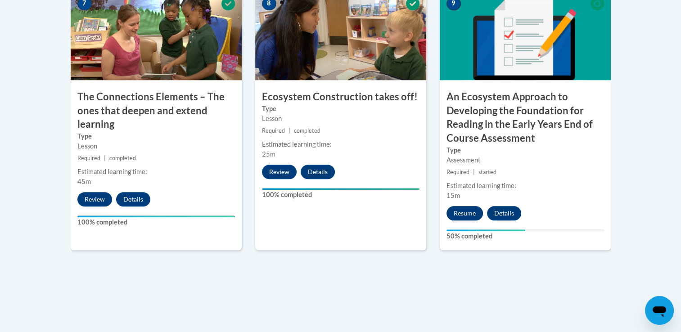
click at [465, 214] on button "Resume" at bounding box center [465, 213] width 36 height 14
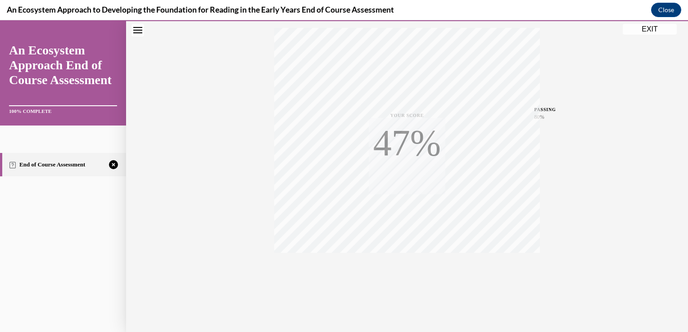
scroll to position [149, 0]
click at [402, 277] on icon "button" at bounding box center [407, 278] width 32 height 10
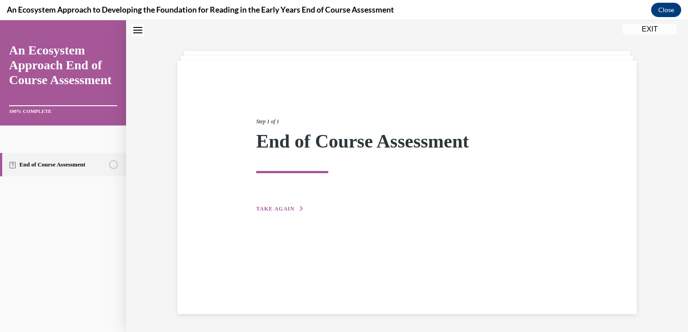
scroll to position [28, 0]
click at [284, 207] on span "TAKE AGAIN" at bounding box center [275, 209] width 38 height 6
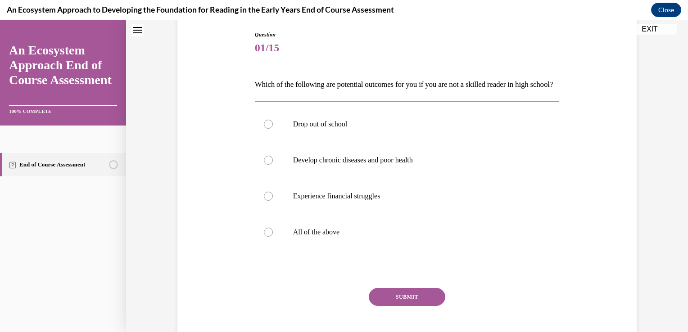
scroll to position [99, 0]
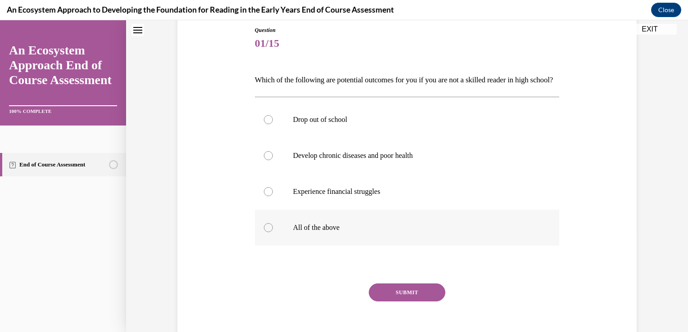
click at [400, 246] on label "All of the above" at bounding box center [407, 228] width 305 height 36
click at [273, 232] on input "All of the above" at bounding box center [268, 227] width 9 height 9
radio input "true"
click at [399, 302] on button "SUBMIT" at bounding box center [407, 293] width 77 height 18
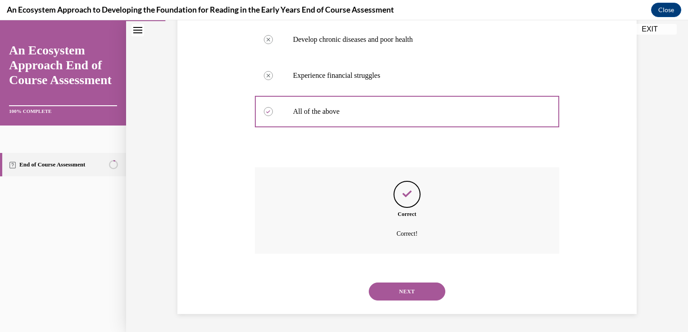
scroll to position [230, 0]
click at [420, 307] on div "NEXT" at bounding box center [407, 292] width 305 height 36
click at [429, 295] on button "NEXT" at bounding box center [407, 292] width 77 height 18
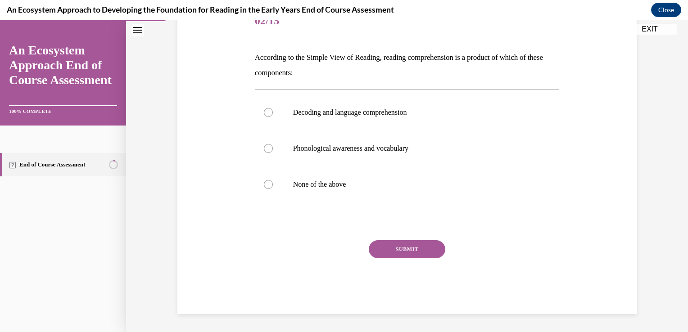
scroll to position [100, 0]
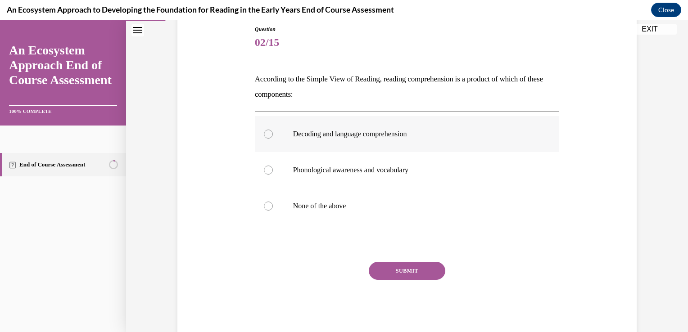
click at [446, 138] on label "Decoding and language comprehension" at bounding box center [407, 134] width 305 height 36
click at [273, 138] on input "Decoding and language comprehension" at bounding box center [268, 134] width 9 height 9
radio input "true"
click at [415, 279] on button "SUBMIT" at bounding box center [407, 271] width 77 height 18
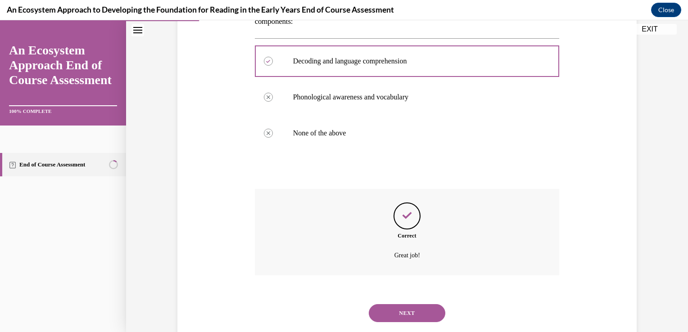
scroll to position [194, 0]
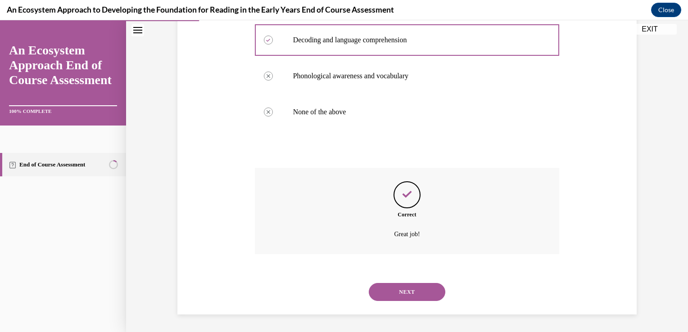
click at [418, 299] on button "NEXT" at bounding box center [407, 292] width 77 height 18
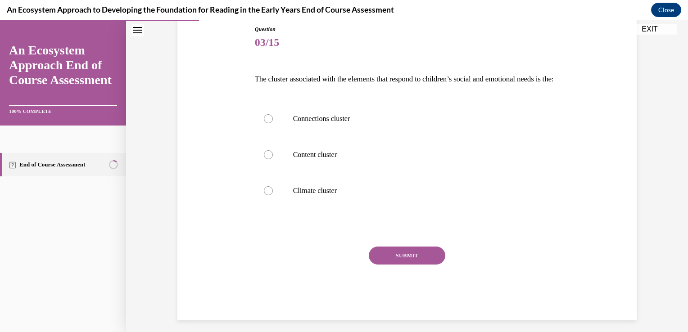
scroll to position [121, 0]
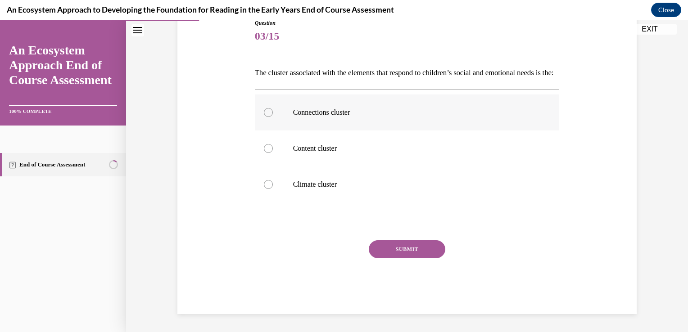
click at [464, 108] on p "Connections cluster" at bounding box center [415, 112] width 244 height 9
click at [273, 108] on input "Connections cluster" at bounding box center [268, 112] width 9 height 9
radio input "true"
click at [419, 263] on div "SUBMIT" at bounding box center [407, 262] width 305 height 45
click at [420, 254] on button "SUBMIT" at bounding box center [407, 249] width 77 height 18
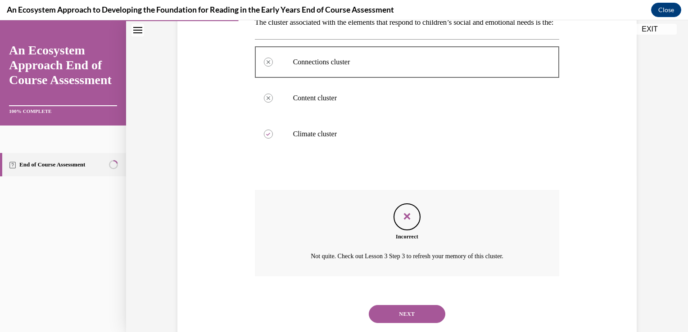
scroll to position [194, 0]
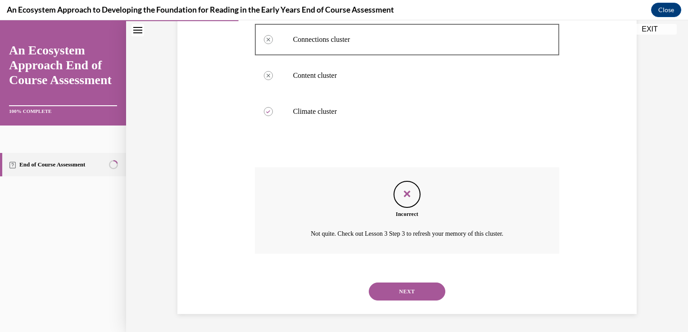
click at [422, 291] on button "NEXT" at bounding box center [407, 292] width 77 height 18
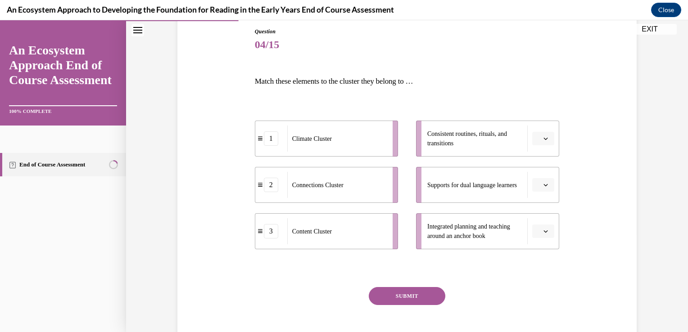
scroll to position [99, 0]
click at [355, 241] on div "Content Cluster" at bounding box center [336, 230] width 99 height 26
click at [510, 185] on span "Supports for dual language learners" at bounding box center [472, 184] width 90 height 9
click at [544, 131] on button "button" at bounding box center [543, 138] width 22 height 14
click at [542, 170] on div "1" at bounding box center [539, 176] width 23 height 18
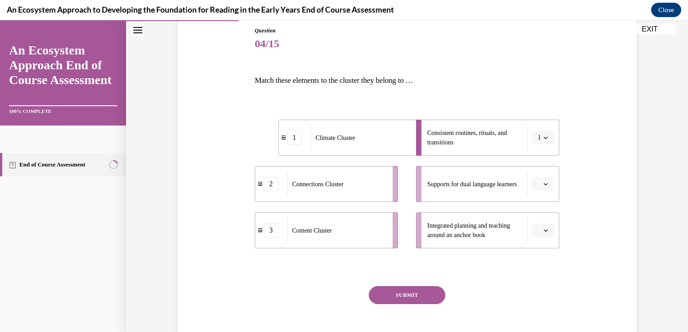
click at [546, 182] on button "button" at bounding box center [543, 184] width 22 height 14
click at [539, 216] on div "1" at bounding box center [539, 222] width 23 height 18
click at [548, 236] on button "button" at bounding box center [543, 231] width 22 height 14
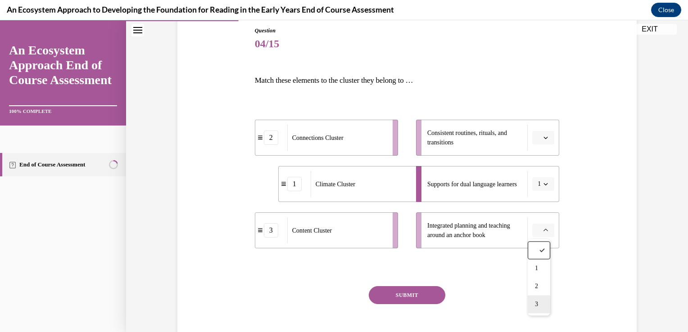
click at [537, 303] on span "3" at bounding box center [536, 304] width 3 height 7
click at [543, 137] on icon "button" at bounding box center [545, 137] width 5 height 5
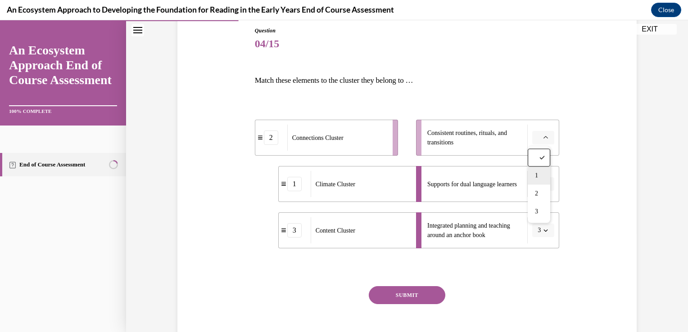
click at [549, 174] on div "1" at bounding box center [539, 176] width 23 height 18
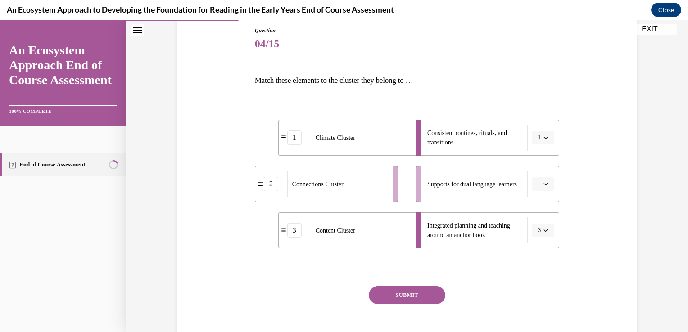
click at [543, 184] on icon "button" at bounding box center [545, 184] width 5 height 5
click at [609, 172] on div "Question 04/15 Match these elements to the cluster they belong to … 1 Climate C…" at bounding box center [407, 180] width 464 height 361
click at [359, 184] on div "Connections Cluster" at bounding box center [336, 184] width 99 height 26
click at [470, 146] on span "Consistent routines, rituals, and transitions" at bounding box center [474, 137] width 95 height 19
click at [535, 190] on button "button" at bounding box center [543, 184] width 22 height 14
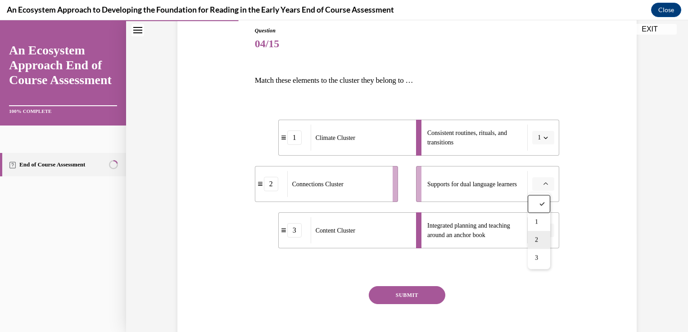
click at [529, 244] on div "2" at bounding box center [539, 240] width 23 height 18
click at [424, 297] on button "SUBMIT" at bounding box center [407, 295] width 77 height 18
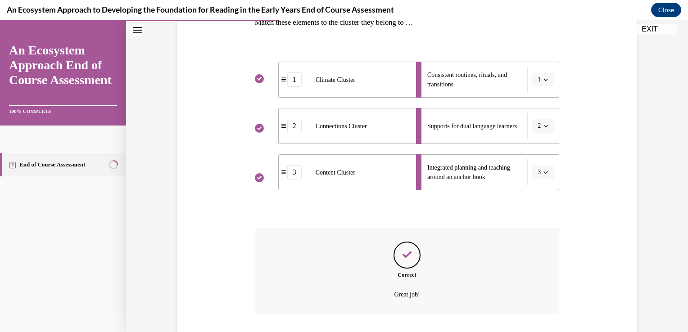
scroll to position [217, 0]
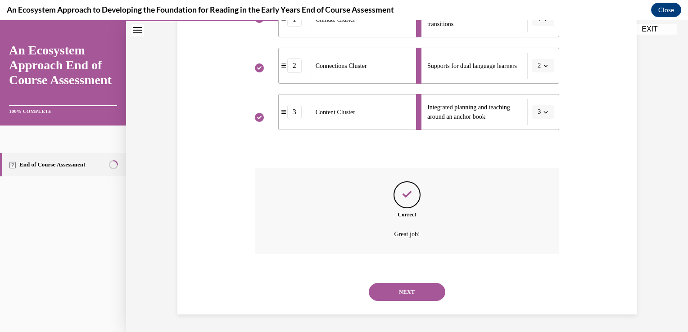
click at [431, 293] on button "NEXT" at bounding box center [407, 292] width 77 height 18
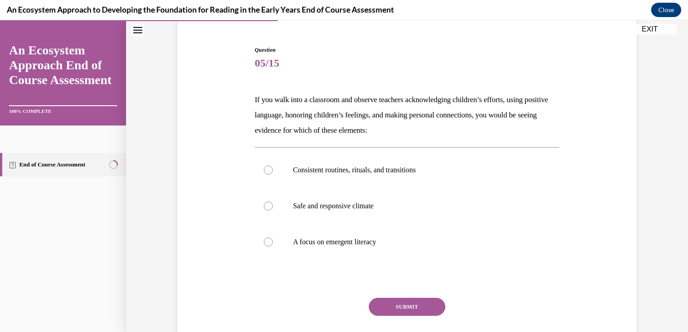
scroll to position [80, 0]
click at [565, 174] on div "Question 05/15 If you walk into a classroom and observe teachers acknowledging …" at bounding box center [407, 194] width 464 height 353
click at [422, 210] on label "Safe and responsive climate" at bounding box center [407, 205] width 305 height 36
click at [273, 210] on input "Safe and responsive climate" at bounding box center [268, 205] width 9 height 9
radio input "true"
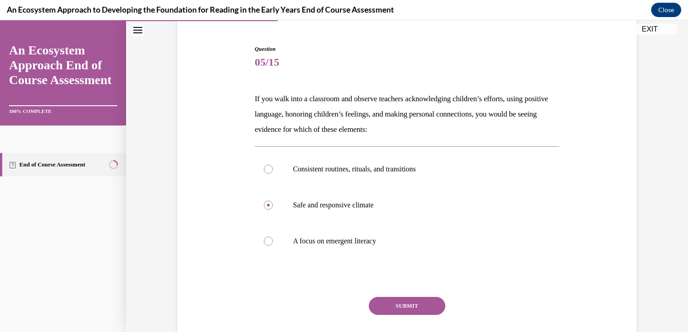
click at [411, 307] on button "SUBMIT" at bounding box center [407, 306] width 77 height 18
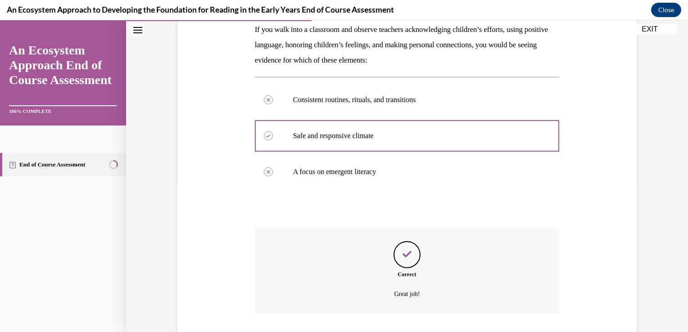
scroll to position [209, 0]
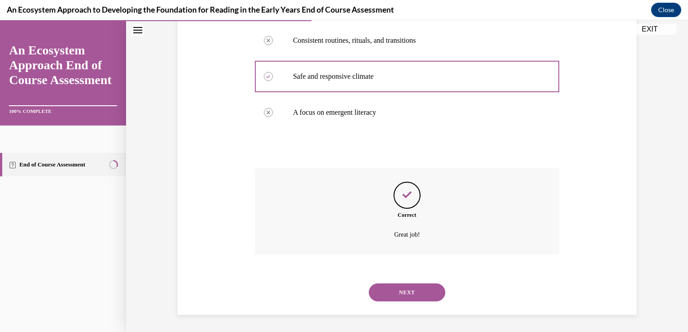
click at [430, 299] on button "NEXT" at bounding box center [407, 293] width 77 height 18
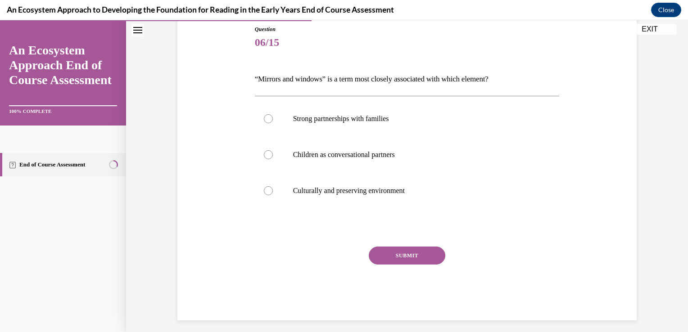
scroll to position [104, 0]
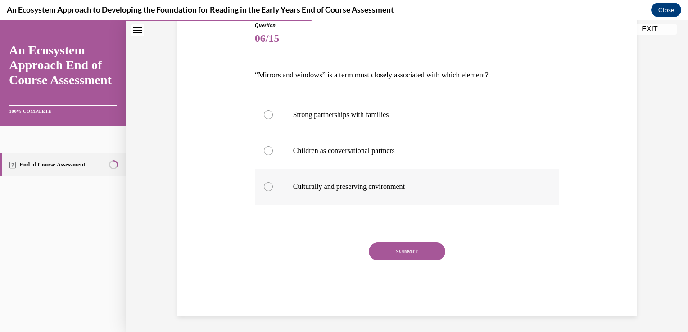
click at [446, 195] on label "Culturally and preserving environment" at bounding box center [407, 187] width 305 height 36
click at [273, 191] on input "Culturally and preserving environment" at bounding box center [268, 186] width 9 height 9
radio input "true"
click at [416, 257] on button "SUBMIT" at bounding box center [407, 252] width 77 height 18
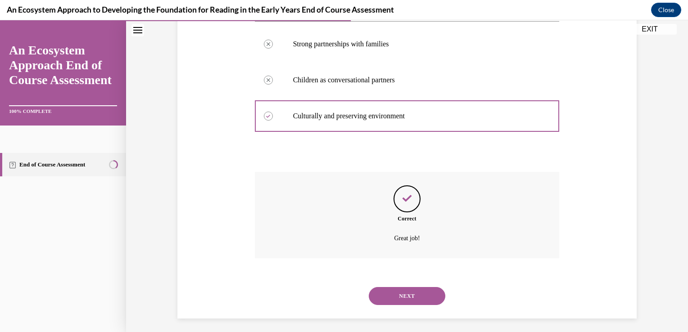
scroll to position [178, 0]
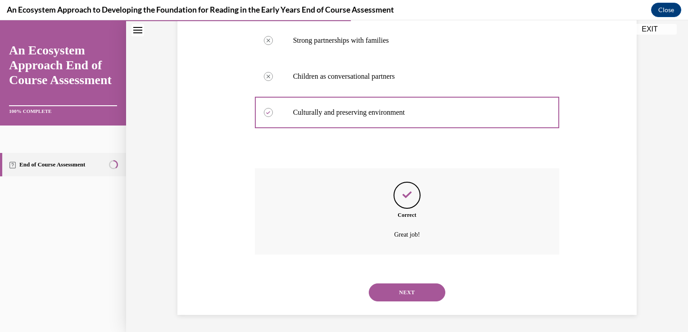
click at [427, 297] on button "NEXT" at bounding box center [407, 293] width 77 height 18
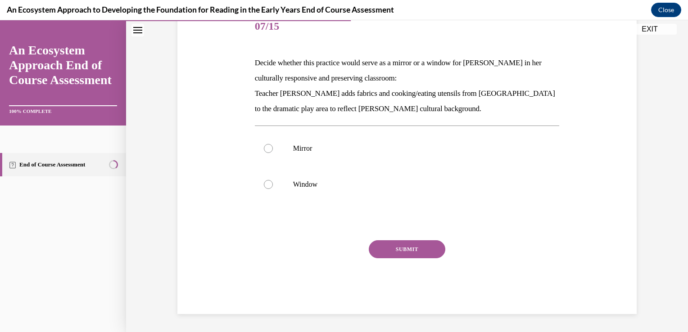
scroll to position [100, 0]
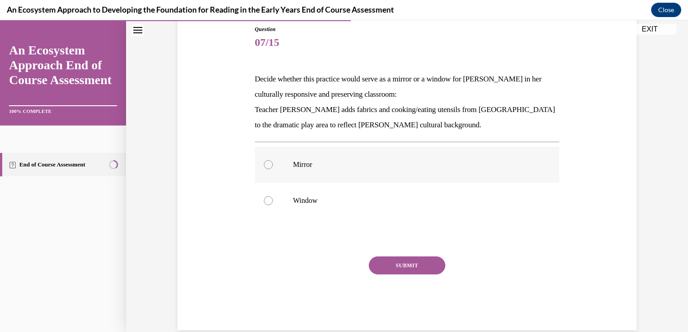
click at [499, 165] on p "Mirror" at bounding box center [415, 164] width 244 height 9
click at [273, 165] on input "Mirror" at bounding box center [268, 164] width 9 height 9
radio input "true"
click at [440, 271] on div "SUBMIT" at bounding box center [407, 279] width 305 height 45
click at [433, 282] on div "SUBMIT" at bounding box center [407, 279] width 305 height 45
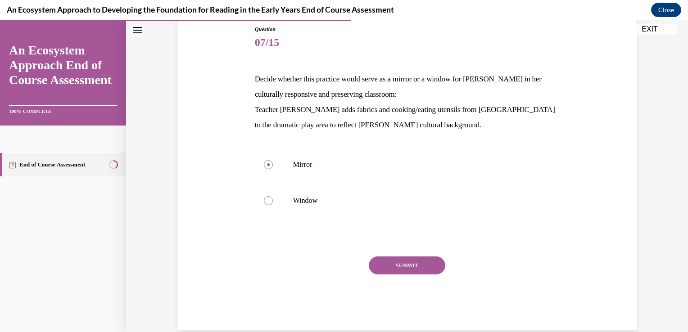
scroll to position [100, 0]
click at [396, 272] on button "SUBMIT" at bounding box center [407, 265] width 77 height 18
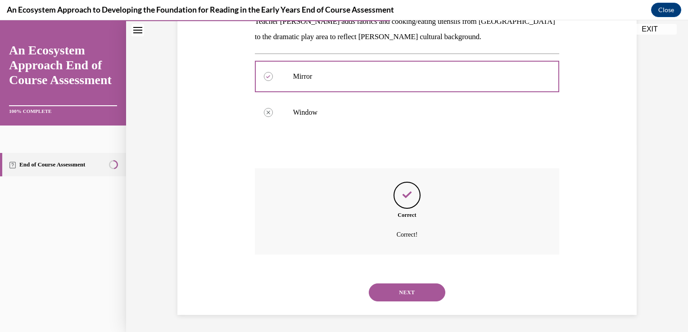
scroll to position [189, 0]
click at [425, 293] on button "NEXT" at bounding box center [407, 292] width 77 height 18
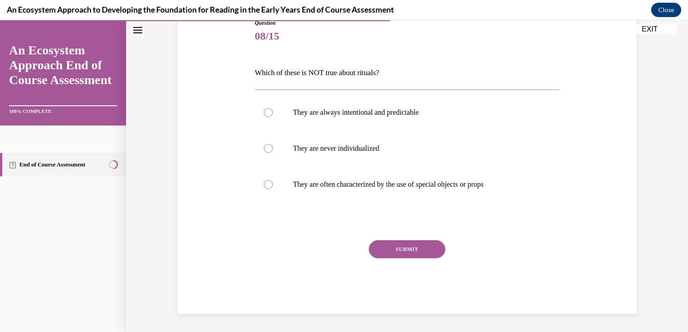
scroll to position [100, 0]
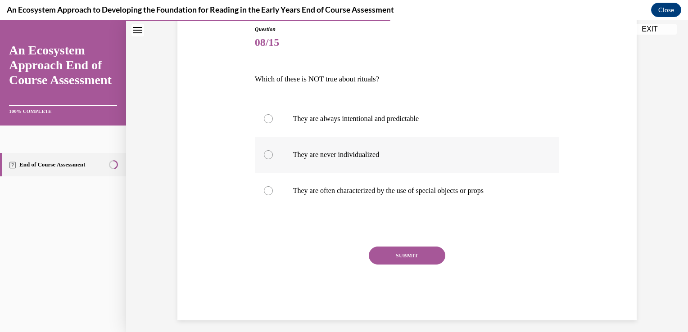
click at [533, 157] on p "They are never individualized" at bounding box center [415, 154] width 244 height 9
click at [273, 157] on input "They are never individualized" at bounding box center [268, 154] width 9 height 9
radio input "true"
click at [447, 258] on div "SUBMIT" at bounding box center [407, 269] width 305 height 45
click at [432, 263] on button "SUBMIT" at bounding box center [407, 256] width 77 height 18
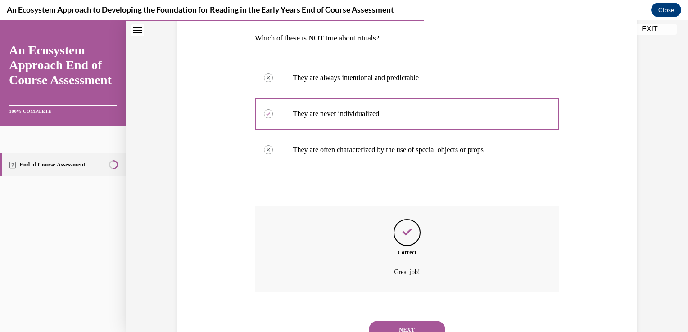
scroll to position [178, 0]
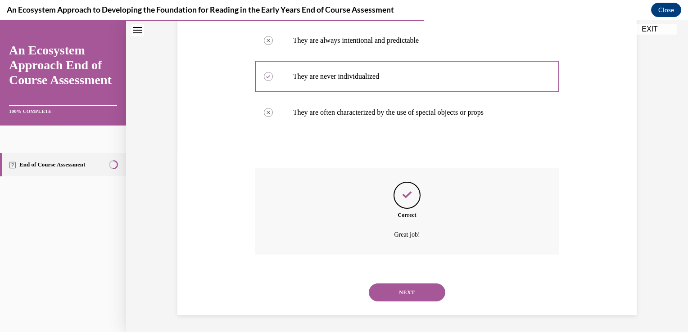
click at [430, 294] on button "NEXT" at bounding box center [407, 293] width 77 height 18
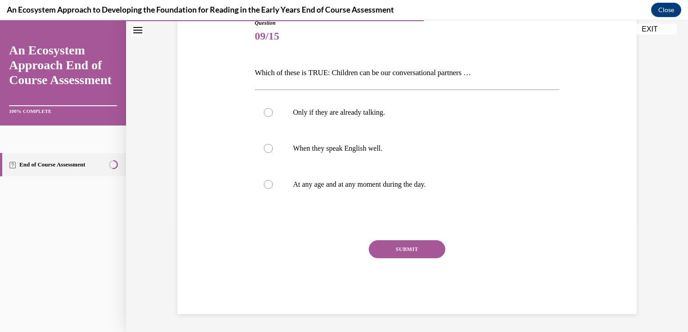
scroll to position [100, 0]
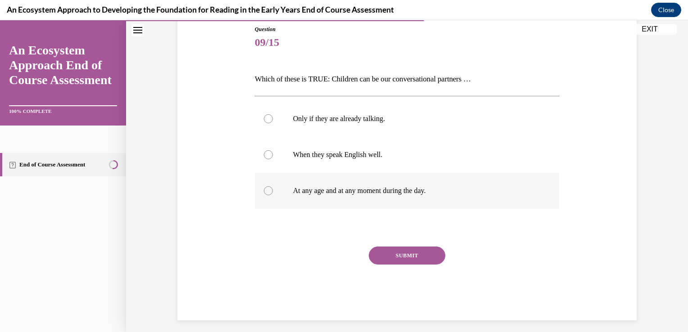
click at [463, 207] on label "At any age and at any moment during the day." at bounding box center [407, 191] width 305 height 36
click at [273, 195] on input "At any age and at any moment during the day." at bounding box center [268, 190] width 9 height 9
radio input "true"
click at [454, 196] on label "At any age and at any moment during the day." at bounding box center [407, 191] width 305 height 36
click at [273, 195] on input "At any age and at any moment during the day." at bounding box center [268, 190] width 9 height 9
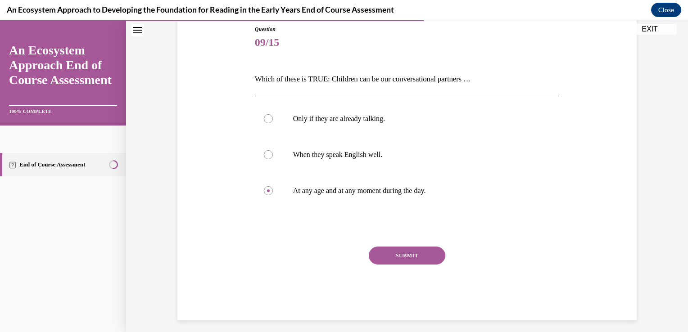
click at [432, 263] on button "SUBMIT" at bounding box center [407, 256] width 77 height 18
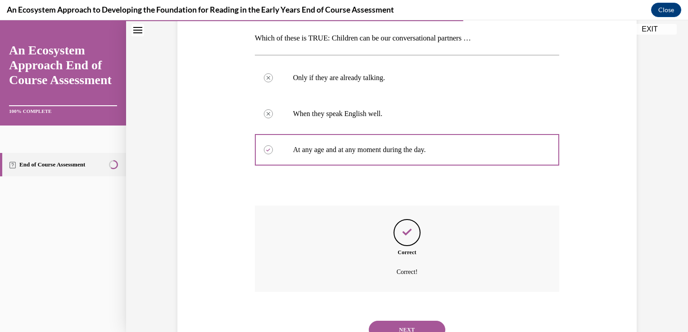
scroll to position [178, 0]
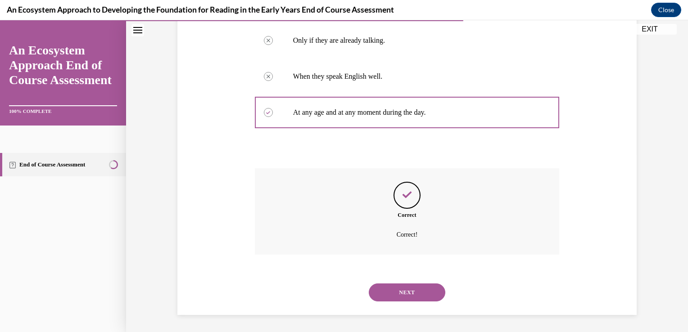
click at [433, 298] on button "NEXT" at bounding box center [407, 293] width 77 height 18
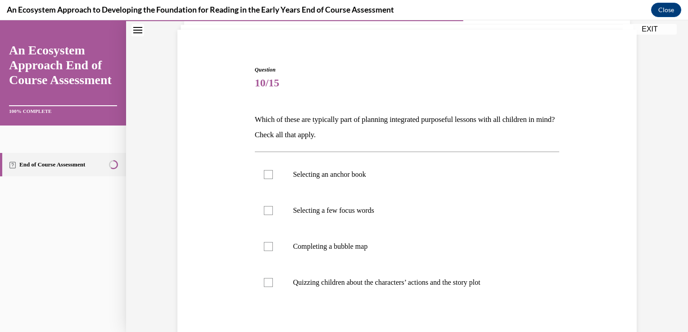
scroll to position [59, 0]
click at [487, 182] on label "Selecting an anchor book" at bounding box center [407, 175] width 305 height 36
click at [273, 179] on input "Selecting an anchor book" at bounding box center [268, 174] width 9 height 9
checkbox input "true"
click at [467, 241] on label "Completing a bubble map" at bounding box center [407, 247] width 305 height 36
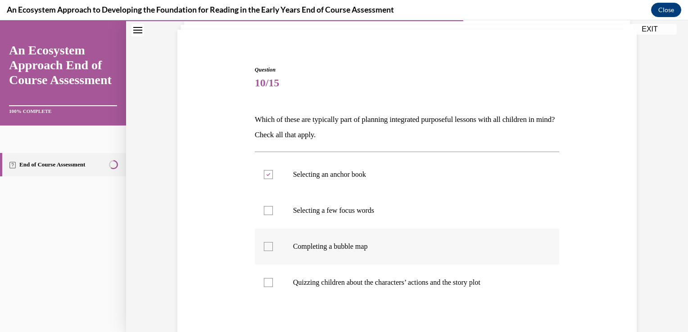
click at [273, 242] on input "Completing a bubble map" at bounding box center [268, 246] width 9 height 9
checkbox input "true"
click at [506, 215] on label "Selecting a few focus words" at bounding box center [407, 211] width 305 height 36
click at [273, 215] on input "Selecting a few focus words" at bounding box center [268, 210] width 9 height 9
checkbox input "true"
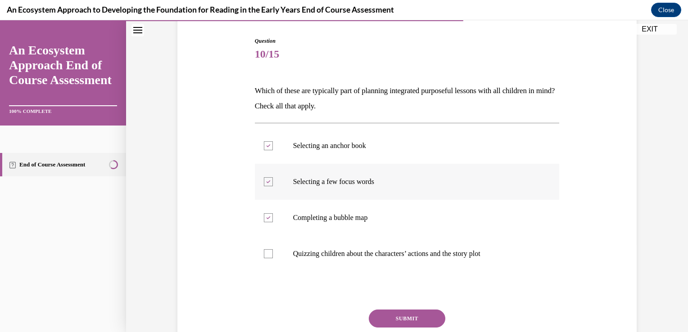
scroll to position [90, 0]
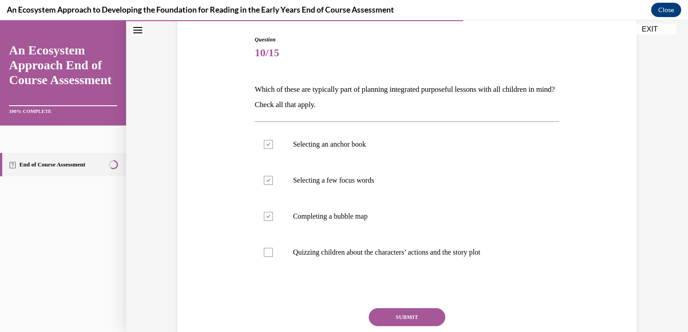
click at [414, 314] on button "SUBMIT" at bounding box center [407, 317] width 77 height 18
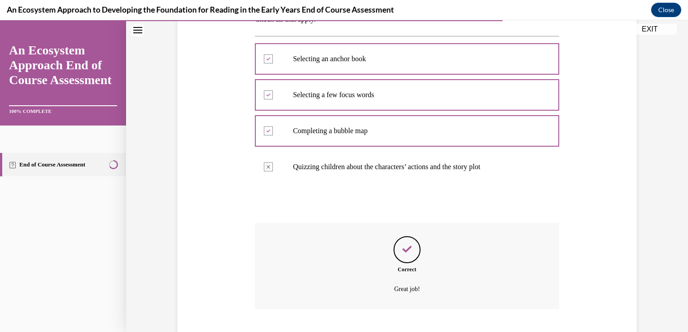
scroll to position [230, 0]
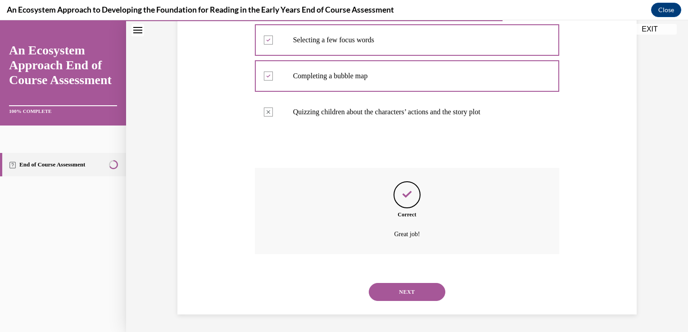
click at [417, 300] on button "NEXT" at bounding box center [407, 292] width 77 height 18
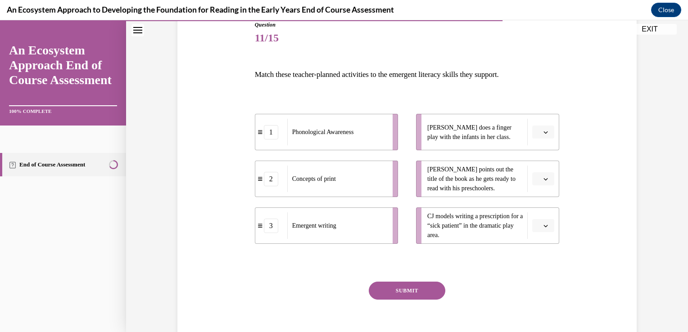
scroll to position [105, 0]
click at [480, 229] on span "CJ models writing a prescription for a “sick patient” in the dramatic play area." at bounding box center [474, 225] width 95 height 28
click at [562, 227] on div "Question 11/15 Match these teacher-planned activities to the emergent literacy …" at bounding box center [407, 174] width 464 height 362
click at [550, 225] on button "button" at bounding box center [543, 225] width 22 height 14
click at [536, 303] on div "3" at bounding box center [539, 299] width 23 height 18
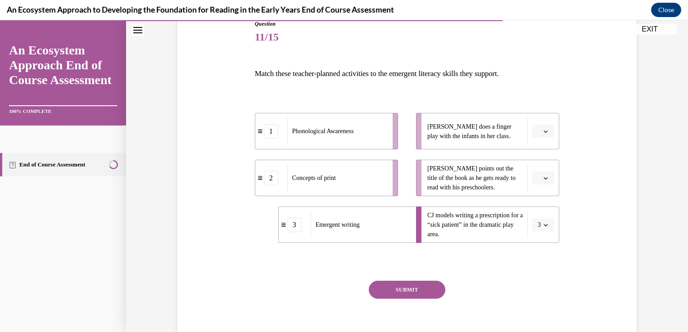
click at [546, 176] on button "button" at bounding box center [543, 179] width 22 height 14
click at [538, 236] on div "2" at bounding box center [539, 234] width 23 height 18
click at [543, 131] on icon "button" at bounding box center [545, 131] width 5 height 5
click at [538, 167] on span "1" at bounding box center [536, 169] width 3 height 7
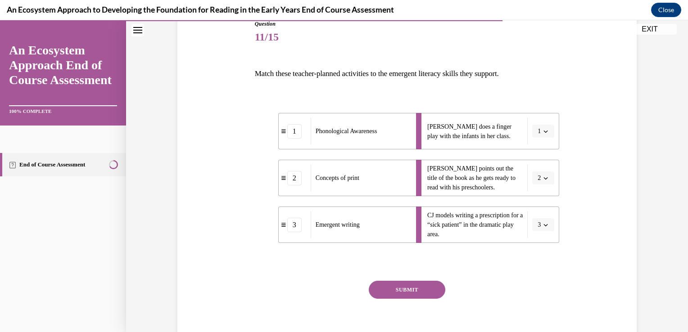
click at [411, 296] on button "SUBMIT" at bounding box center [407, 290] width 77 height 18
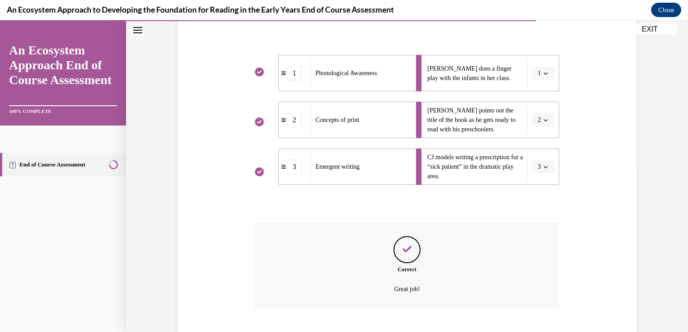
scroll to position [218, 0]
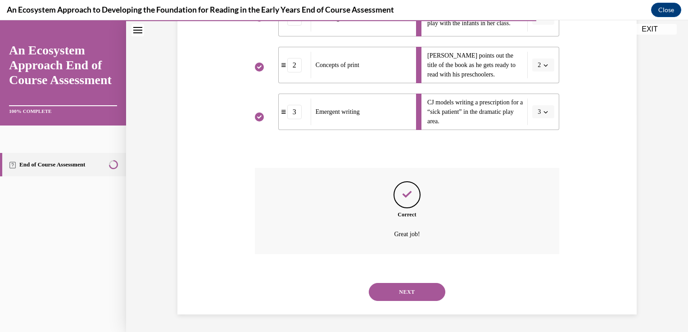
click at [409, 298] on button "NEXT" at bounding box center [407, 292] width 77 height 18
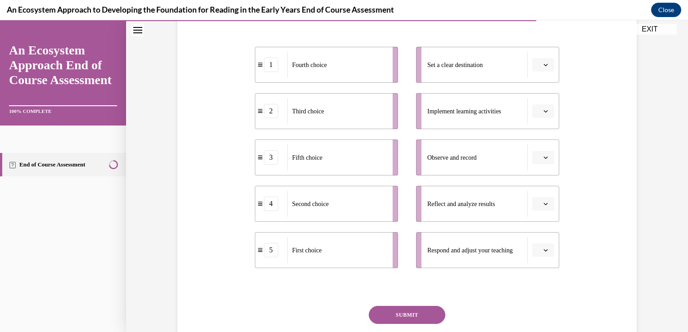
scroll to position [173, 0]
click at [537, 63] on span "Please select an option" at bounding box center [538, 63] width 3 height 9
click at [535, 101] on span "1" at bounding box center [536, 101] width 3 height 7
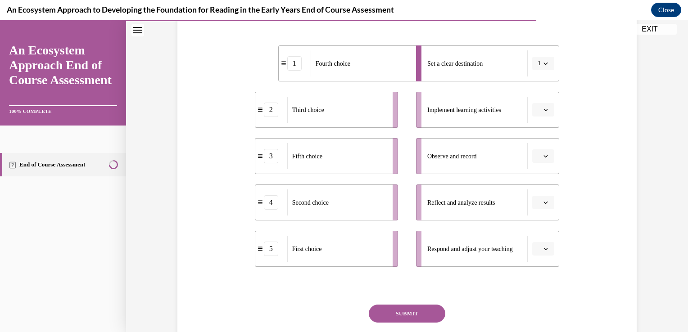
click at [537, 104] on button "button" at bounding box center [543, 110] width 22 height 14
click at [538, 165] on span "2" at bounding box center [536, 165] width 3 height 7
click at [543, 161] on button "button" at bounding box center [543, 156] width 22 height 14
click at [533, 227] on div "3" at bounding box center [539, 230] width 23 height 18
click at [543, 200] on icon "button" at bounding box center [545, 202] width 5 height 5
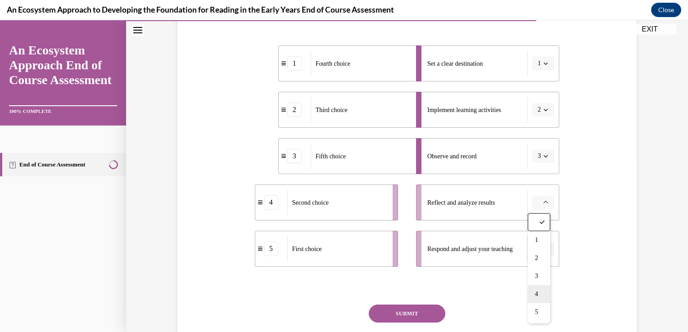
click at [532, 285] on div "4" at bounding box center [539, 294] width 23 height 18
click at [544, 248] on icon "button" at bounding box center [546, 249] width 4 height 2
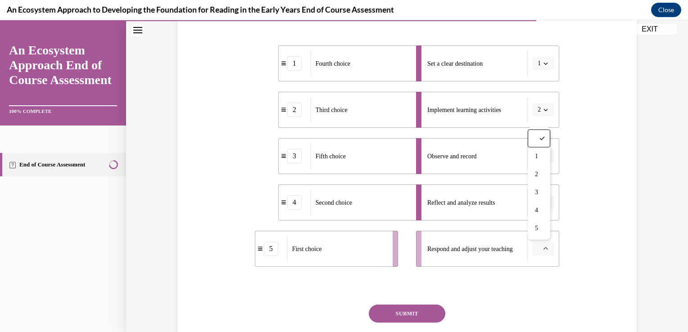
click at [537, 244] on span "Please select an option" at bounding box center [538, 248] width 3 height 9
click at [543, 251] on span "button" at bounding box center [545, 249] width 6 height 6
click at [538, 233] on div "5" at bounding box center [539, 229] width 23 height 18
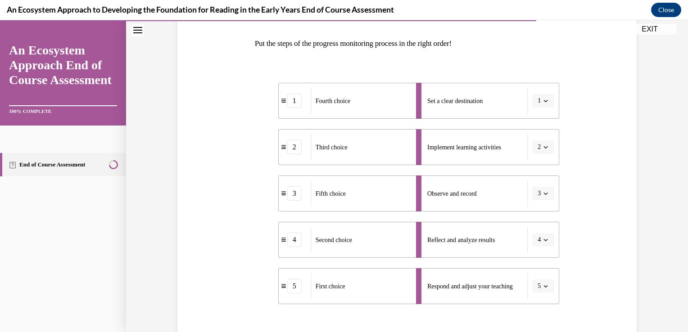
scroll to position [138, 0]
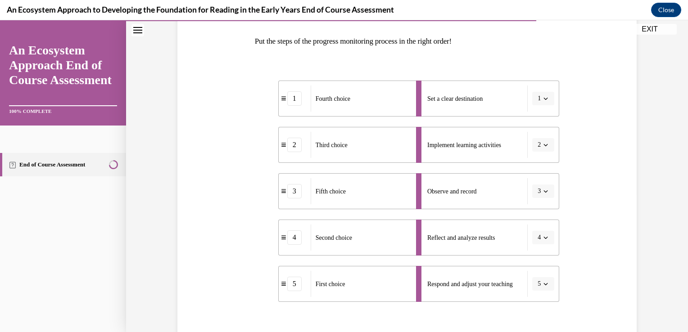
click at [542, 94] on button "1" at bounding box center [543, 99] width 22 height 14
click at [539, 187] on div "4" at bounding box center [537, 190] width 23 height 18
click at [549, 101] on button "4" at bounding box center [543, 99] width 22 height 14
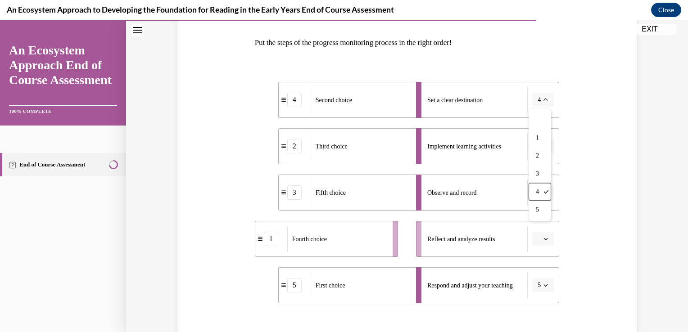
click at [594, 155] on div "Question 12/15 Put the steps of the progress monitoring process in the right or…" at bounding box center [407, 188] width 464 height 453
click at [546, 94] on button "4" at bounding box center [543, 100] width 22 height 14
click at [542, 132] on div "1" at bounding box center [537, 138] width 23 height 18
click at [583, 205] on div "Question 12/15 Put the steps of the progress monitoring process in the right or…" at bounding box center [407, 188] width 464 height 453
click at [547, 289] on button "5" at bounding box center [543, 286] width 22 height 14
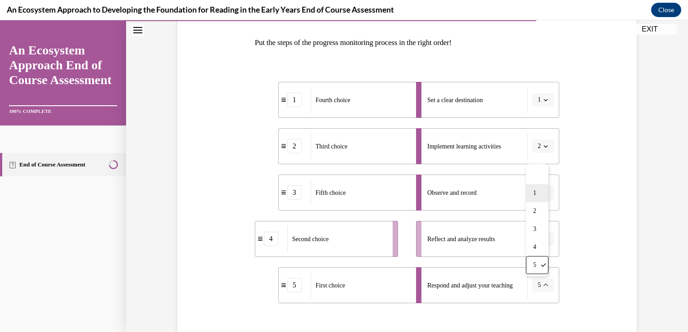
click at [539, 192] on div "1" at bounding box center [537, 193] width 23 height 18
click at [549, 240] on button "button" at bounding box center [543, 239] width 22 height 14
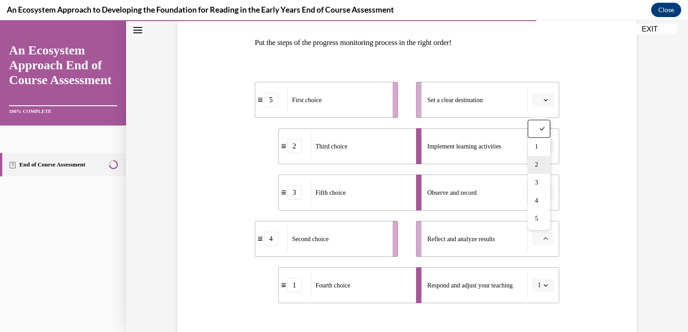
click at [537, 171] on div "2" at bounding box center [539, 165] width 23 height 18
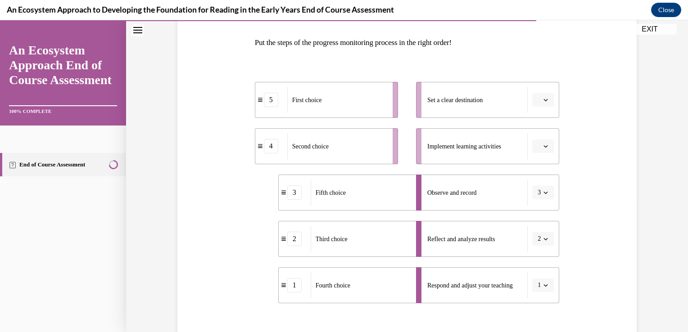
click at [548, 244] on button "2" at bounding box center [543, 239] width 22 height 14
click at [541, 194] on div "4" at bounding box center [537, 201] width 23 height 18
click at [538, 194] on button "3" at bounding box center [543, 193] width 22 height 14
click at [598, 190] on div "Question 12/15 Put the steps of the progress monitoring process in the right or…" at bounding box center [407, 188] width 464 height 453
click at [641, 215] on div "Question 12/15 Put the steps of the progress monitoring process in the right or…" at bounding box center [407, 172] width 562 height 521
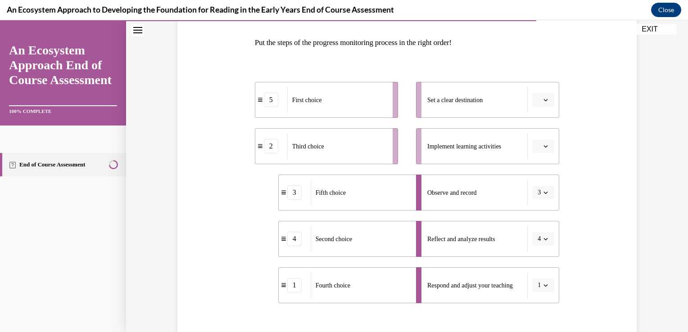
click at [669, 258] on div "Question 12/15 Put the steps of the progress monitoring process in the right or…" at bounding box center [407, 172] width 562 height 521
click at [319, 111] on div "First choice" at bounding box center [336, 100] width 99 height 26
click at [543, 99] on icon "button" at bounding box center [545, 100] width 5 height 5
click at [532, 142] on div "1" at bounding box center [539, 138] width 23 height 18
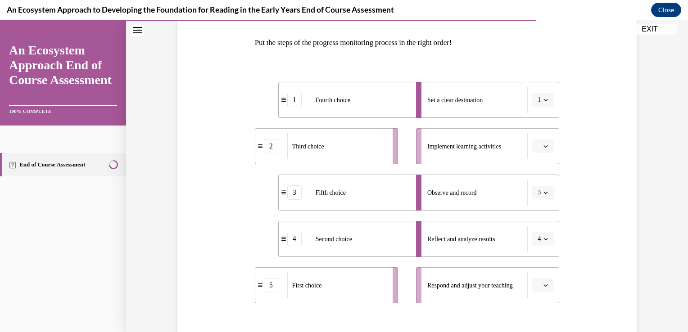
click at [265, 158] on li "2 Third choice" at bounding box center [326, 146] width 143 height 36
click at [255, 156] on li "2 Third choice" at bounding box center [326, 146] width 143 height 36
click at [262, 154] on li "2 Third choice" at bounding box center [326, 146] width 143 height 36
click at [546, 291] on button "button" at bounding box center [543, 286] width 22 height 14
click at [628, 238] on div "Question 12/15 Put the steps of the progress monitoring process in the right or…" at bounding box center [407, 188] width 464 height 453
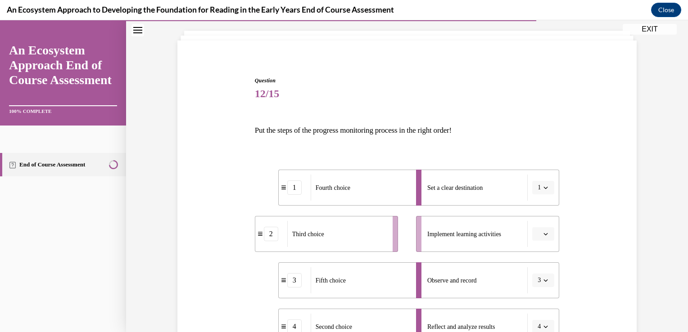
scroll to position [47, 0]
click at [558, 231] on div "Question 12/15 Put the steps of the progress monitoring process in the right or…" at bounding box center [407, 277] width 464 height 453
click at [547, 236] on button "button" at bounding box center [543, 236] width 22 height 14
click at [605, 229] on div "Question 12/15 Put the steps of the progress monitoring process in the right or…" at bounding box center [407, 277] width 464 height 453
click at [110, 169] on span "Table of contents" at bounding box center [114, 165] width 14 height 14
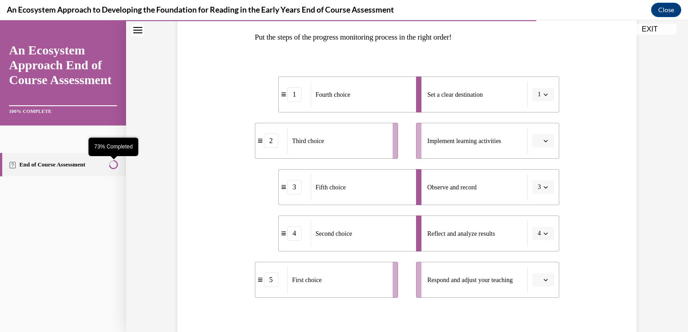
scroll to position [143, 0]
click at [568, 133] on div "Question 12/15 Put the steps of the progress monitoring process in the right or…" at bounding box center [407, 181] width 464 height 453
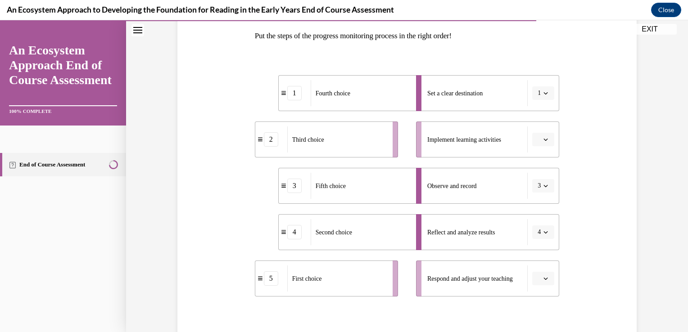
click at [548, 141] on button "button" at bounding box center [543, 140] width 22 height 14
click at [544, 215] on div "3" at bounding box center [539, 213] width 23 height 18
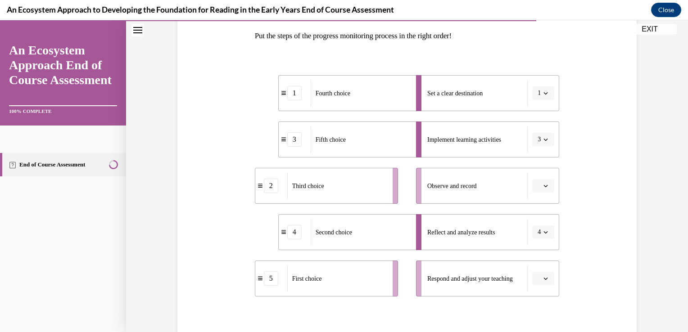
click at [547, 179] on button "button" at bounding box center [543, 186] width 22 height 14
click at [545, 275] on div "4" at bounding box center [539, 278] width 23 height 18
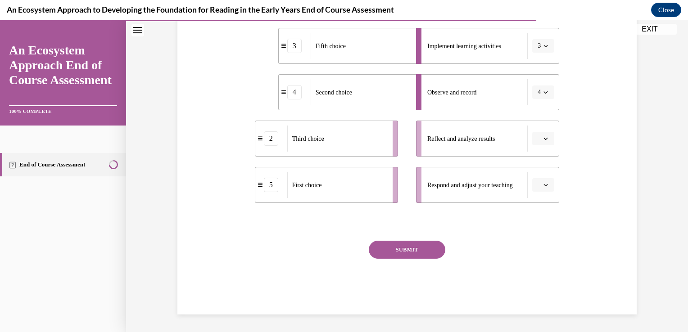
scroll to position [230, 0]
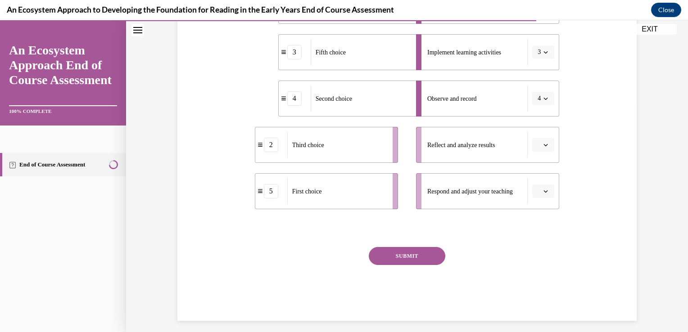
click at [538, 142] on button "button" at bounding box center [543, 145] width 22 height 14
click at [544, 231] on div "4" at bounding box center [539, 237] width 23 height 18
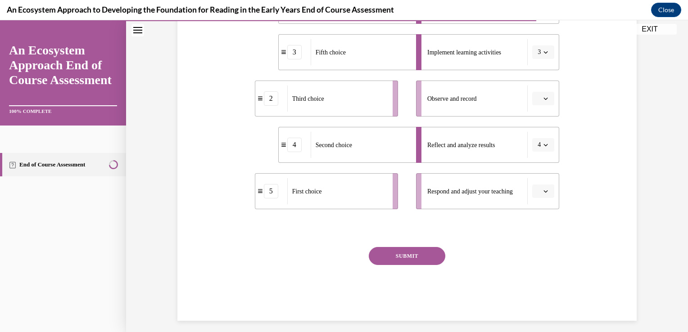
click at [557, 204] on div "Question 12/15 Put the steps of the progress monitoring process in the right or…" at bounding box center [407, 101] width 309 height 440
click at [546, 102] on button "button" at bounding box center [543, 99] width 22 height 14
click at [542, 213] on div "5" at bounding box center [539, 208] width 23 height 18
click at [553, 205] on li "Respond and adjust your teaching" at bounding box center [487, 191] width 143 height 36
click at [557, 194] on div "Question 12/15 Put the steps of the progress monitoring process in the right or…" at bounding box center [407, 101] width 309 height 440
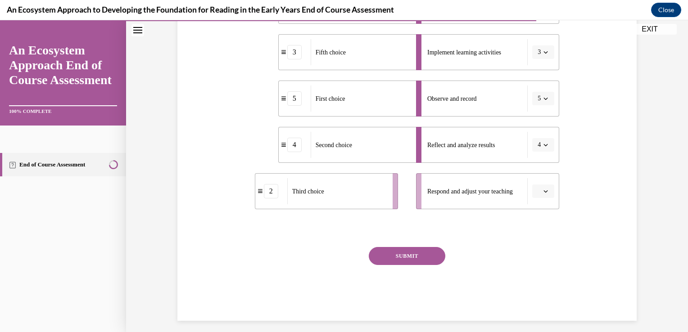
click at [542, 194] on span "button" at bounding box center [545, 191] width 6 height 6
click at [540, 295] on div "5" at bounding box center [539, 301] width 23 height 18
click at [546, 111] on li "Observe and record" at bounding box center [487, 99] width 143 height 36
click at [560, 101] on div "Question 12/15 Put the steps of the progress monitoring process in the right or…" at bounding box center [407, 94] width 464 height 453
click at [546, 100] on button "button" at bounding box center [543, 99] width 22 height 14
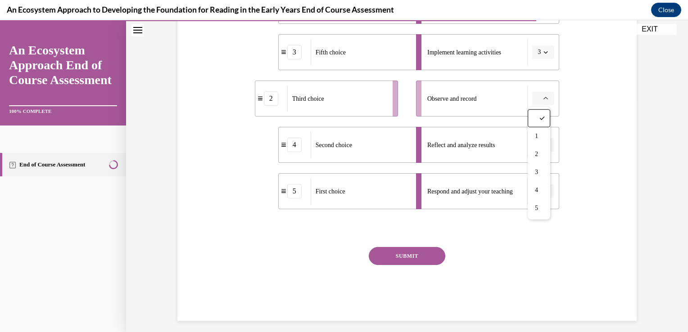
click at [542, 220] on div "Question 12/15 Put the steps of the progress monitoring process in the right or…" at bounding box center [407, 108] width 305 height 426
click at [548, 102] on button "button" at bounding box center [543, 99] width 22 height 14
click at [541, 202] on div "5" at bounding box center [539, 208] width 23 height 18
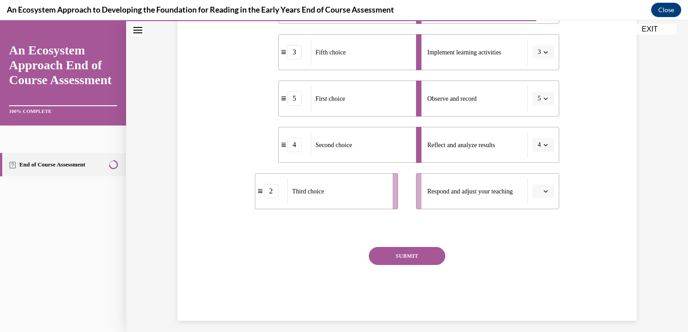
click at [546, 197] on button "button" at bounding box center [543, 192] width 22 height 14
click at [547, 230] on div "1" at bounding box center [539, 229] width 23 height 18
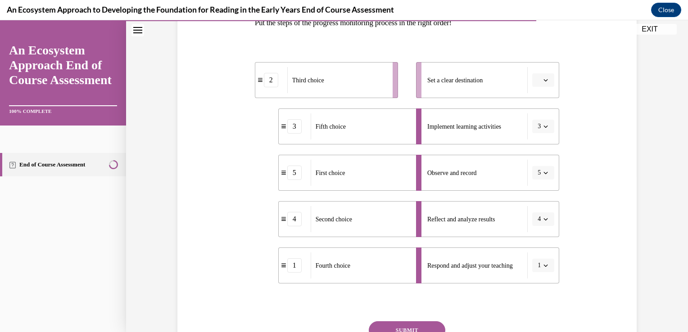
scroll to position [157, 0]
click at [541, 73] on button "button" at bounding box center [543, 79] width 22 height 14
click at [542, 114] on div "1" at bounding box center [539, 117] width 23 height 18
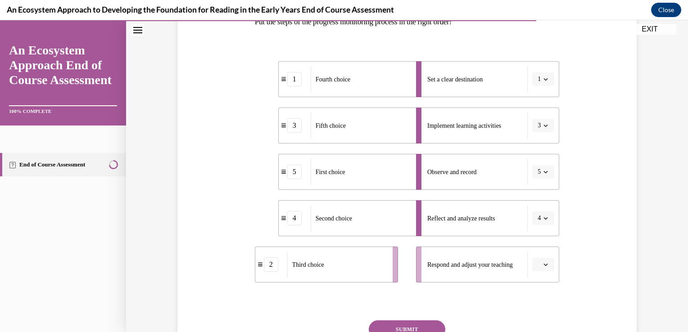
click at [547, 279] on li "Respond and adjust your teaching" at bounding box center [487, 265] width 143 height 36
click at [551, 260] on button "button" at bounding box center [543, 265] width 22 height 14
click at [546, 169] on div "1" at bounding box center [539, 172] width 23 height 18
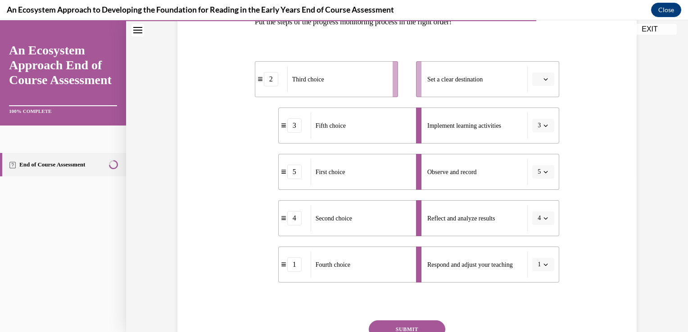
click at [546, 270] on button "1" at bounding box center [543, 265] width 22 height 14
click at [542, 223] on div "4" at bounding box center [537, 226] width 23 height 18
click at [549, 285] on div "2 Third choice 3 Fifth choice 5 First choice 1 Fourth choice 4 Second choice Se…" at bounding box center [407, 163] width 305 height 248
click at [546, 269] on button "4" at bounding box center [543, 265] width 22 height 14
click at [539, 251] on div "5" at bounding box center [537, 244] width 23 height 18
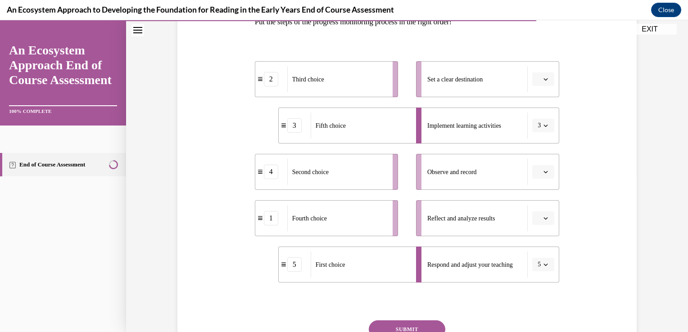
click at [551, 287] on div "Question 12/15 Put the steps of the progress monitoring process in the right or…" at bounding box center [407, 181] width 305 height 426
click at [544, 270] on button "5" at bounding box center [543, 265] width 22 height 14
click at [544, 268] on button "5" at bounding box center [543, 265] width 22 height 14
click at [548, 207] on li "Reflect and analyze results" at bounding box center [487, 218] width 143 height 36
click at [543, 218] on icon "button" at bounding box center [545, 218] width 5 height 5
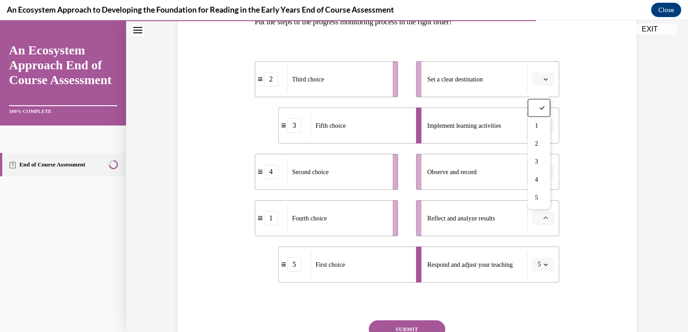
click at [543, 222] on button "button" at bounding box center [543, 219] width 22 height 14
click at [544, 222] on button "button" at bounding box center [543, 219] width 22 height 14
click at [550, 172] on div "4" at bounding box center [539, 180] width 23 height 18
click at [549, 168] on button "button" at bounding box center [543, 172] width 22 height 14
click at [541, 248] on div "3" at bounding box center [539, 246] width 23 height 18
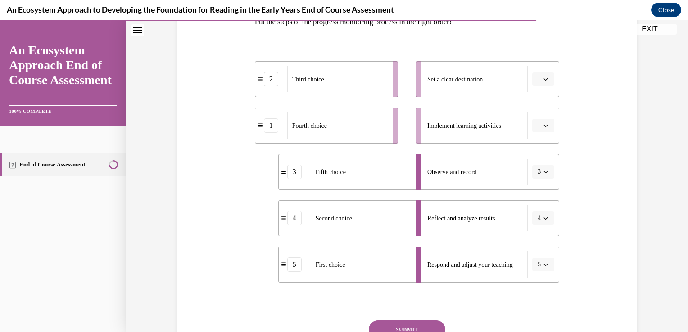
click at [543, 125] on icon "button" at bounding box center [545, 125] width 5 height 5
click at [533, 218] on div "4" at bounding box center [539, 217] width 23 height 18
click at [544, 217] on icon "button" at bounding box center [546, 218] width 4 height 2
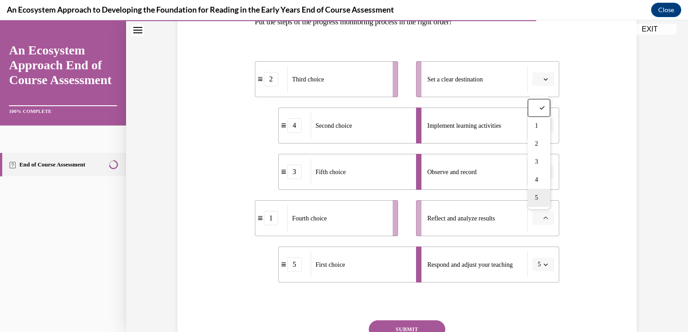
click at [535, 202] on div "5" at bounding box center [539, 198] width 23 height 18
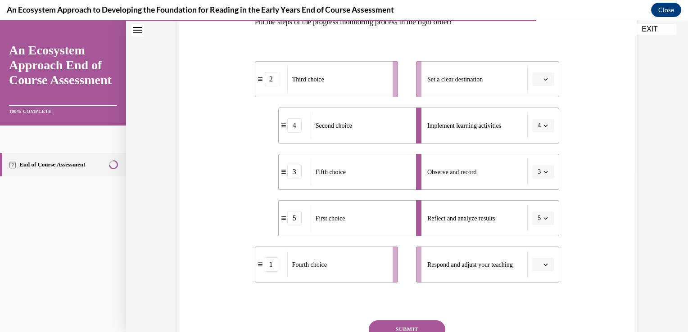
click at [550, 268] on button "button" at bounding box center [543, 265] width 22 height 14
click at [544, 176] on div "1" at bounding box center [539, 172] width 23 height 18
click at [542, 76] on span "button" at bounding box center [545, 79] width 6 height 6
click at [544, 118] on div "1" at bounding box center [539, 117] width 23 height 18
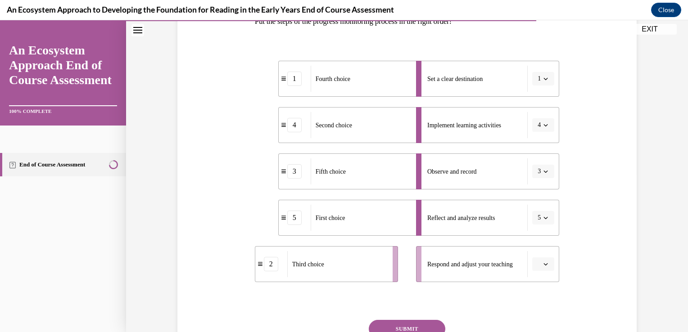
click at [544, 78] on icon "button" at bounding box center [546, 79] width 4 height 2
click at [542, 139] on div "2" at bounding box center [537, 135] width 23 height 18
click at [549, 76] on button "2" at bounding box center [543, 79] width 22 height 14
click at [542, 160] on div "3" at bounding box center [537, 153] width 23 height 18
click at [548, 52] on div "3 Fifth choice 4 Second choice 2 Third choice 5 First choice 1 Fourth choice Se…" at bounding box center [407, 162] width 305 height 239
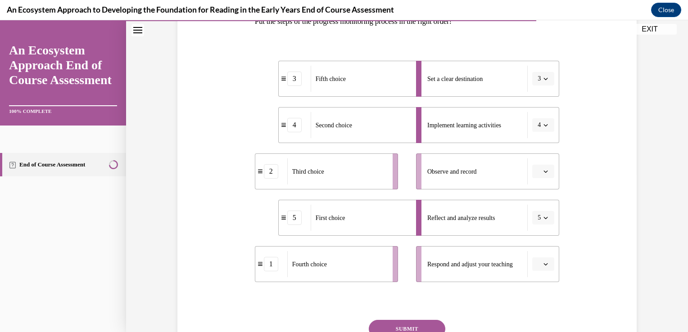
scroll to position [155, 0]
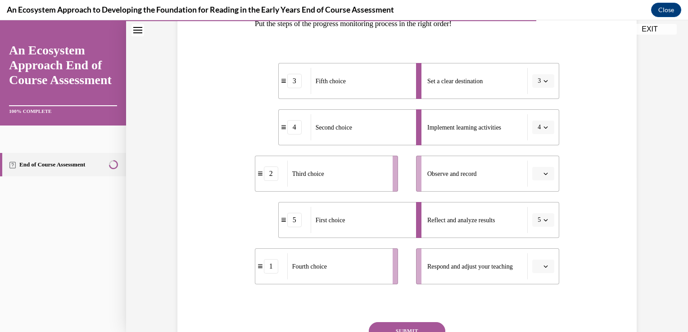
click at [541, 76] on button "3" at bounding box center [543, 81] width 22 height 14
click at [540, 181] on div "4" at bounding box center [537, 173] width 23 height 18
click at [543, 76] on button "4" at bounding box center [543, 81] width 22 height 14
click at [545, 198] on div "5" at bounding box center [537, 191] width 23 height 18
click at [546, 81] on span "button" at bounding box center [545, 81] width 6 height 6
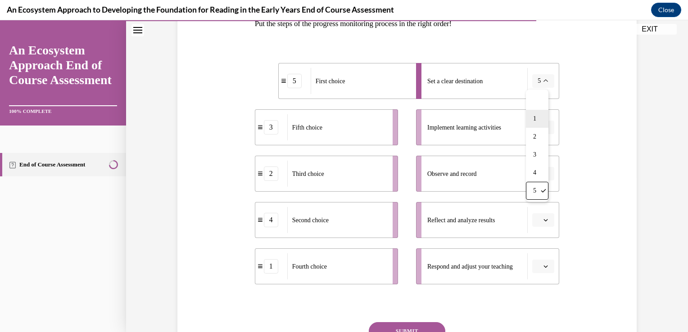
click at [544, 117] on div "1" at bounding box center [537, 119] width 23 height 18
click at [549, 124] on button "button" at bounding box center [543, 128] width 22 height 14
click at [550, 124] on button "button" at bounding box center [543, 128] width 22 height 14
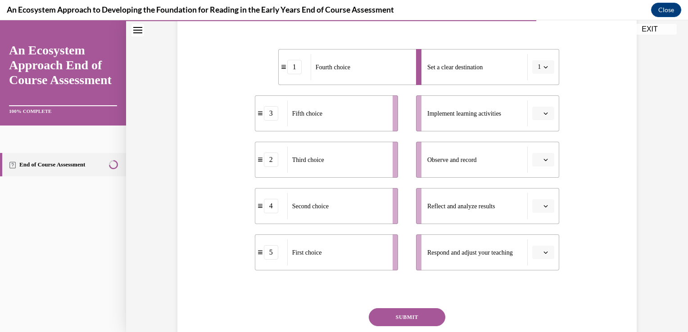
scroll to position [184, 0]
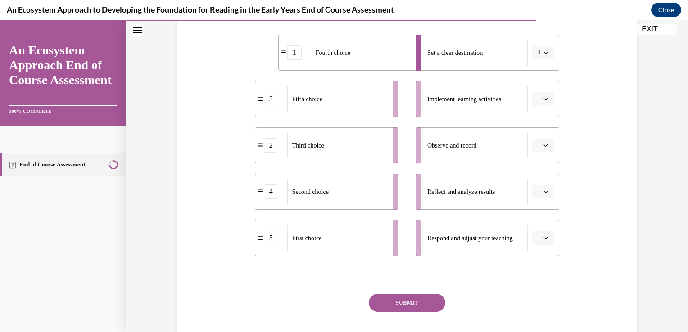
click at [427, 103] on span "Implement learning activities" at bounding box center [464, 99] width 74 height 9
click at [546, 102] on button "button" at bounding box center [543, 99] width 22 height 14
click at [528, 219] on div "1 2 3 4 5" at bounding box center [539, 164] width 23 height 113
click at [540, 136] on div "1" at bounding box center [539, 137] width 23 height 18
click at [543, 52] on icon "button" at bounding box center [545, 52] width 5 height 5
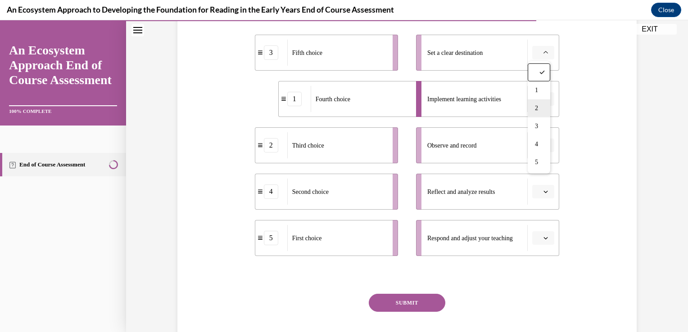
click at [541, 113] on div "2" at bounding box center [539, 108] width 23 height 18
click at [546, 142] on span "button" at bounding box center [545, 145] width 6 height 6
click at [544, 232] on div "4" at bounding box center [539, 237] width 23 height 18
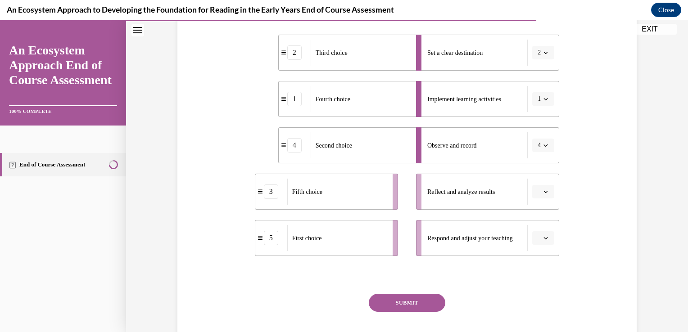
click at [542, 185] on button "button" at bounding box center [543, 192] width 22 height 14
click at [531, 274] on div "3" at bounding box center [539, 266] width 23 height 18
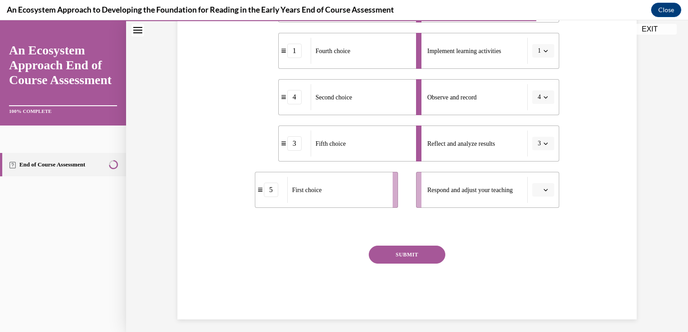
scroll to position [237, 0]
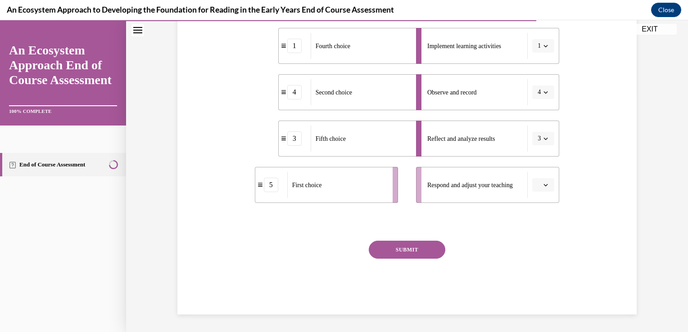
click at [548, 187] on button "button" at bounding box center [543, 185] width 22 height 14
click at [538, 303] on div "5" at bounding box center [539, 295] width 23 height 18
click at [390, 271] on div "SUBMIT" at bounding box center [407, 263] width 305 height 45
click at [403, 235] on div "Question 12/15 Put the steps of the progress monitoring process in the right or…" at bounding box center [407, 101] width 305 height 426
click at [418, 244] on button "SUBMIT" at bounding box center [407, 250] width 77 height 18
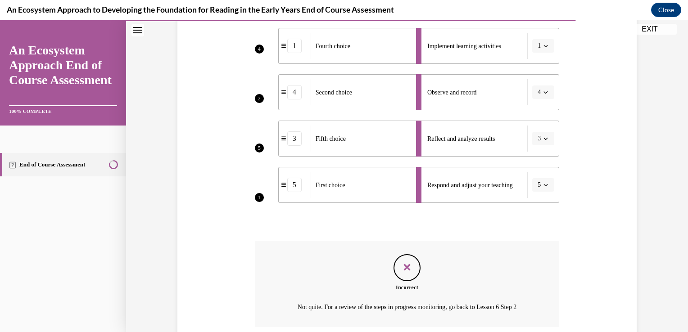
click at [416, 254] on div "Feedback" at bounding box center [406, 267] width 27 height 27
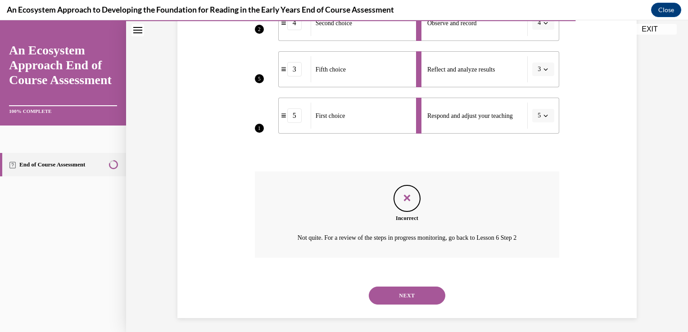
scroll to position [310, 0]
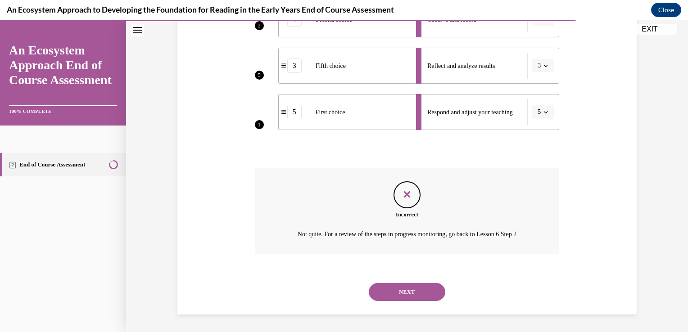
click at [420, 287] on button "NEXT" at bounding box center [407, 292] width 77 height 18
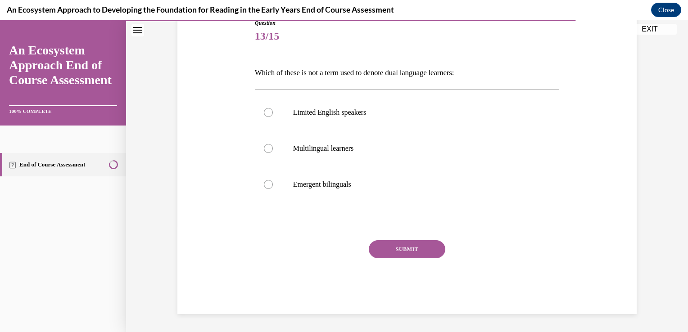
scroll to position [100, 0]
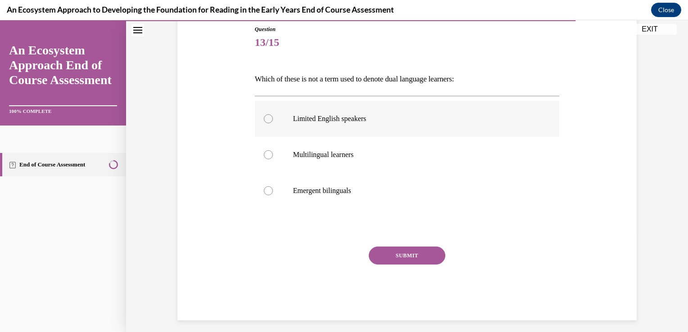
click at [456, 131] on label "Limited English speakers" at bounding box center [407, 119] width 305 height 36
click at [273, 123] on input "Limited English speakers" at bounding box center [268, 118] width 9 height 9
radio input "true"
click at [434, 254] on button "SUBMIT" at bounding box center [407, 256] width 77 height 18
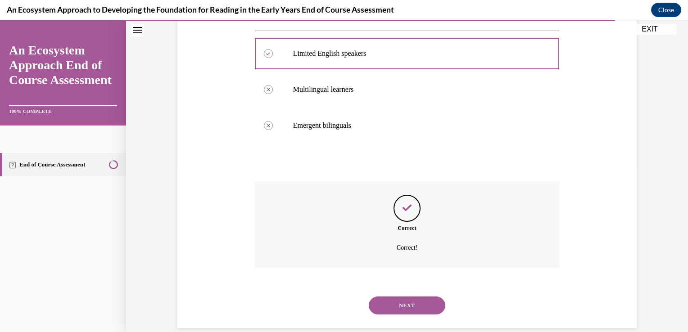
scroll to position [178, 0]
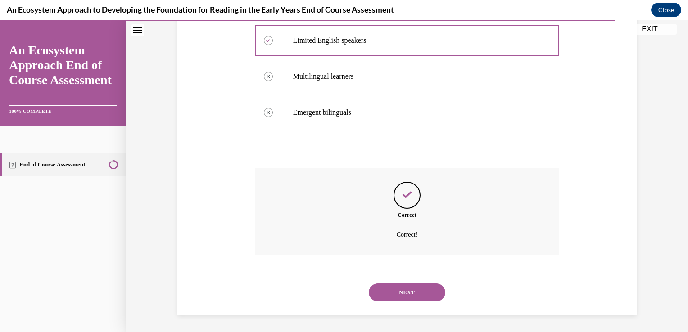
click at [418, 294] on button "NEXT" at bounding box center [407, 293] width 77 height 18
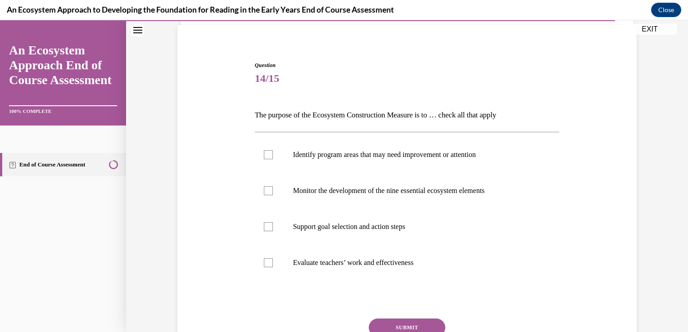
scroll to position [64, 0]
click at [494, 164] on label "Identify program areas that may need improvement or attention" at bounding box center [407, 154] width 305 height 36
click at [273, 159] on input "Identify program areas that may need improvement or attention" at bounding box center [268, 154] width 9 height 9
click at [506, 172] on label "Identify program areas that may need improvement or attention" at bounding box center [407, 154] width 305 height 36
click at [273, 159] on input "Identify program areas that may need improvement or attention" at bounding box center [268, 154] width 9 height 9
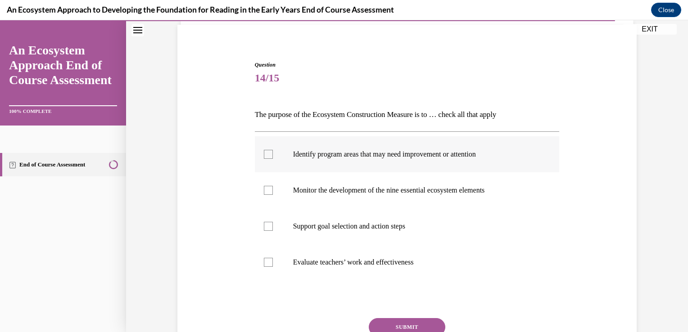
click at [514, 164] on label "Identify program areas that may need improvement or attention" at bounding box center [407, 154] width 305 height 36
click at [273, 159] on input "Identify program areas that may need improvement or attention" at bounding box center [268, 154] width 9 height 9
checkbox input "true"
click at [497, 186] on p "Monitor the development of the nine essential ecosystem elements" at bounding box center [415, 190] width 244 height 9
click at [273, 186] on input "Monitor the development of the nine essential ecosystem elements" at bounding box center [268, 190] width 9 height 9
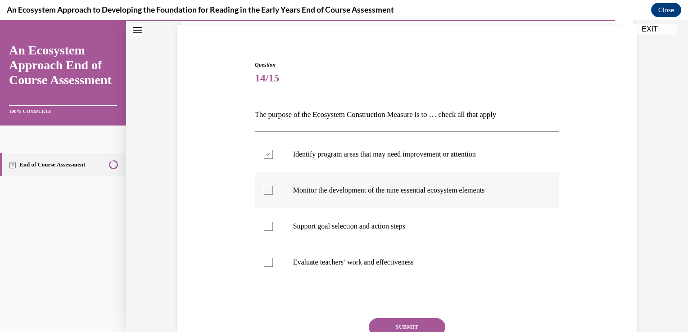
checkbox input "true"
click at [473, 225] on p "Support goal selection and action steps" at bounding box center [415, 226] width 244 height 9
click at [273, 225] on input "Support goal selection and action steps" at bounding box center [268, 226] width 9 height 9
checkbox input "true"
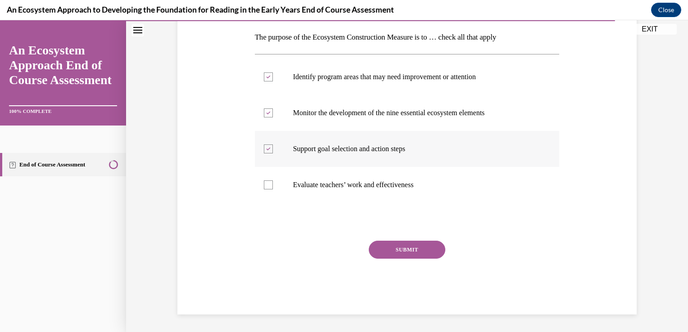
scroll to position [138, 0]
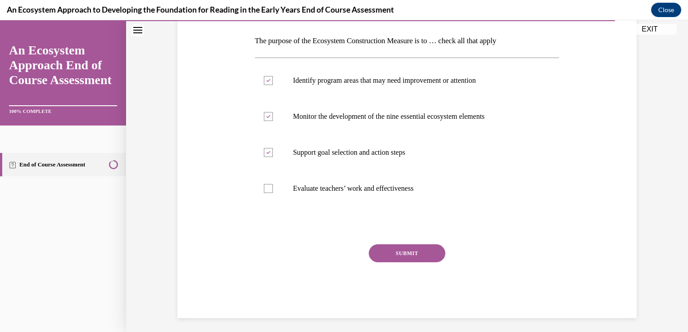
click at [422, 262] on button "SUBMIT" at bounding box center [407, 253] width 77 height 18
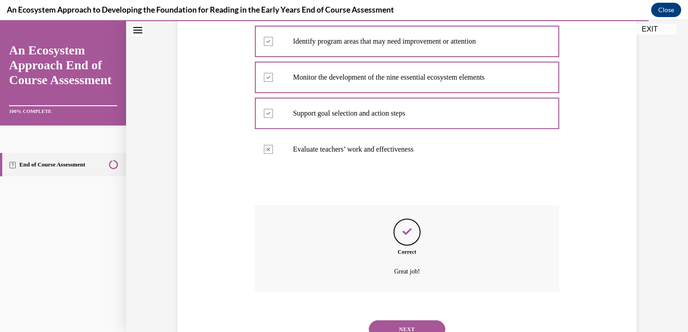
scroll to position [214, 0]
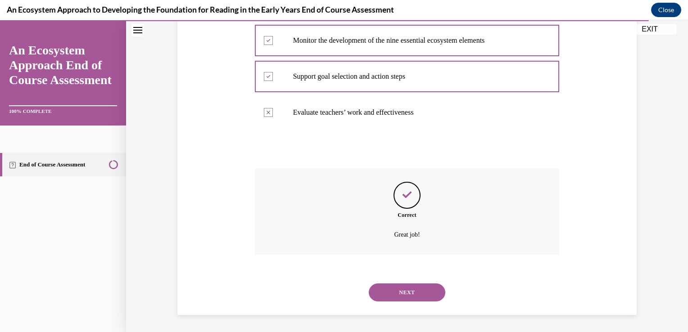
click at [431, 288] on button "NEXT" at bounding box center [407, 293] width 77 height 18
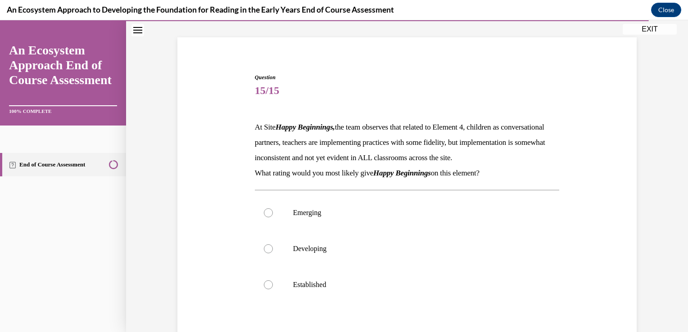
scroll to position [54, 0]
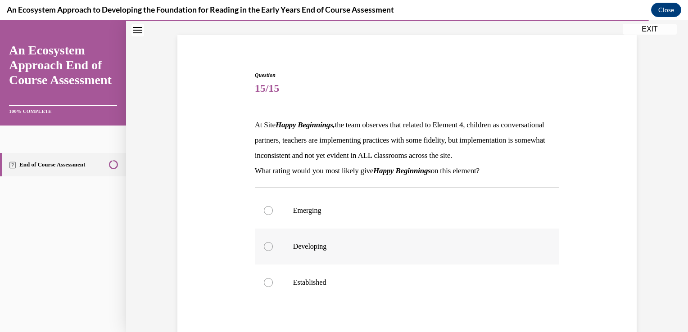
click at [466, 265] on label "Developing" at bounding box center [407, 247] width 305 height 36
click at [273, 251] on input "Developing" at bounding box center [268, 246] width 9 height 9
radio input "true"
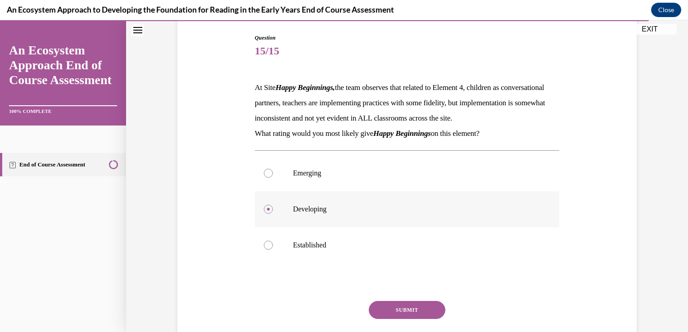
scroll to position [167, 0]
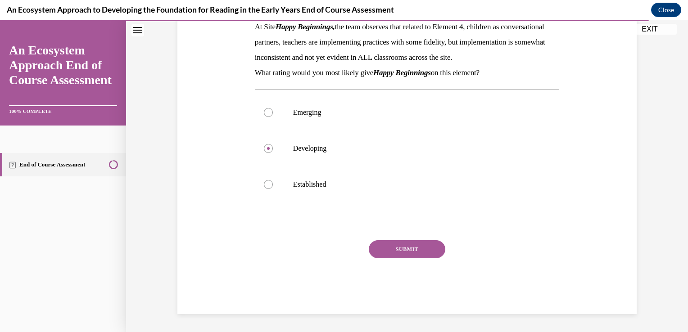
click at [416, 257] on button "SUBMIT" at bounding box center [407, 249] width 77 height 18
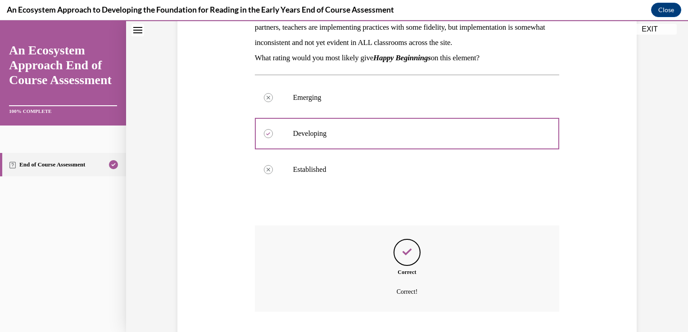
scroll to position [239, 0]
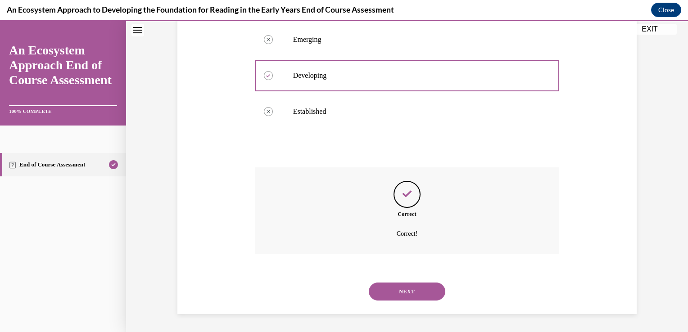
click at [430, 290] on button "NEXT" at bounding box center [407, 292] width 77 height 18
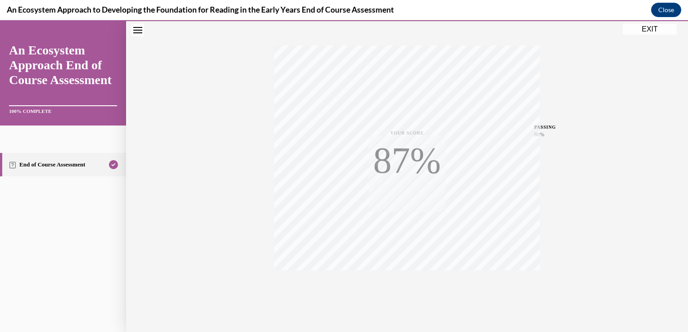
scroll to position [149, 0]
click at [553, 239] on div "Quiz Results PASSING 80% Your score 87% Passed PASSING 80% Your score Your scor…" at bounding box center [407, 116] width 562 height 433
click at [650, 23] on div "Quiz Results PASSING 80% Your score 87% Passed PASSING 80% Your score Your scor…" at bounding box center [407, 116] width 562 height 433
click at [650, 26] on button "EXIT" at bounding box center [650, 29] width 54 height 11
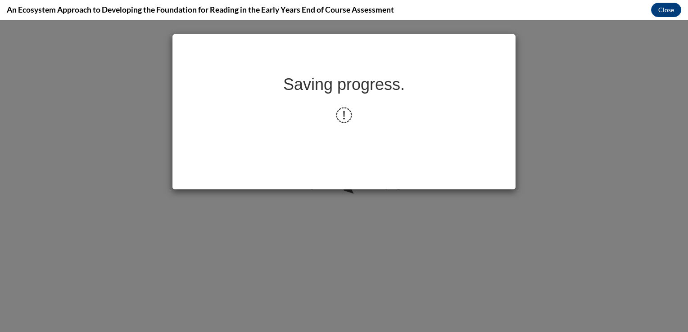
scroll to position [0, 0]
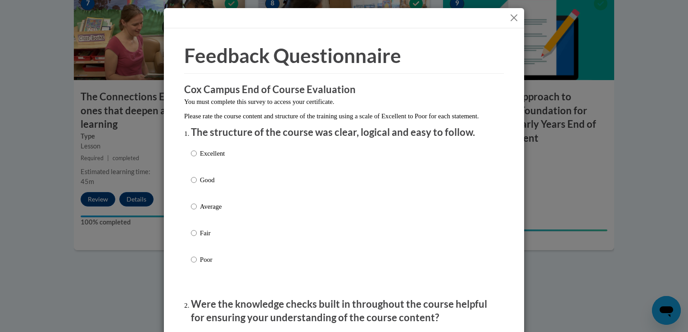
click at [441, 180] on div "Excellent Good Average Fair Poor" at bounding box center [344, 217] width 306 height 147
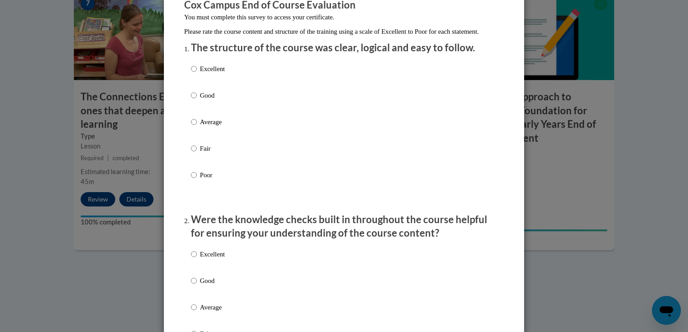
scroll to position [84, 0]
click at [230, 117] on div "Excellent Good Average Fair Poor" at bounding box center [344, 133] width 306 height 147
click at [191, 101] on input "Good" at bounding box center [194, 96] width 6 height 10
radio input "true"
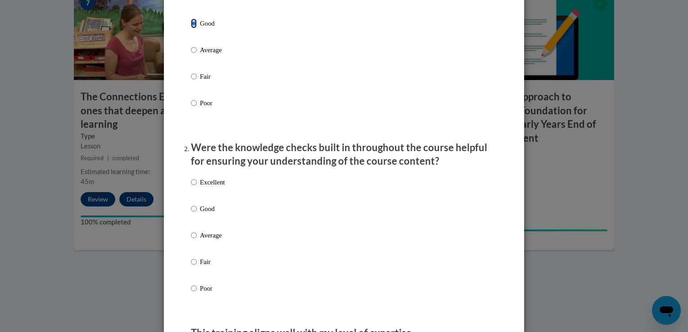
scroll to position [160, 0]
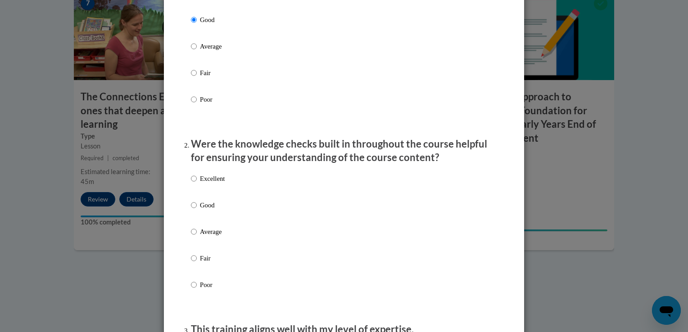
click at [434, 216] on div "Excellent Good Average Fair Poor" at bounding box center [344, 242] width 306 height 147
click at [232, 214] on div "Excellent Good Average Fair Poor" at bounding box center [344, 242] width 306 height 147
click at [221, 210] on p "Good" at bounding box center [212, 205] width 25 height 10
click at [197, 210] on input "Good" at bounding box center [194, 205] width 6 height 10
radio input "true"
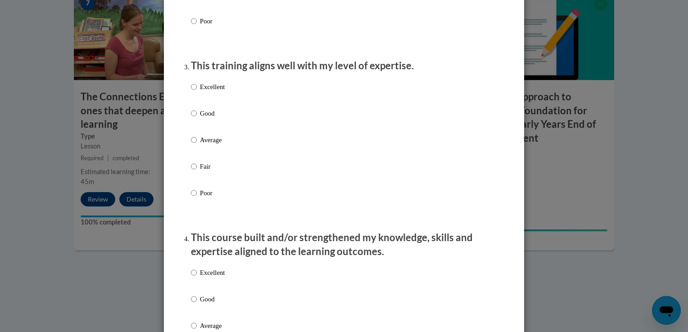
scroll to position [429, 0]
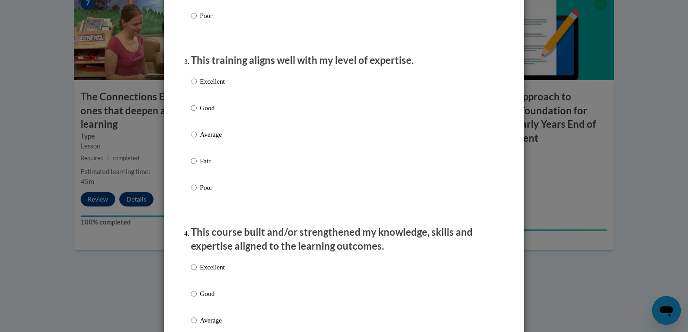
click at [191, 101] on label "Excellent" at bounding box center [208, 89] width 34 height 24
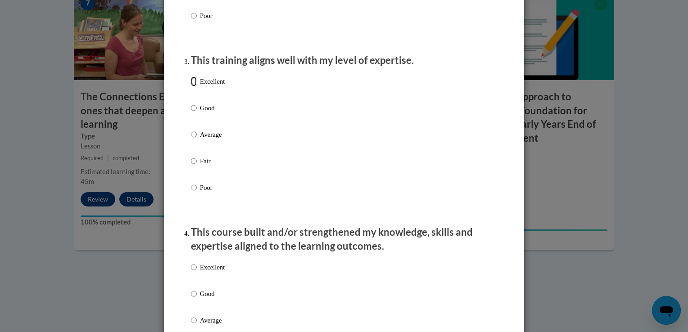
click at [191, 86] on input "Excellent" at bounding box center [194, 82] width 6 height 10
radio input "true"
click at [207, 101] on label "Excellent" at bounding box center [208, 89] width 34 height 24
click at [197, 86] on input "Excellent" at bounding box center [194, 82] width 6 height 10
click at [193, 113] on input "Good" at bounding box center [194, 108] width 6 height 10
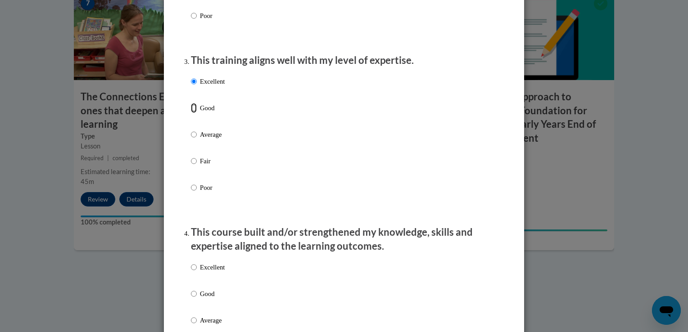
radio input "true"
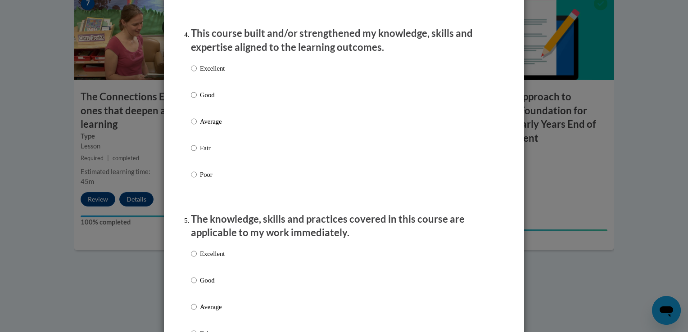
scroll to position [630, 0]
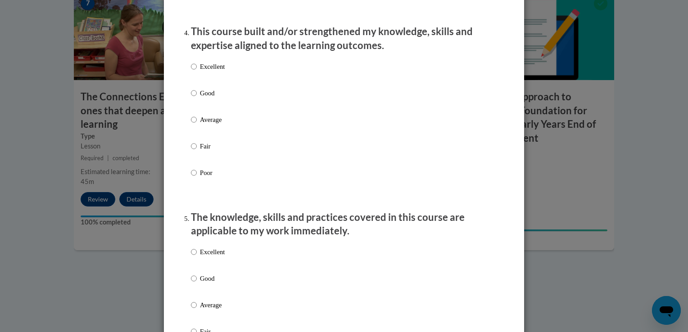
click at [203, 109] on label "Good" at bounding box center [208, 100] width 34 height 24
click at [197, 98] on input "Good" at bounding box center [194, 93] width 6 height 10
radio input "true"
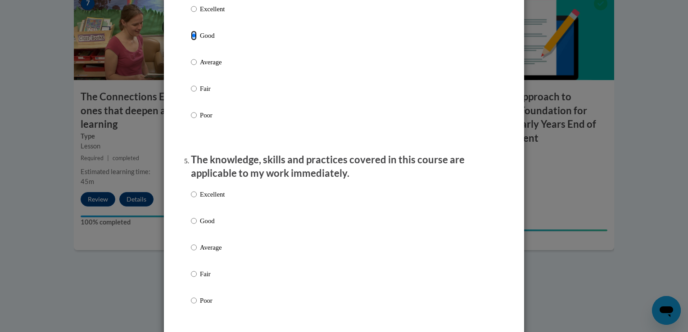
scroll to position [771, 0]
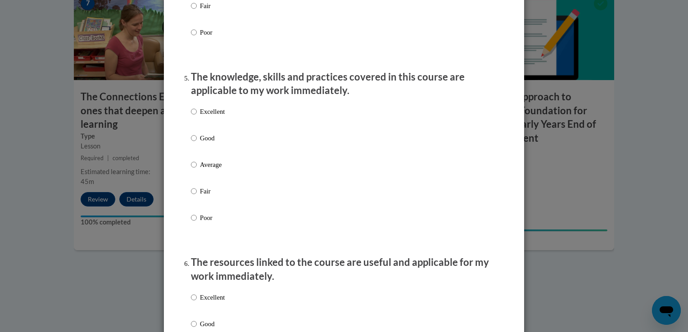
click at [203, 143] on p "Good" at bounding box center [212, 138] width 25 height 10
click at [197, 143] on input "Good" at bounding box center [194, 138] width 6 height 10
radio input "true"
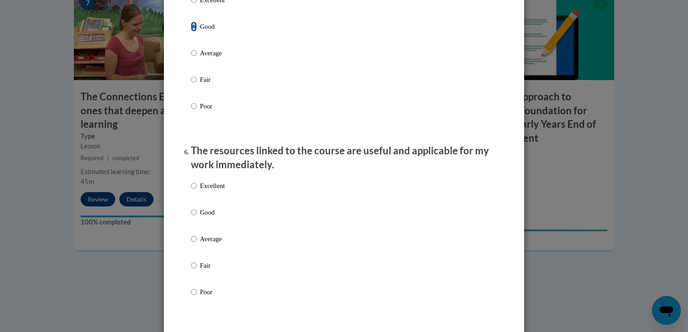
scroll to position [886, 0]
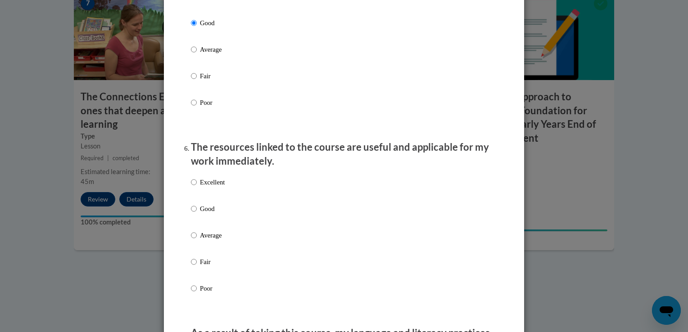
click at [211, 214] on p "Good" at bounding box center [212, 209] width 25 height 10
click at [197, 214] on input "Good" at bounding box center [194, 209] width 6 height 10
radio input "true"
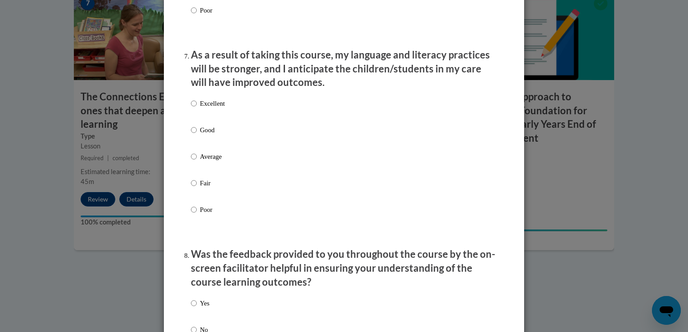
scroll to position [1161, 0]
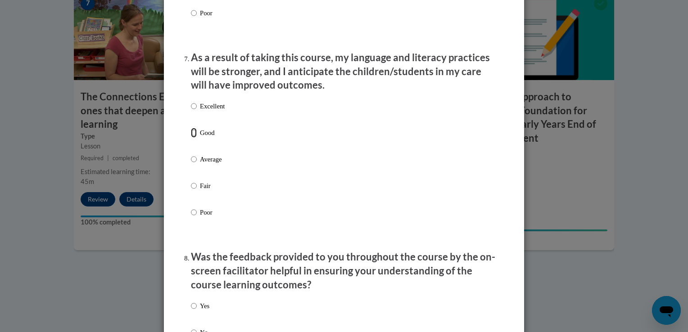
click at [191, 138] on input "Good" at bounding box center [194, 133] width 6 height 10
radio input "true"
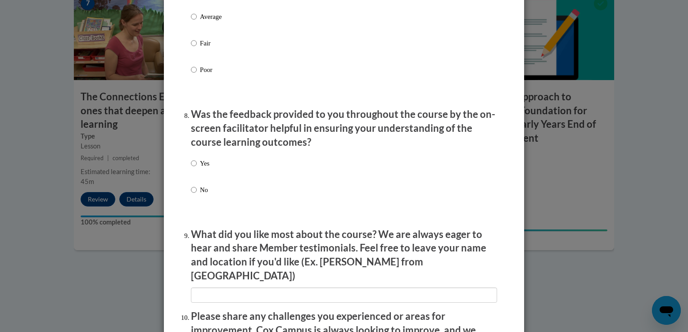
scroll to position [1305, 0]
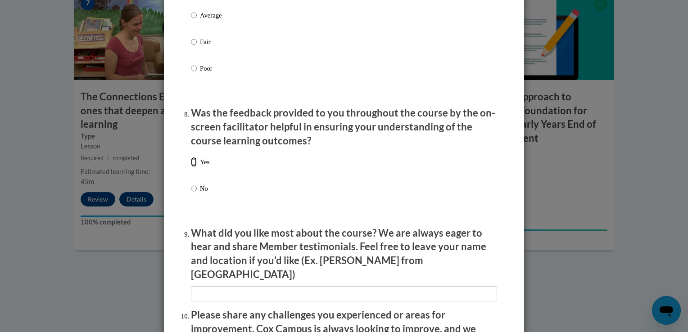
click at [191, 167] on input "Yes" at bounding box center [194, 162] width 6 height 10
radio input "true"
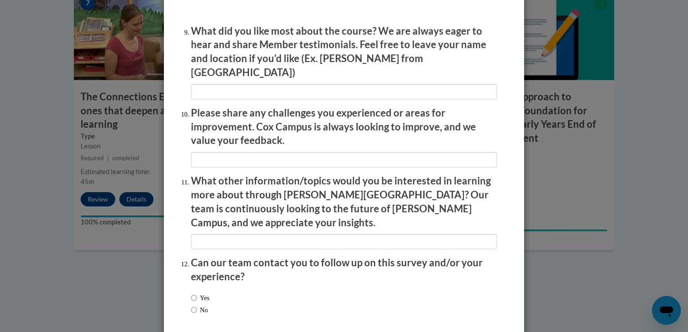
scroll to position [1542, 0]
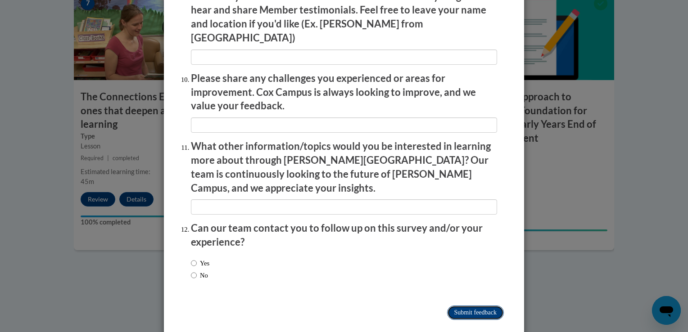
click at [485, 306] on input "Submit feedback" at bounding box center [475, 313] width 57 height 14
click at [484, 306] on input "Submitting" at bounding box center [475, 313] width 57 height 14
click at [476, 306] on input "Submitting" at bounding box center [475, 313] width 57 height 14
